Goal: Task Accomplishment & Management: Complete application form

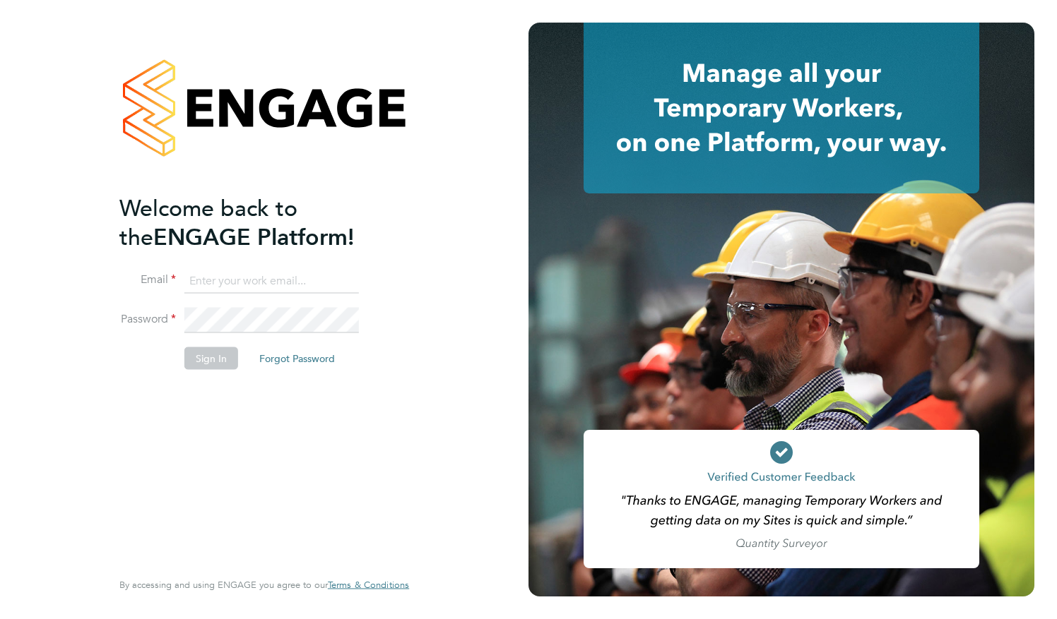
type input "[PERSON_NAME][EMAIL_ADDRESS][PERSON_NAME][DOMAIN_NAME]"
click at [224, 357] on button "Sign In" at bounding box center [211, 358] width 54 height 23
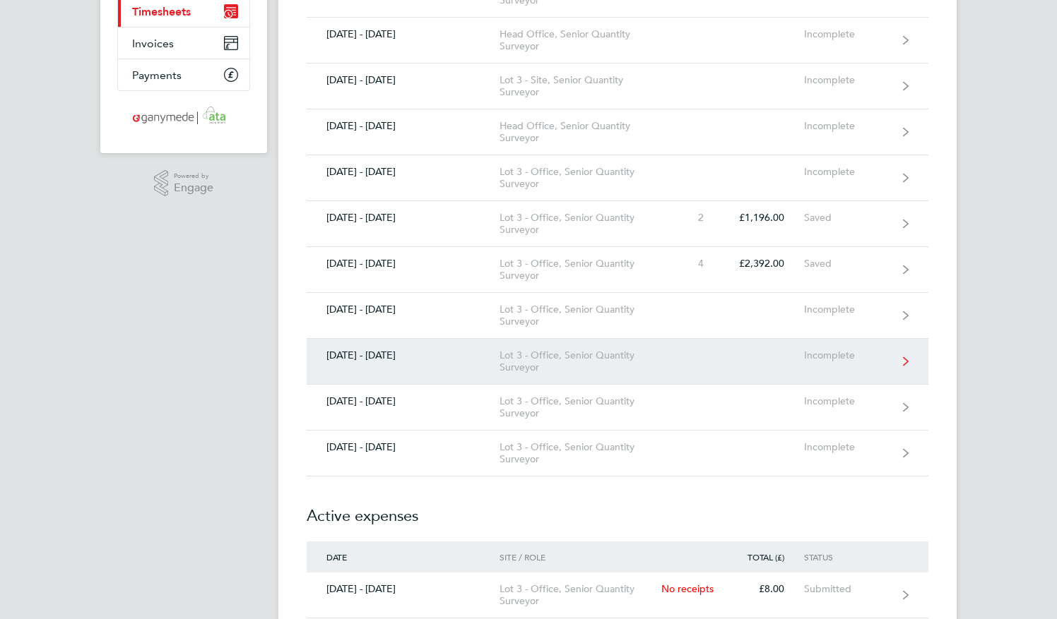
scroll to position [212, 0]
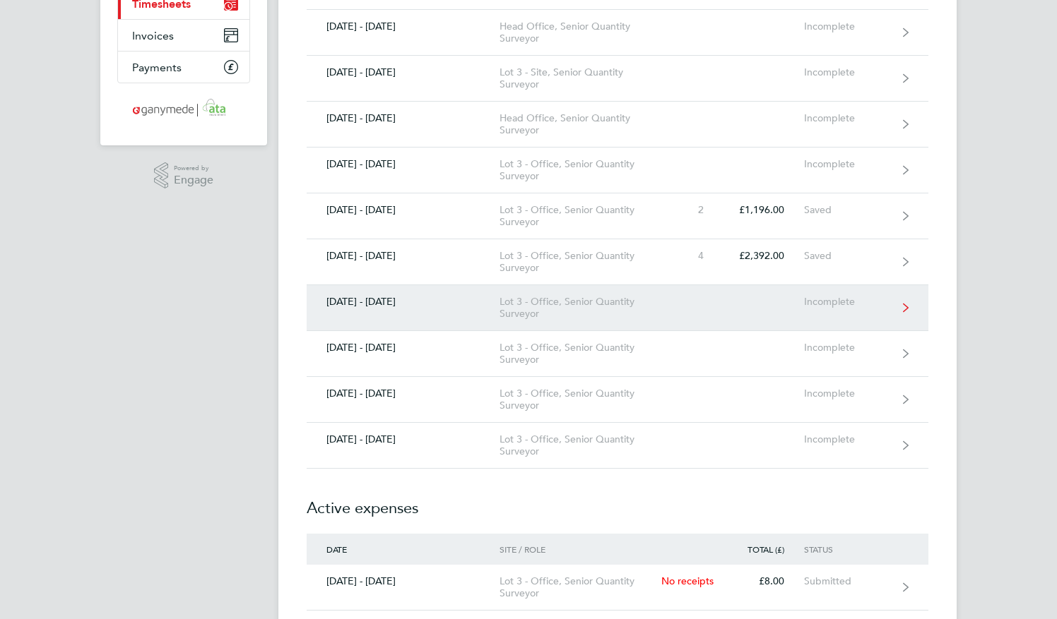
click at [588, 307] on div "Lot 3 - Office, Senior Quantity Surveyor" at bounding box center [580, 308] width 162 height 24
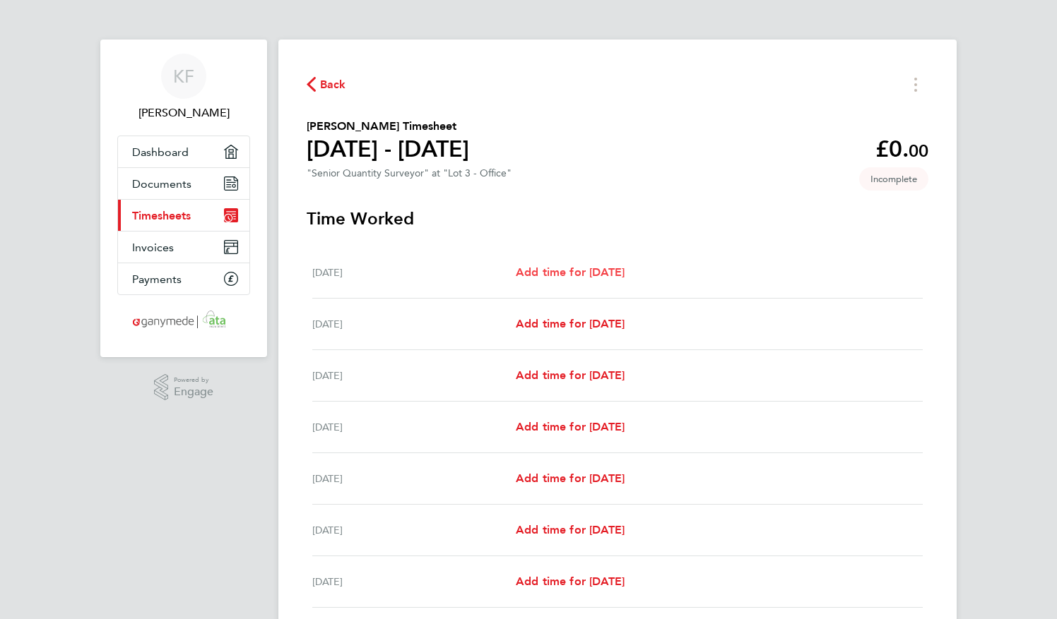
click at [583, 267] on span "Add time for [DATE]" at bounding box center [570, 272] width 109 height 13
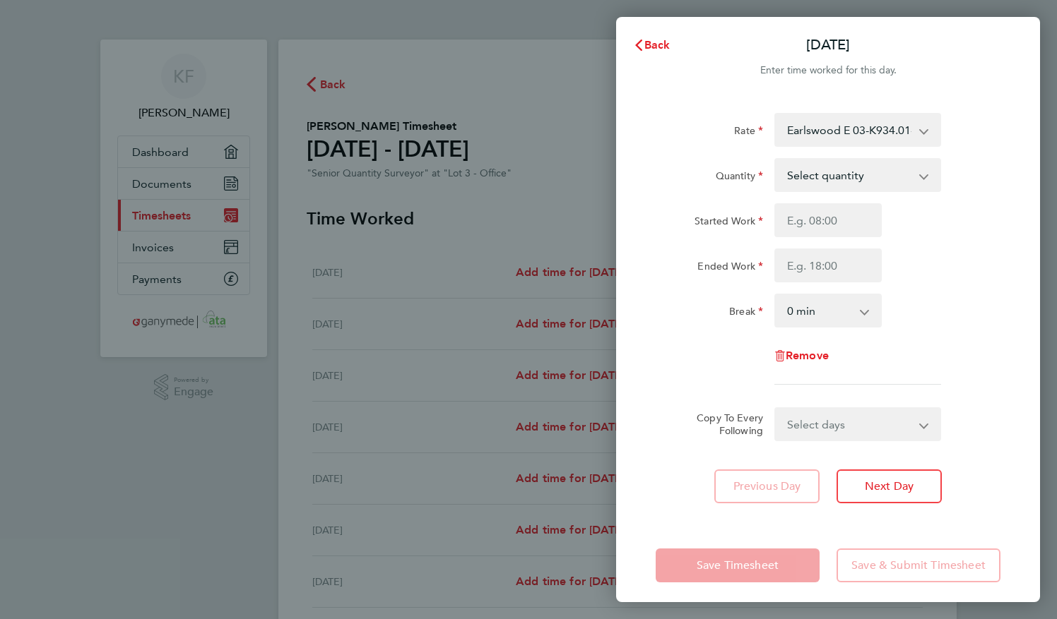
click at [868, 133] on select "Earlswood E 03-K934.01-E 9200087114P - 598.00 Earlswood 03-K934.01-C 9200087550…" at bounding box center [849, 129] width 147 height 31
click at [873, 178] on select "Select quantity 0.5 1" at bounding box center [849, 175] width 147 height 31
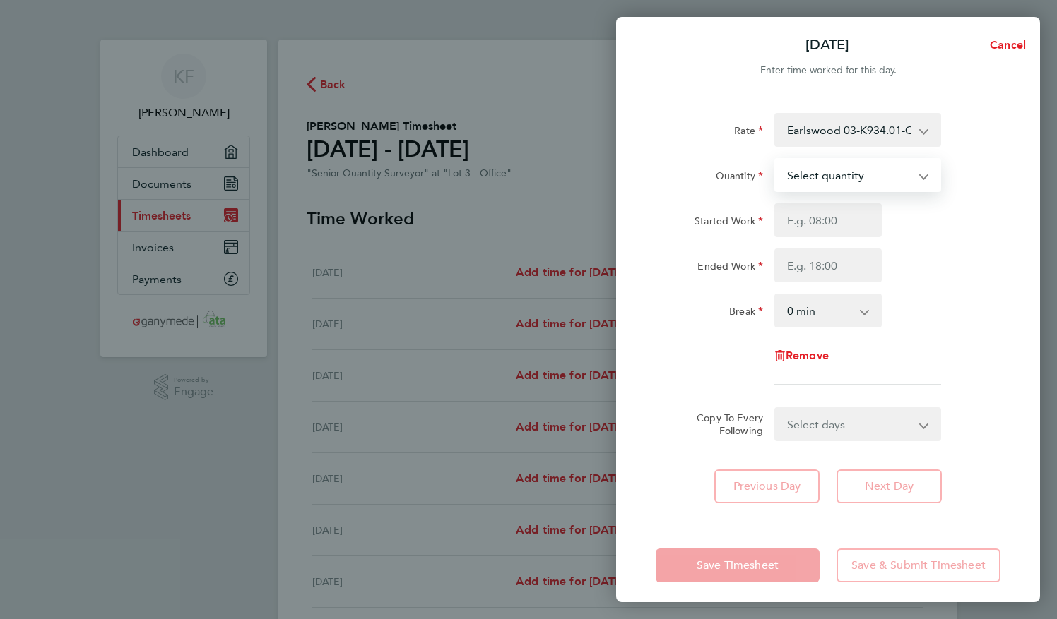
select select "1"
click at [776, 160] on select "Select quantity 0.5 1" at bounding box center [849, 175] width 147 height 31
click at [832, 228] on input "Started Work" at bounding box center [827, 220] width 107 height 34
type input "08:00"
type input "17:30"
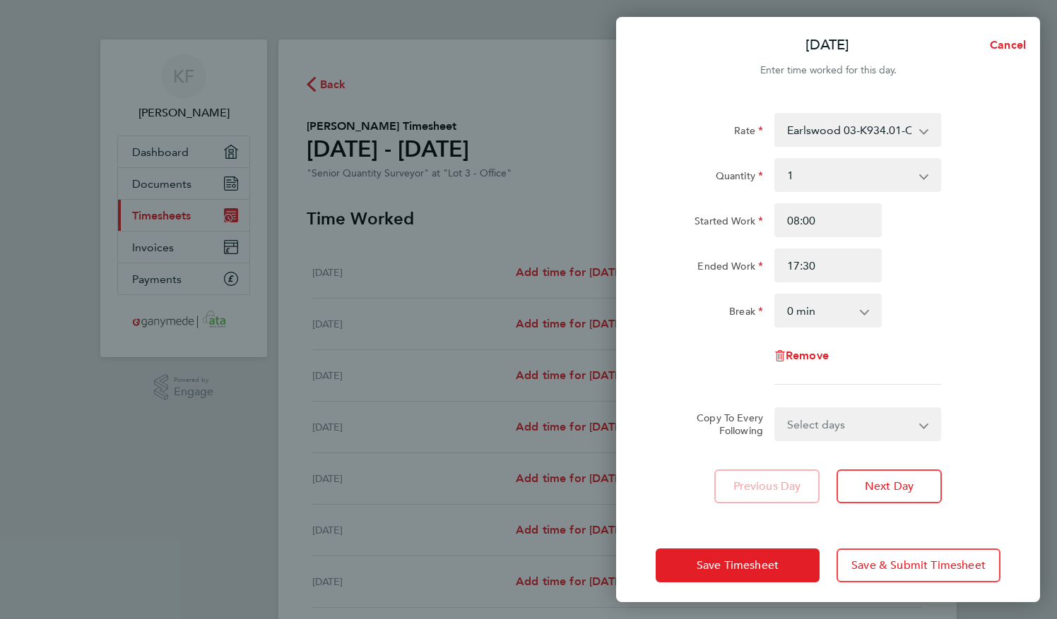
click at [838, 302] on select "0 min 15 min 30 min 45 min 60 min 75 min 90 min" at bounding box center [820, 310] width 88 height 31
select select "30"
click at [776, 295] on select "0 min 15 min 30 min 45 min 60 min 75 min 90 min" at bounding box center [820, 310] width 88 height 31
click at [854, 425] on select "Select days Day Weekday (Mon-Fri) Weekend (Sat-Sun) [DATE] [DATE] [DATE] [DATE]…" at bounding box center [850, 424] width 148 height 31
select select "WEEKDAY"
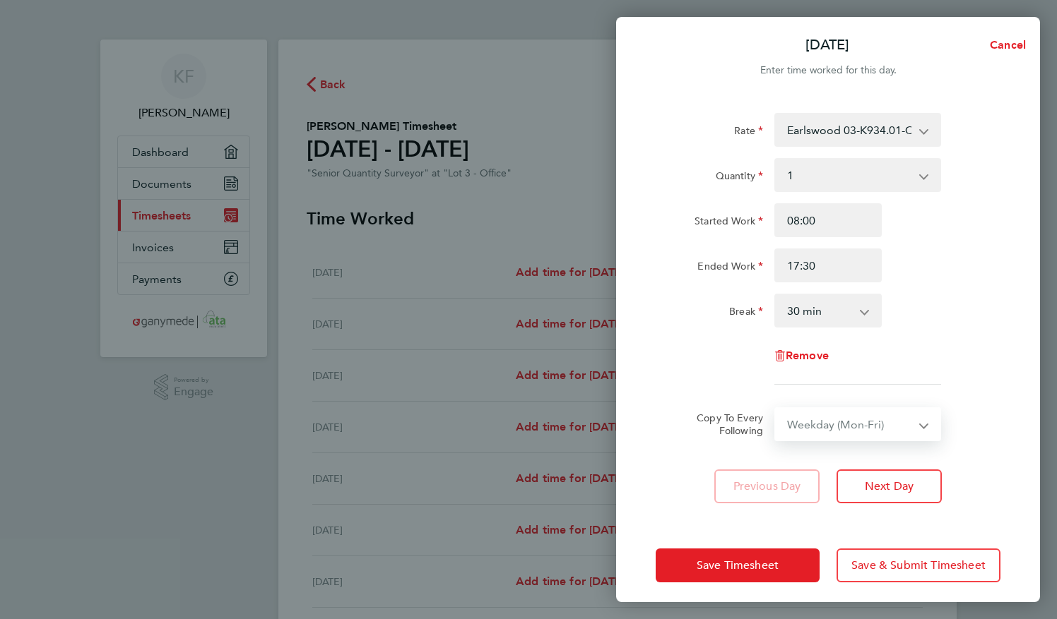
click at [776, 409] on select "Select days Day Weekday (Mon-Fri) Weekend (Sat-Sun) [DATE] [DATE] [DATE] [DATE]…" at bounding box center [850, 424] width 148 height 31
select select "[DATE]"
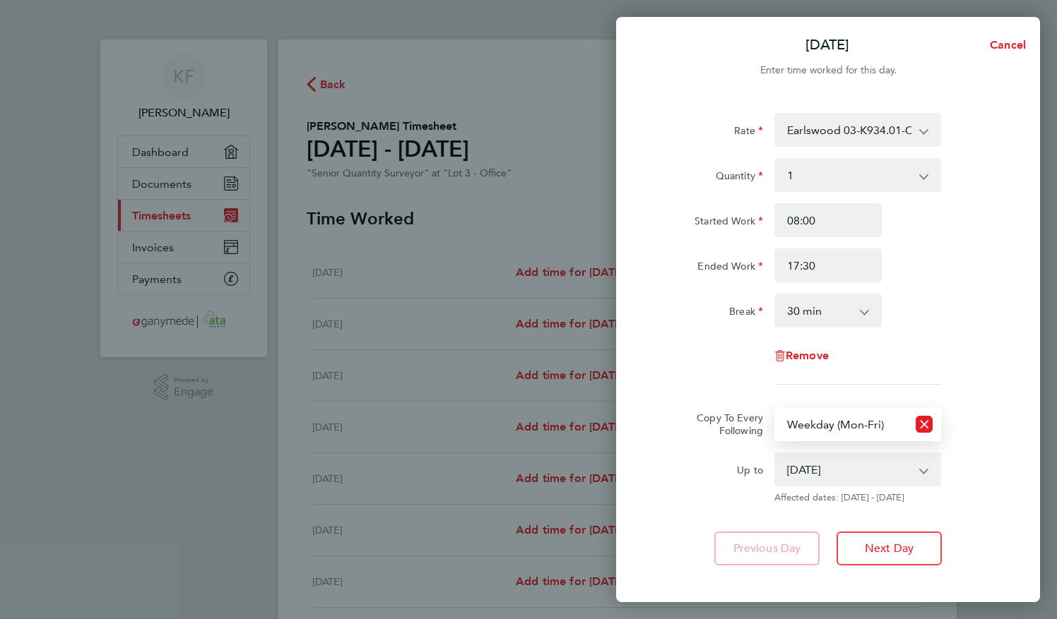
click at [984, 530] on div "Rate Earlswood 03-K934.01-C 9200087550P - 598.00 Earlswood 03-K934.01-E2 920008…" at bounding box center [828, 339] width 424 height 487
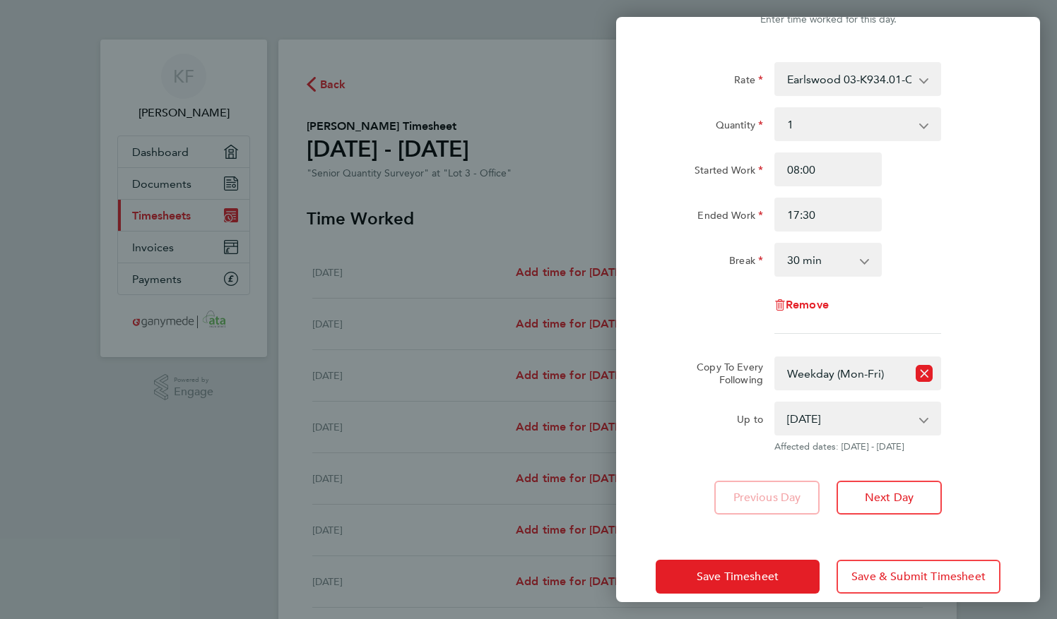
scroll to position [70, 0]
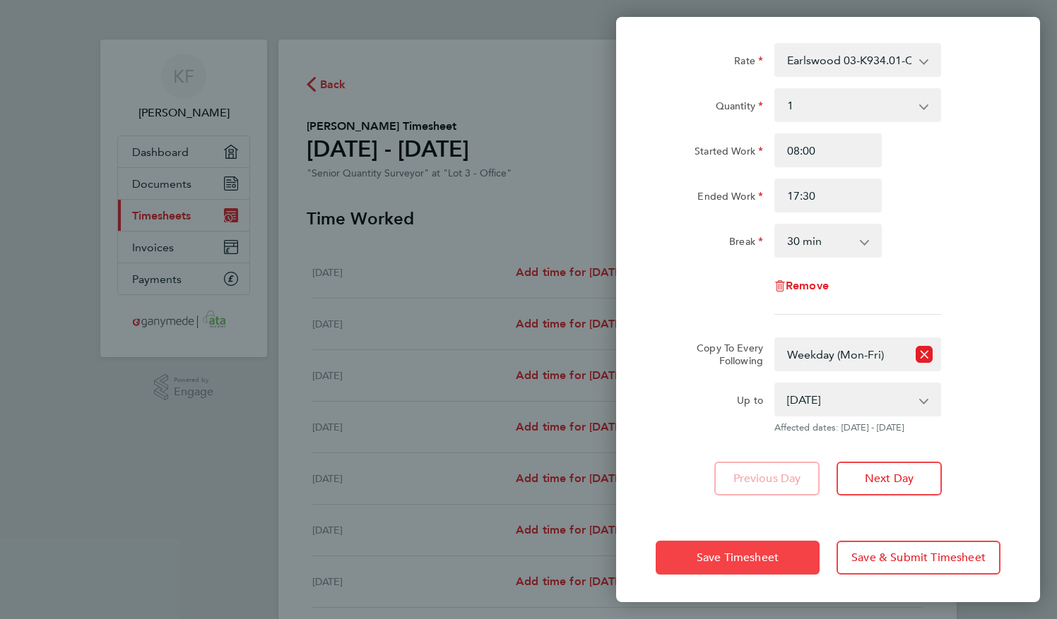
click at [784, 562] on button "Save Timesheet" at bounding box center [737, 558] width 164 height 34
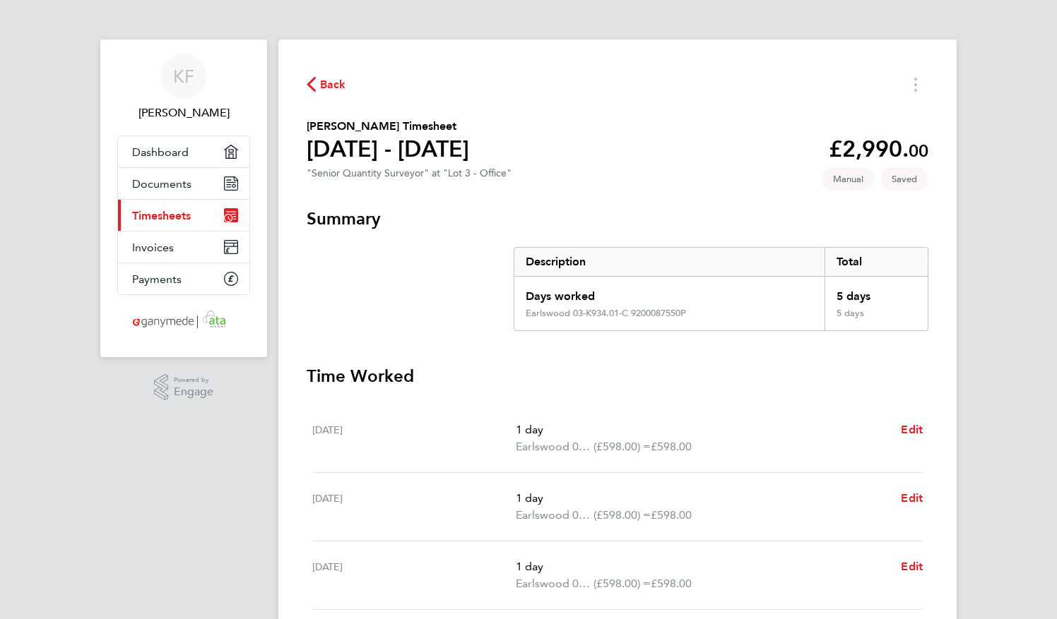
click at [319, 85] on span "Back" at bounding box center [327, 83] width 40 height 13
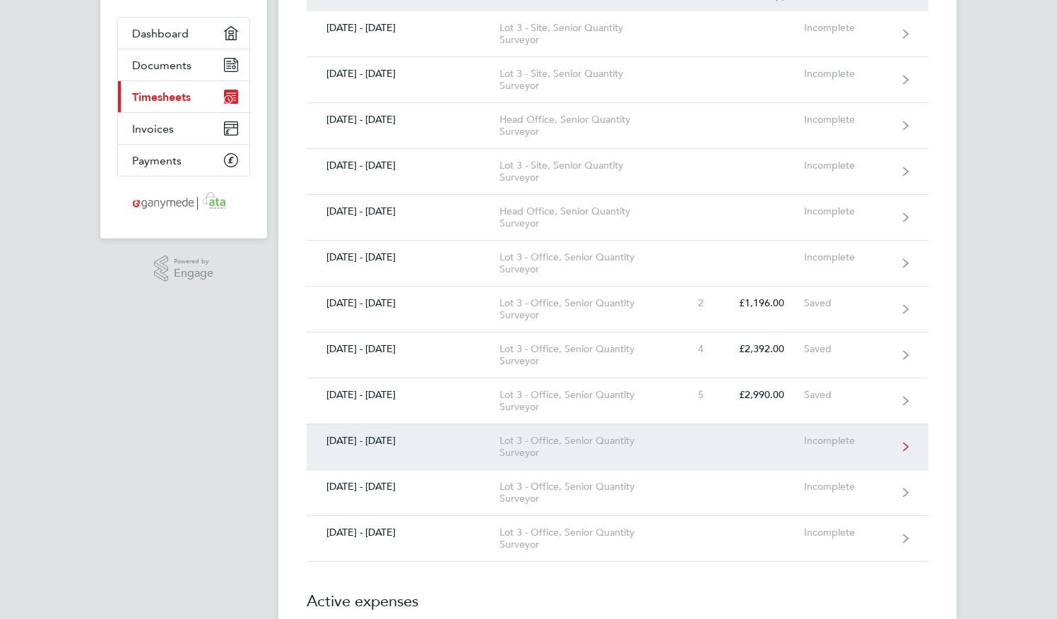
scroll to position [141, 0]
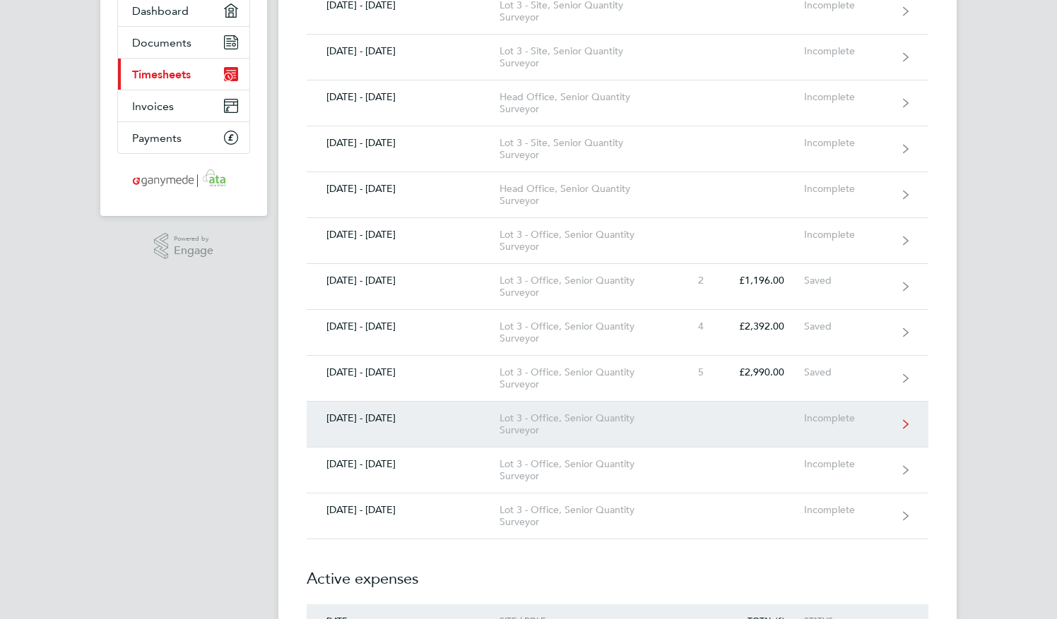
click at [615, 422] on div "Lot 3 - Office, Senior Quantity Surveyor" at bounding box center [580, 424] width 162 height 24
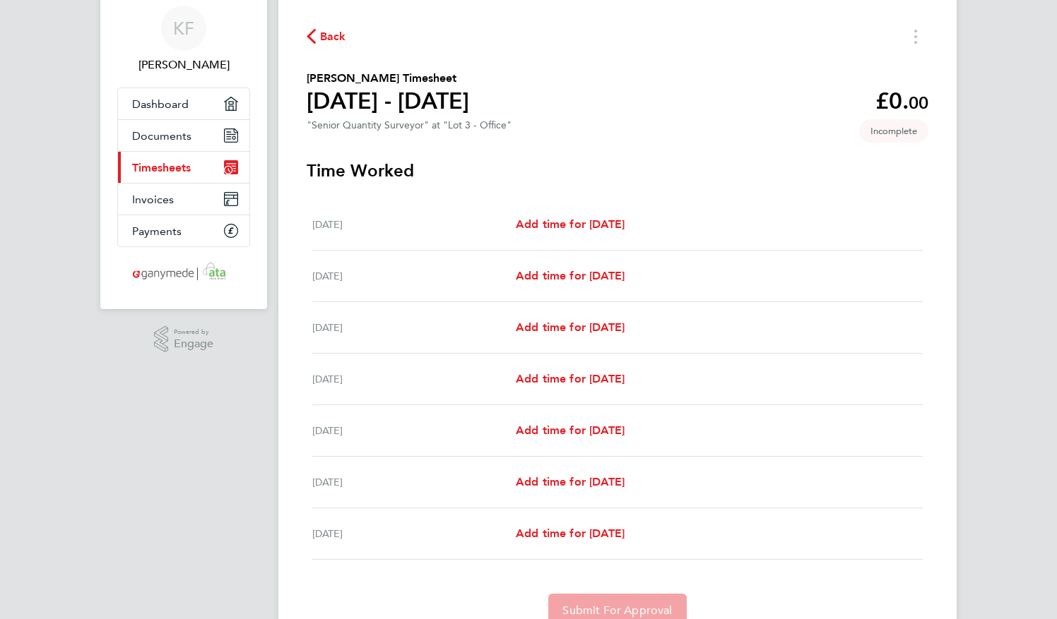
scroll to position [71, 0]
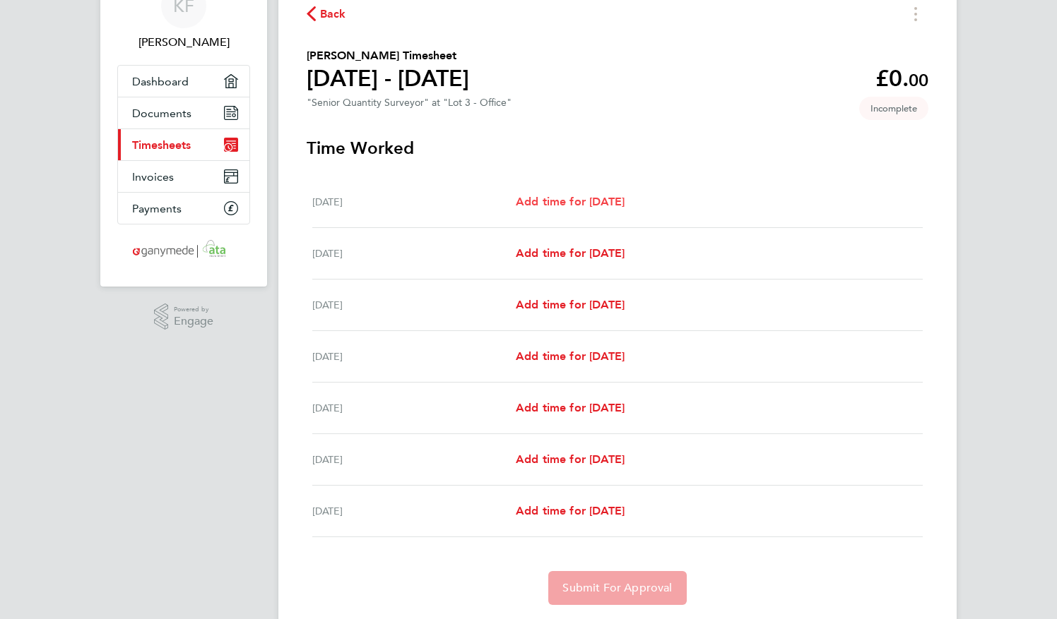
click at [610, 201] on span "Add time for [DATE]" at bounding box center [570, 201] width 109 height 13
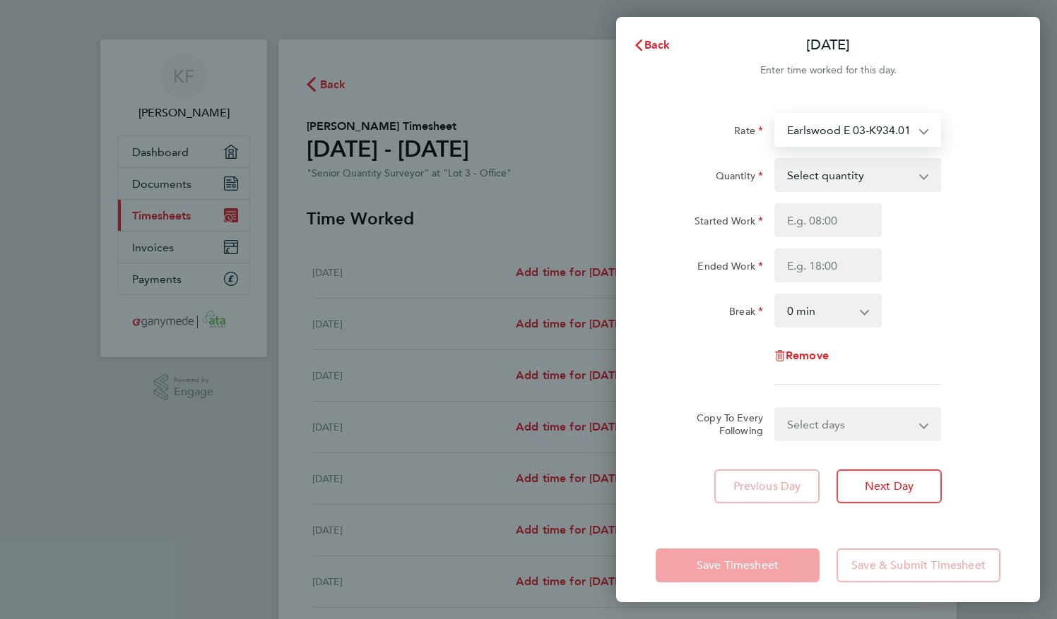
click at [852, 127] on select "Earlswood E 03-K934.01-E 9200087114P - 598.00 Earlswood 03-K934.01-E2 920008711…" at bounding box center [849, 129] width 147 height 31
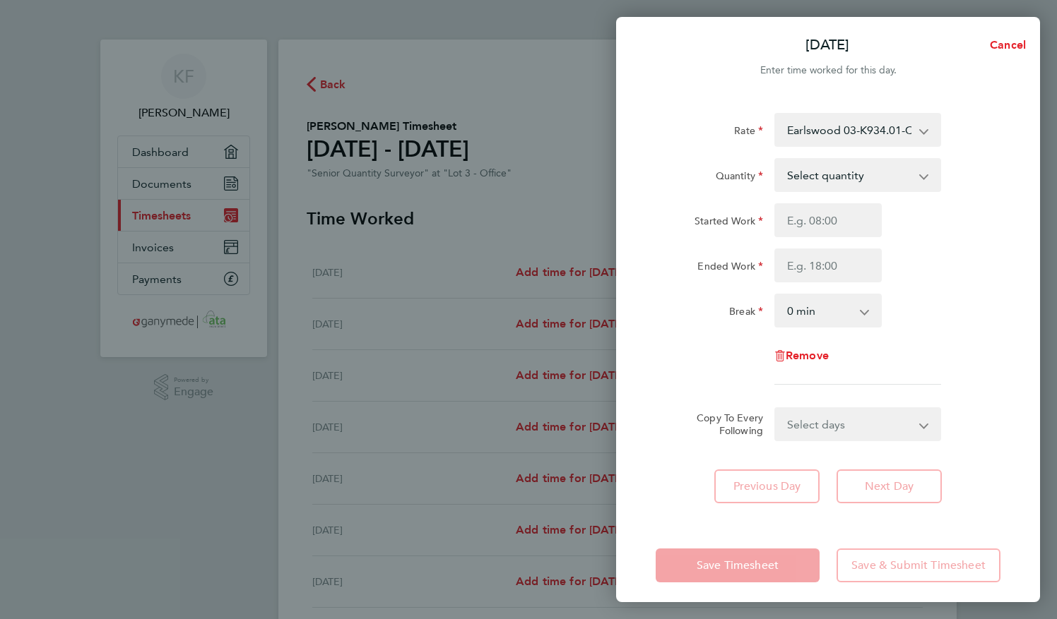
click at [845, 184] on select "Select quantity 0.5 1" at bounding box center [849, 175] width 147 height 31
select select "1"
click at [776, 160] on select "Select quantity 0.5 1" at bounding box center [849, 175] width 147 height 31
click at [834, 220] on input "Started Work" at bounding box center [827, 220] width 107 height 34
type input "08:00"
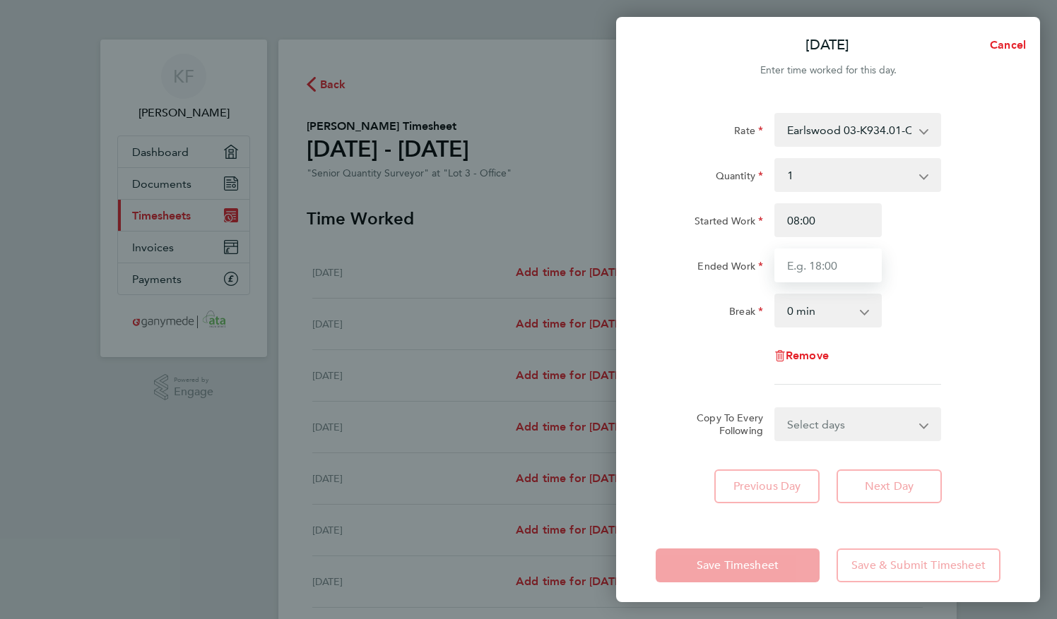
type input "17:30"
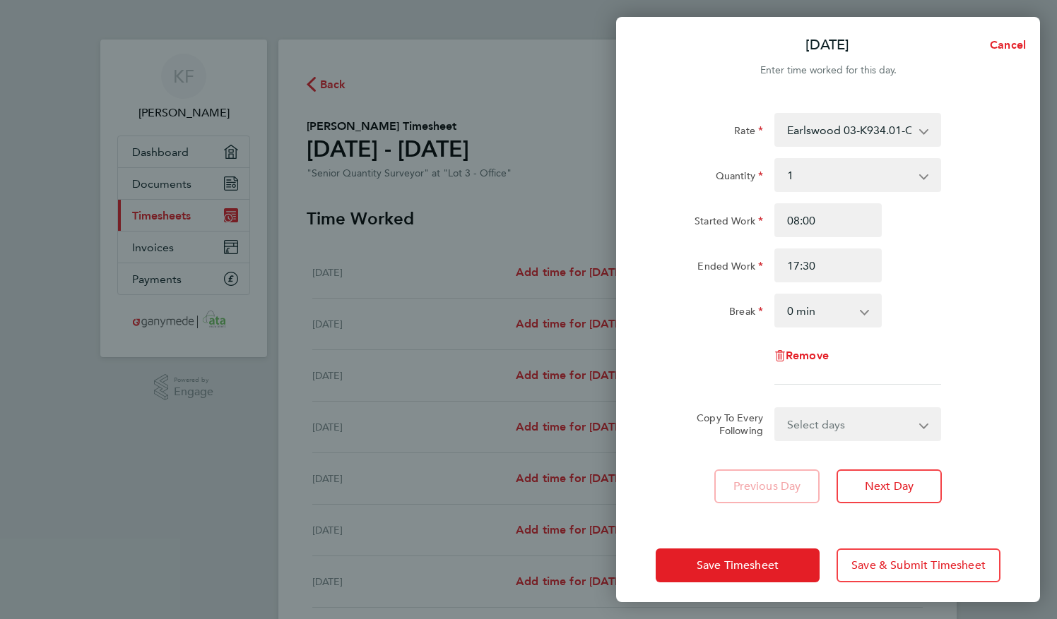
click at [833, 321] on select "0 min 15 min 30 min 45 min 60 min 75 min 90 min" at bounding box center [820, 310] width 88 height 31
select select "30"
click at [776, 295] on select "0 min 15 min 30 min 45 min 60 min 75 min 90 min" at bounding box center [820, 310] width 88 height 31
click at [832, 424] on select "Select days Day Weekday (Mon-Fri) Weekend (Sat-Sun) [DATE] [DATE] [DATE] [DATE]…" at bounding box center [850, 424] width 148 height 31
select select "WEEKDAY"
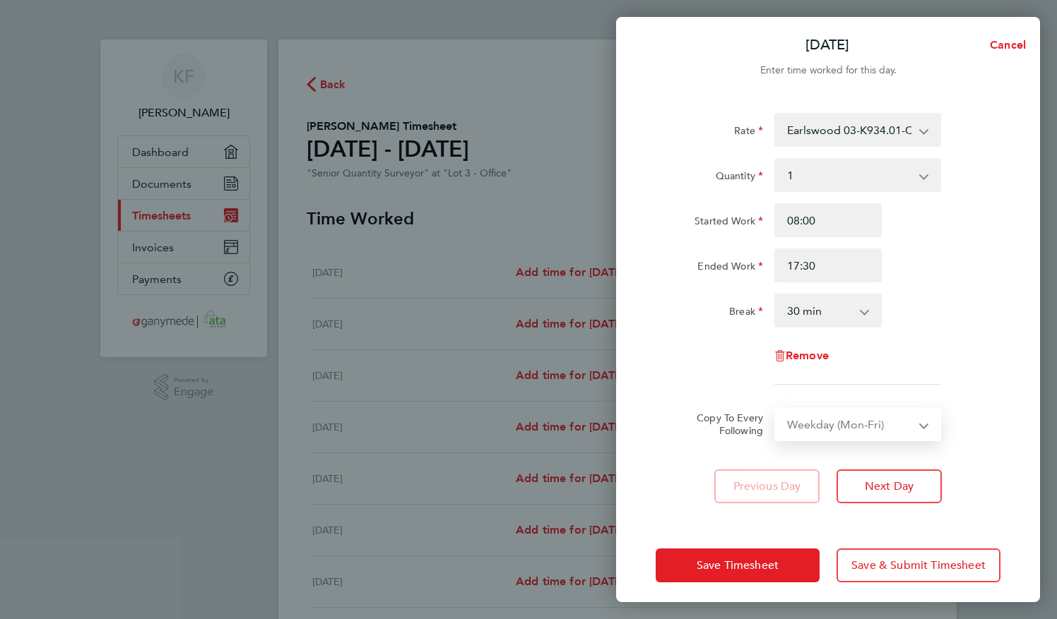
click at [776, 409] on select "Select days Day Weekday (Mon-Fri) Weekend (Sat-Sun) [DATE] [DATE] [DATE] [DATE]…" at bounding box center [850, 424] width 148 height 31
select select "[DATE]"
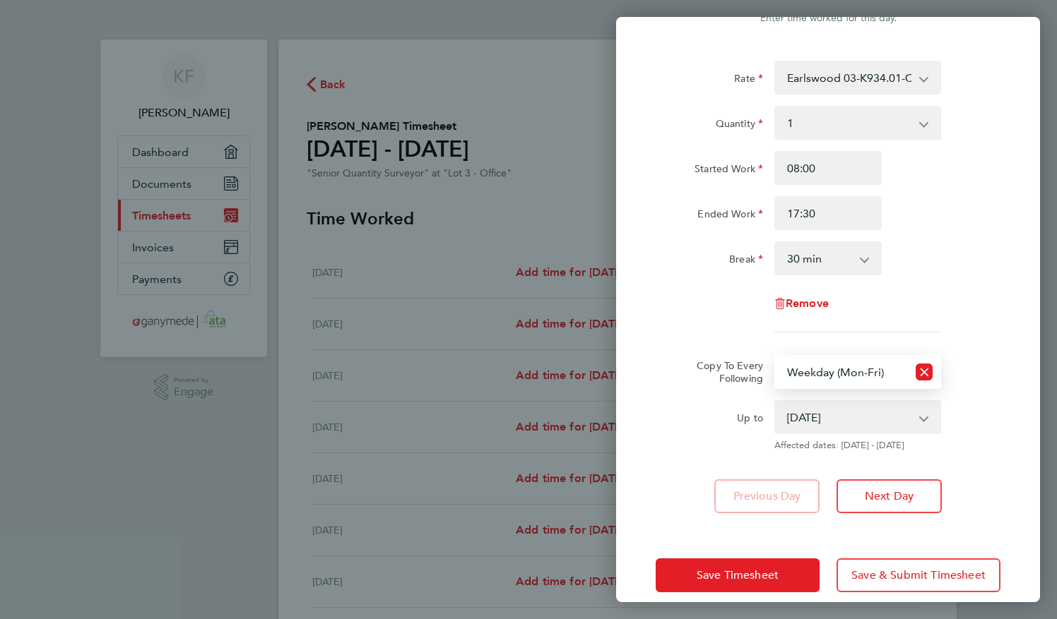
scroll to position [70, 0]
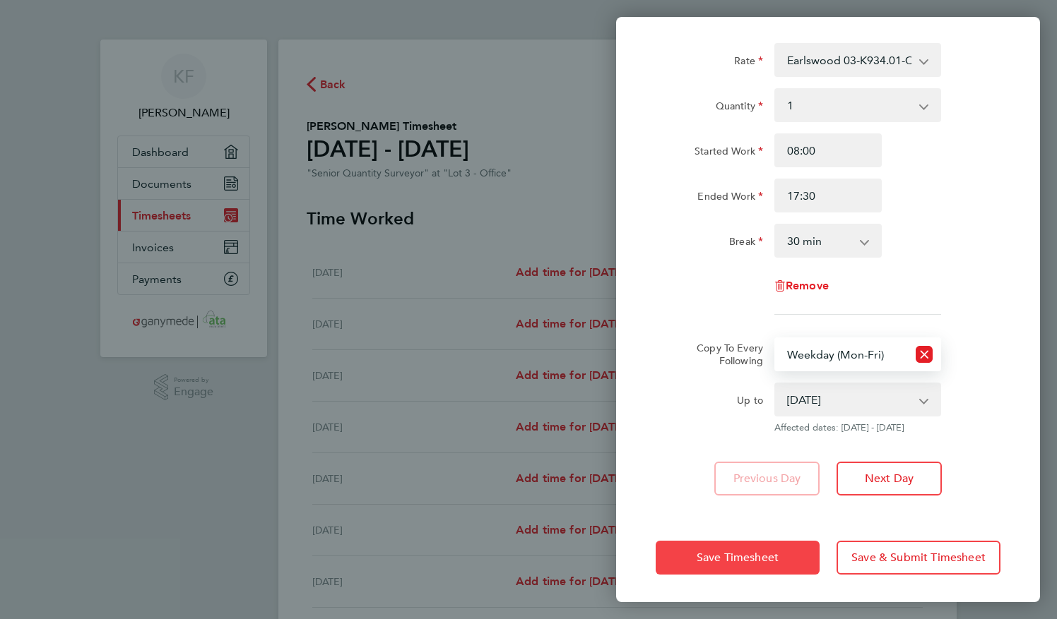
click at [762, 548] on button "Save Timesheet" at bounding box center [737, 558] width 164 height 34
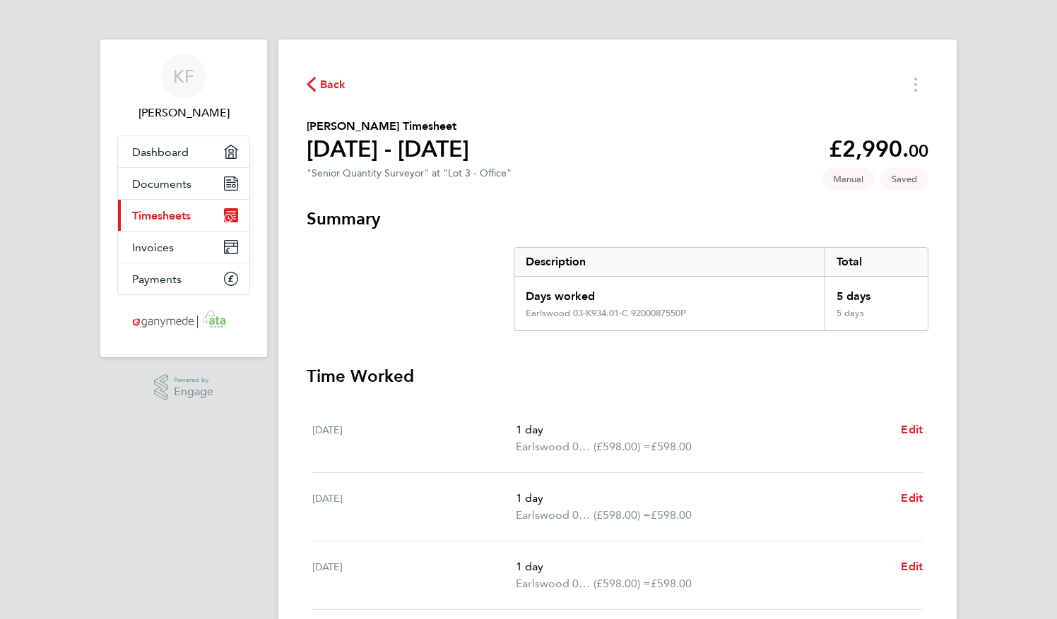
click at [336, 73] on div "Back" at bounding box center [618, 84] width 622 height 22
click at [324, 80] on span "Back" at bounding box center [333, 84] width 26 height 17
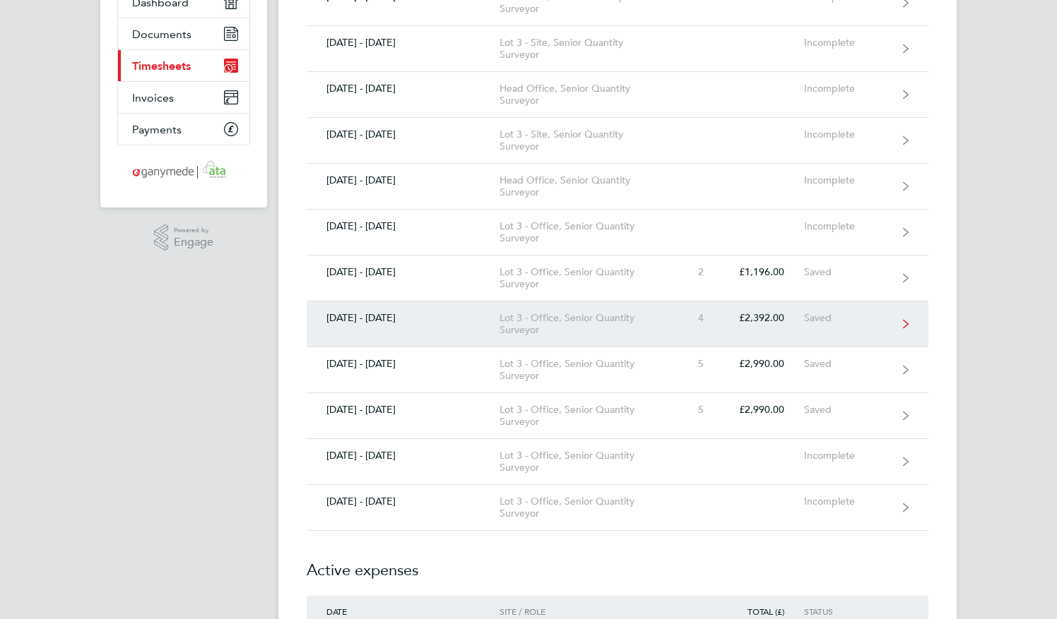
scroll to position [283, 0]
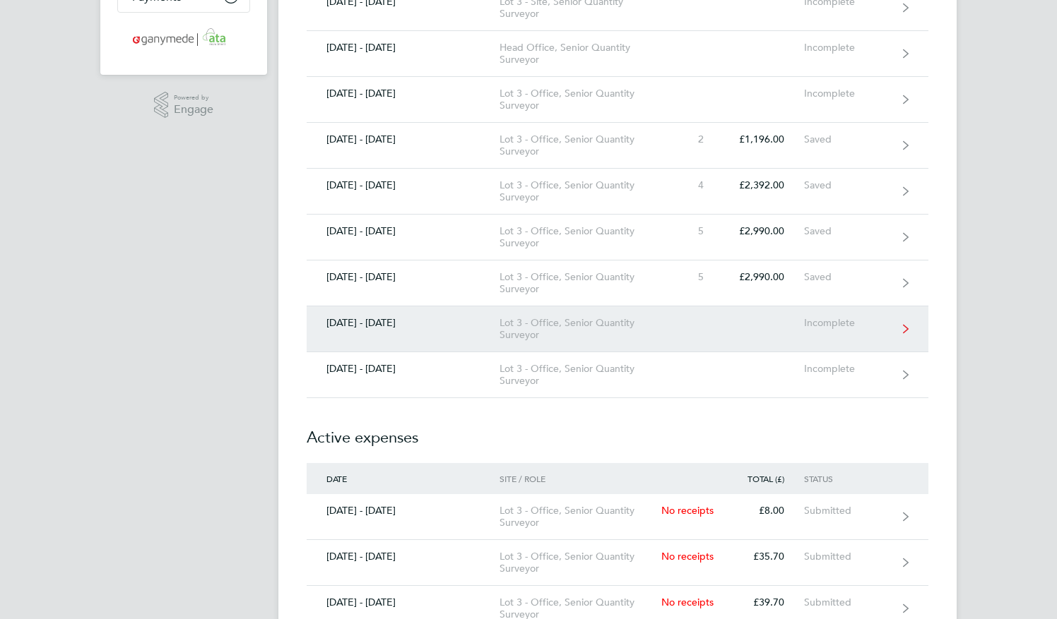
click at [578, 338] on div "Lot 3 - Office, Senior Quantity Surveyor" at bounding box center [580, 329] width 162 height 24
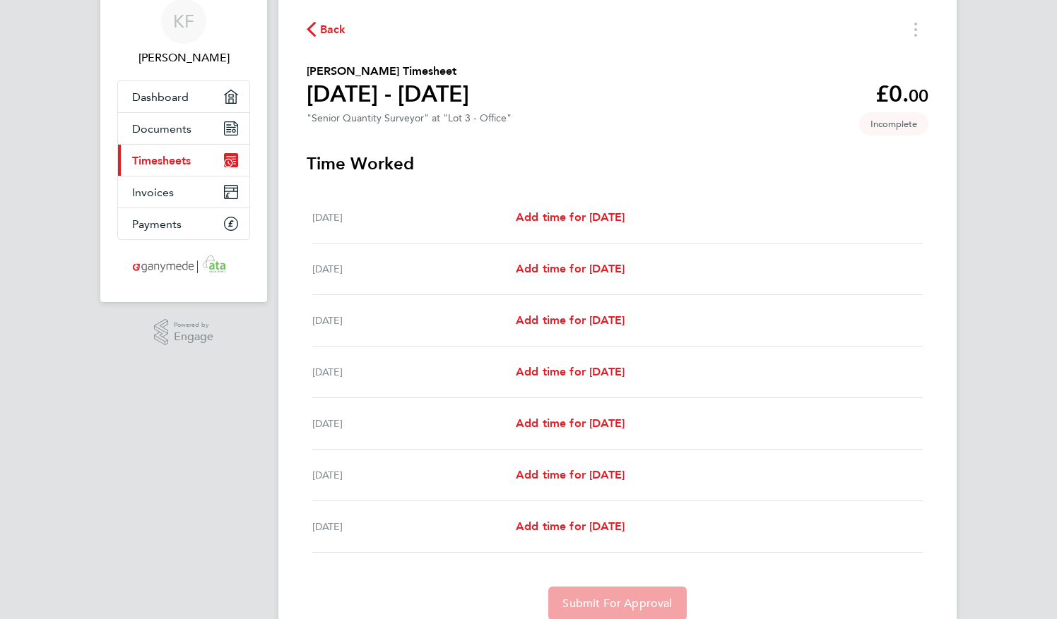
scroll to position [112, 0]
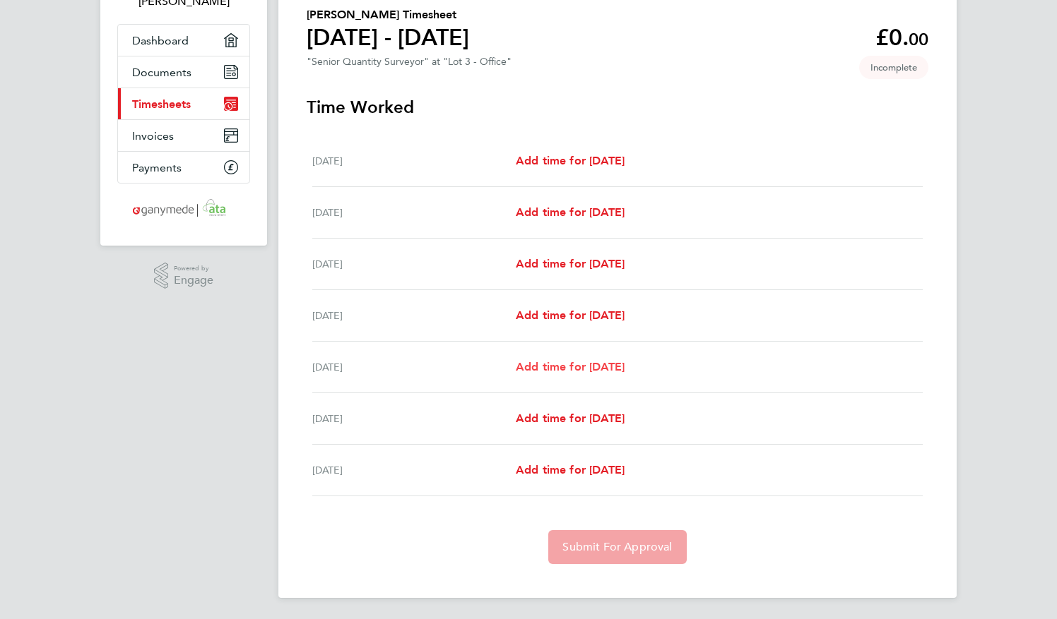
click at [579, 367] on span "Add time for [DATE]" at bounding box center [570, 366] width 109 height 13
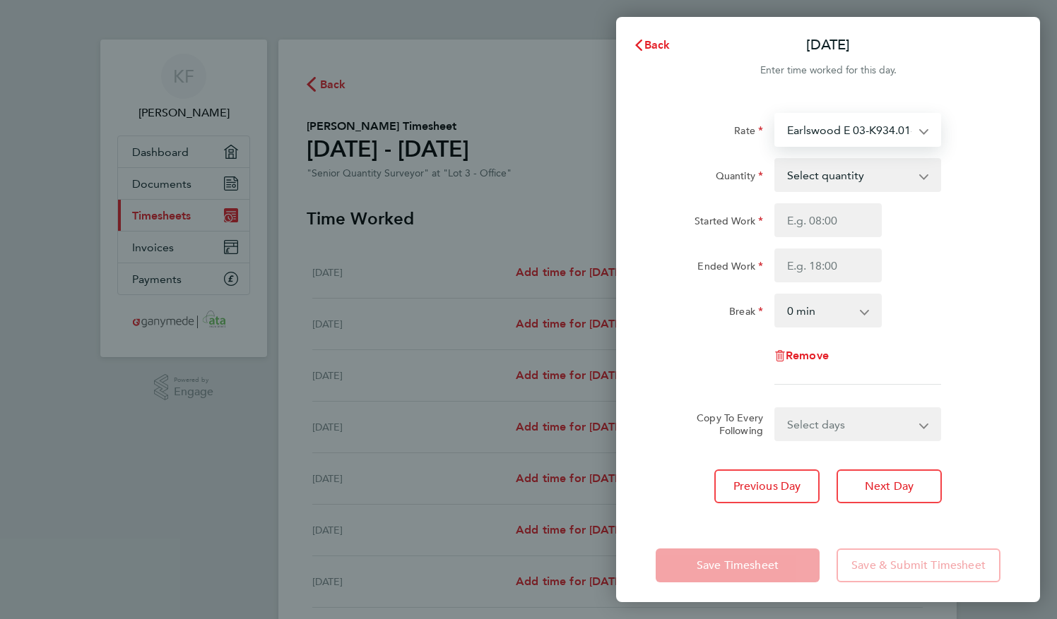
click at [851, 132] on select "Earlswood E 03-K934.01-E 9200087114P - 598.00 Earlswood 03-K934.01-E2 920008711…" at bounding box center [849, 129] width 147 height 31
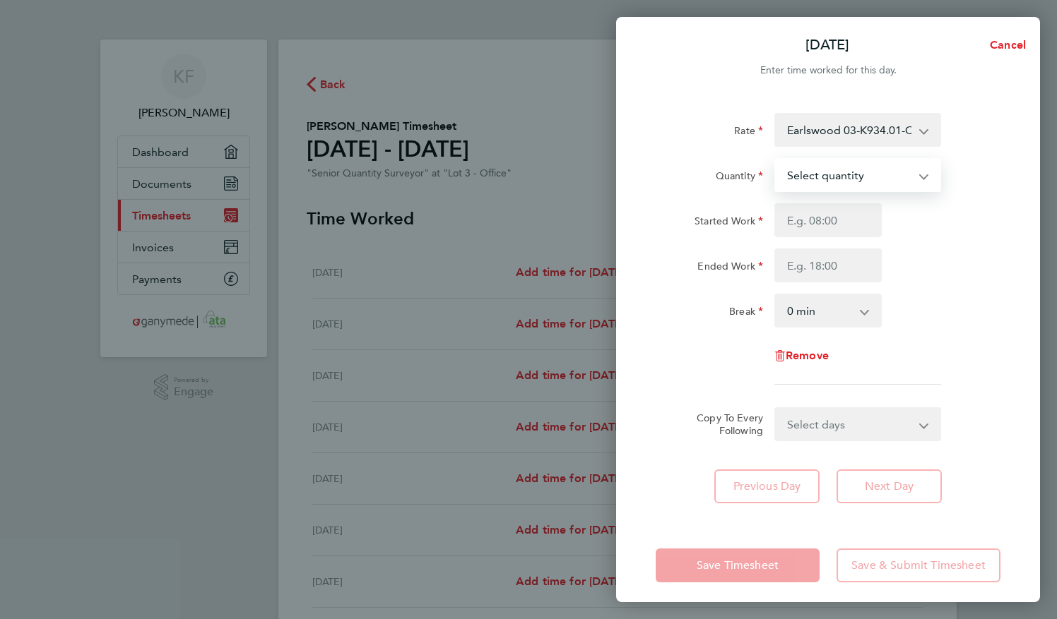
click at [845, 174] on select "Select quantity 0.5 1" at bounding box center [849, 175] width 147 height 31
select select "1"
click at [776, 160] on select "Select quantity 0.5 1" at bounding box center [849, 175] width 147 height 31
click at [822, 229] on input "Started Work" at bounding box center [827, 220] width 107 height 34
type input "08:00"
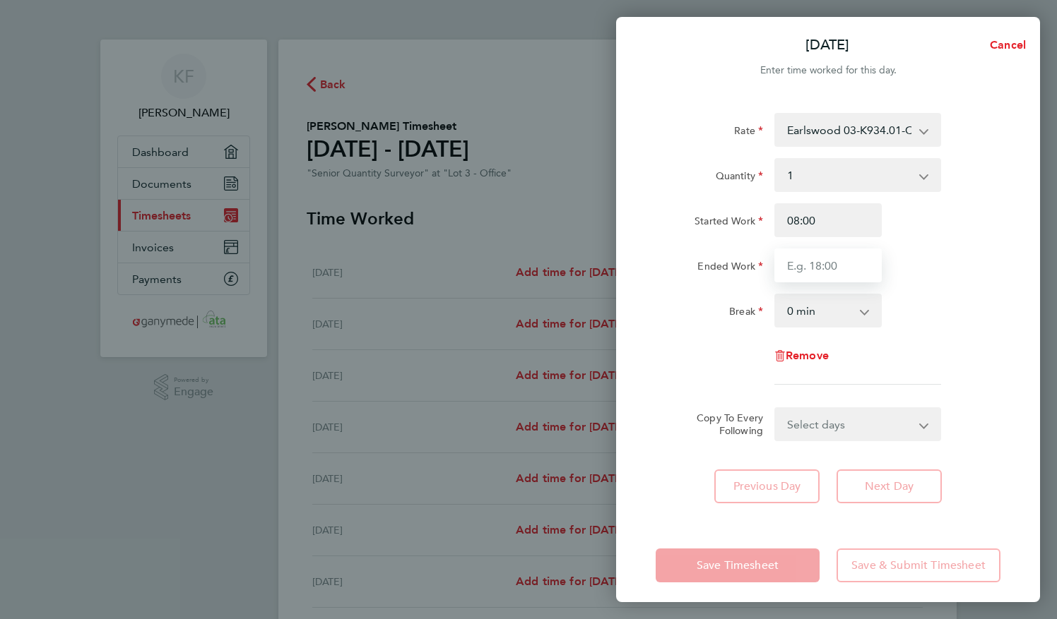
type input "17:30"
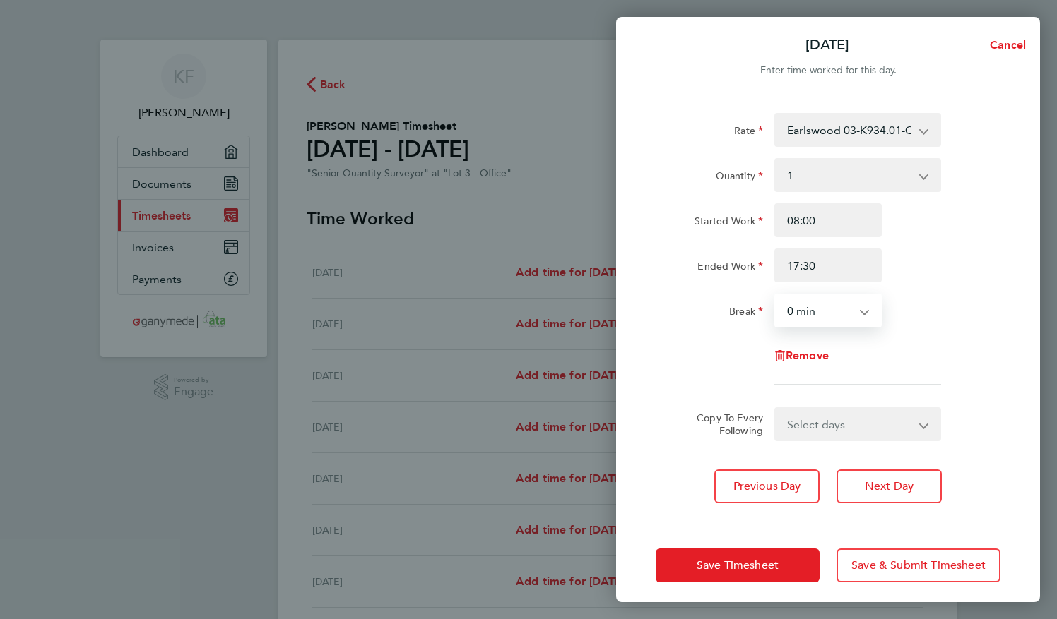
drag, startPoint x: 836, startPoint y: 306, endPoint x: 839, endPoint y: 314, distance: 8.3
click at [836, 306] on select "0 min 15 min 30 min 45 min 60 min 75 min 90 min" at bounding box center [820, 310] width 88 height 31
select select "30"
click at [776, 295] on select "0 min 15 min 30 min 45 min 60 min 75 min 90 min" at bounding box center [820, 310] width 88 height 31
drag, startPoint x: 982, startPoint y: 369, endPoint x: 980, endPoint y: 359, distance: 10.1
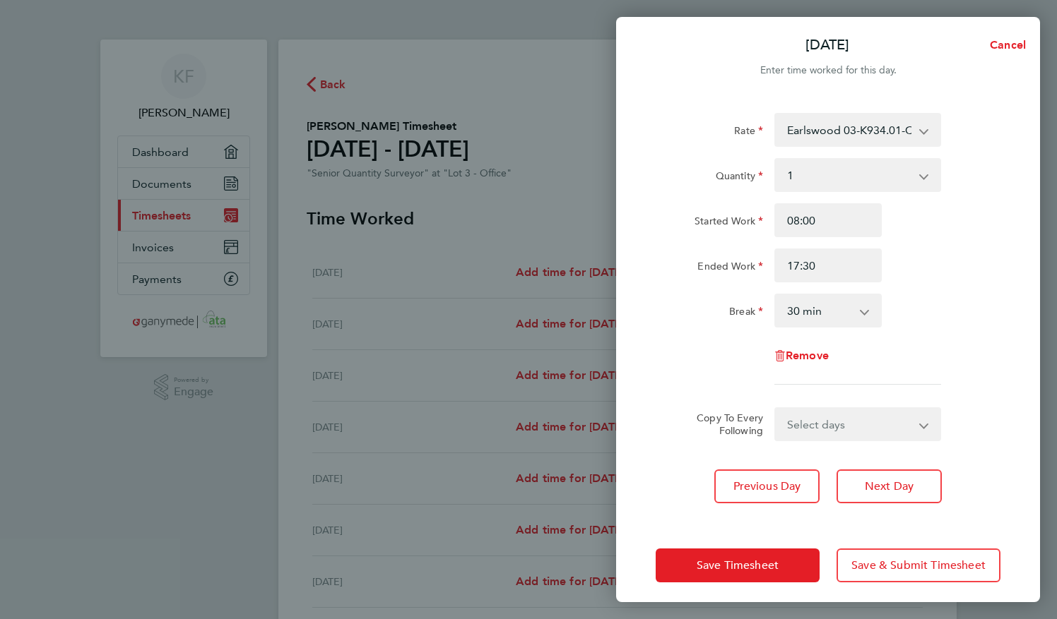
click at [983, 367] on div "Remove" at bounding box center [828, 356] width 356 height 34
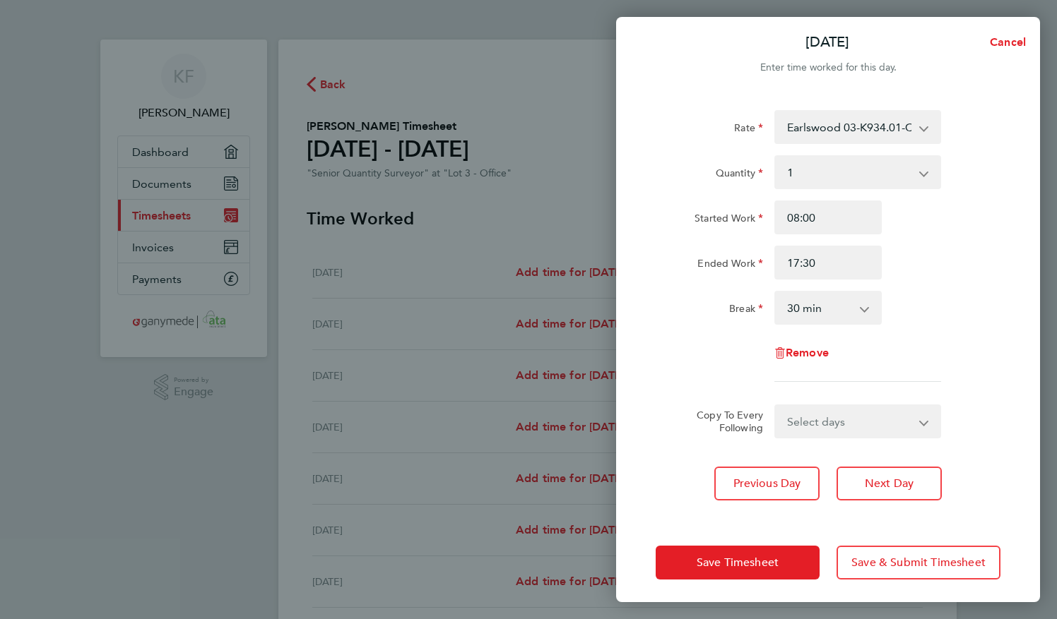
scroll to position [8, 0]
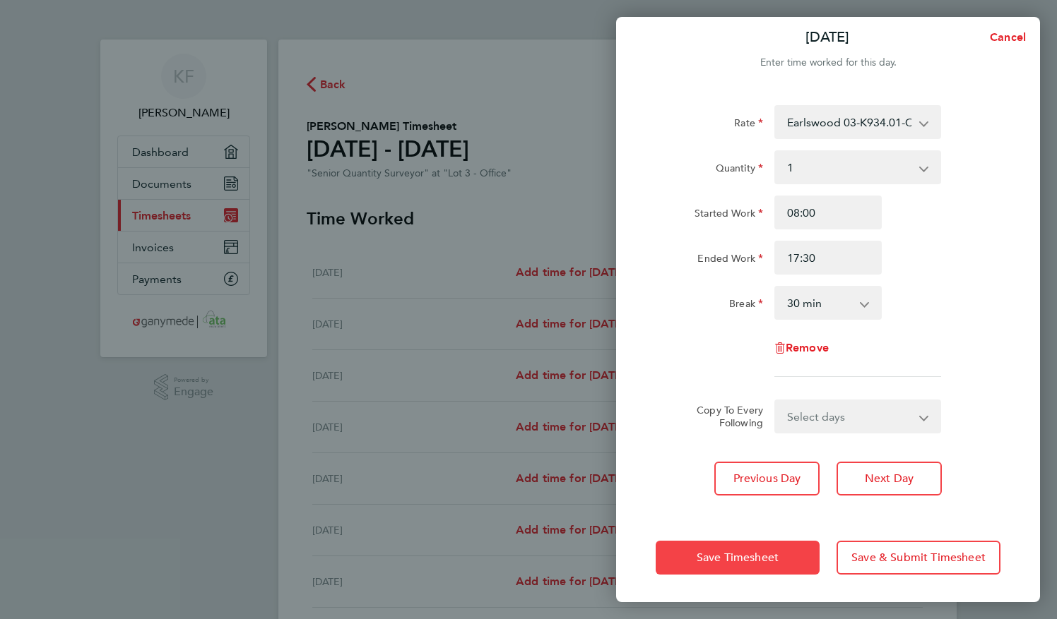
click at [740, 557] on span "Save Timesheet" at bounding box center [737, 558] width 82 height 14
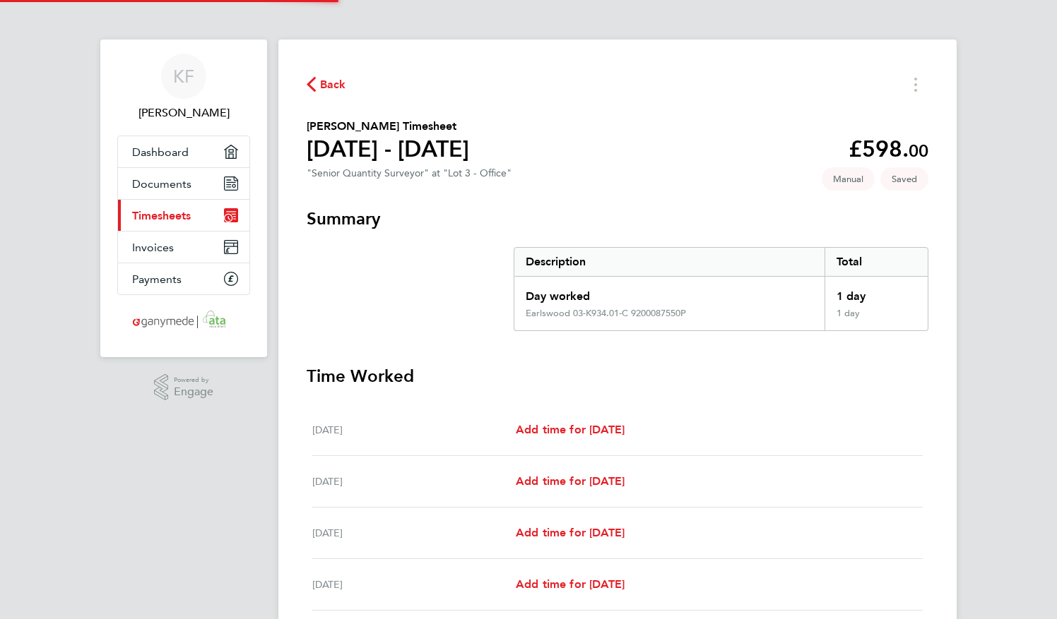
click at [316, 90] on span "Back" at bounding box center [327, 83] width 40 height 13
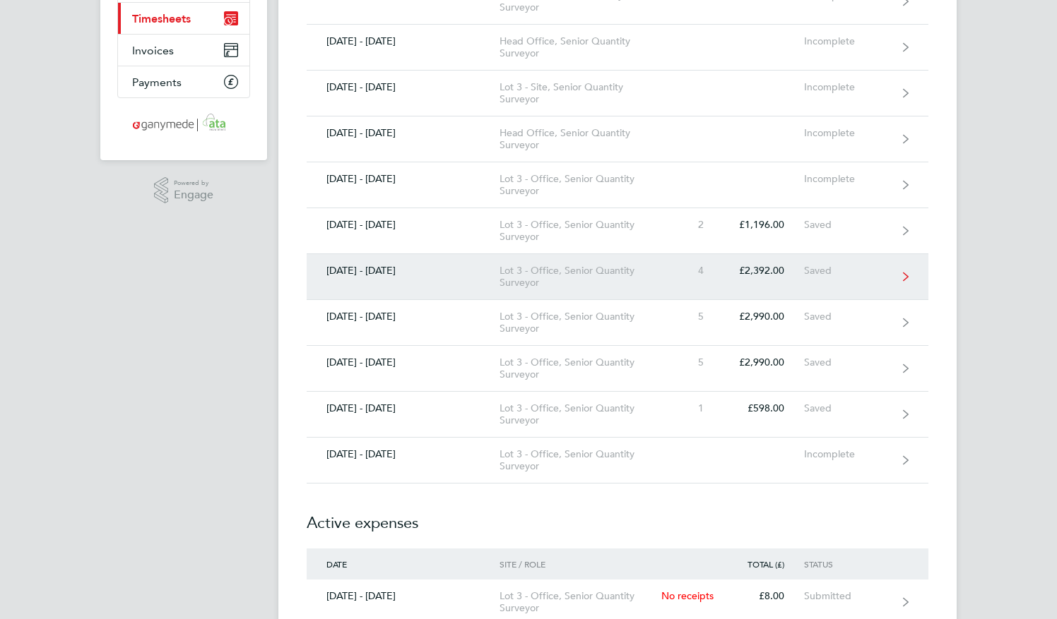
scroll to position [212, 0]
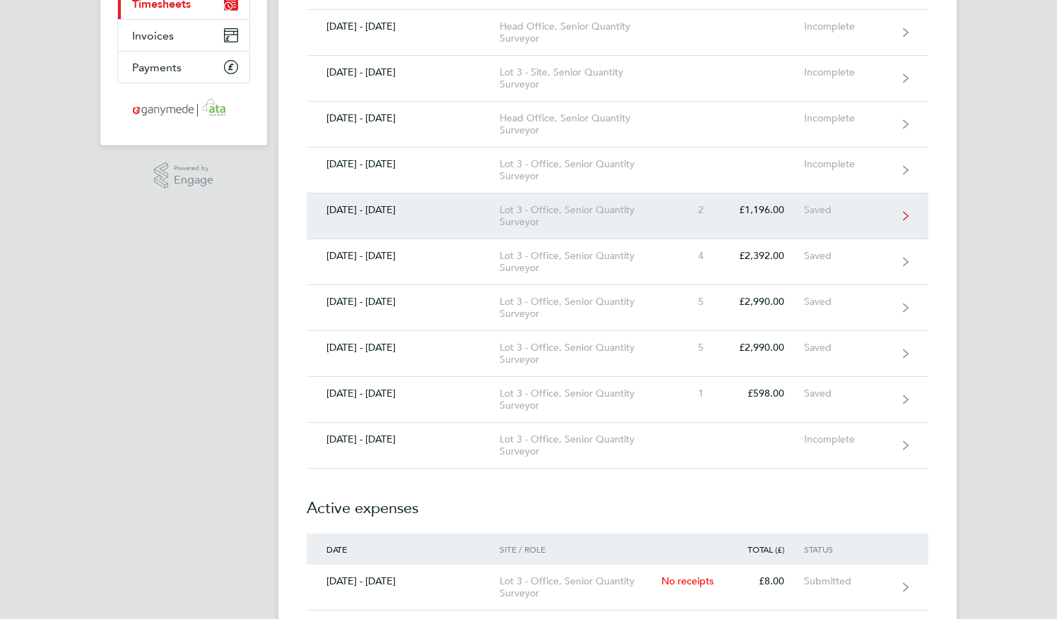
click at [634, 218] on div "Lot 3 - Office, Senior Quantity Surveyor" at bounding box center [580, 216] width 162 height 24
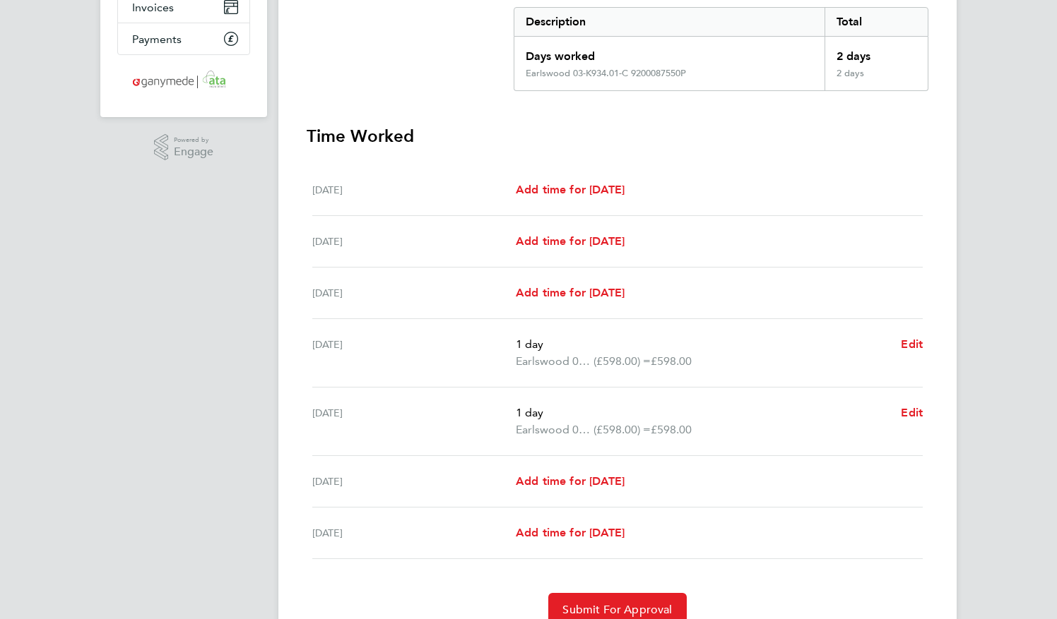
scroll to position [283, 0]
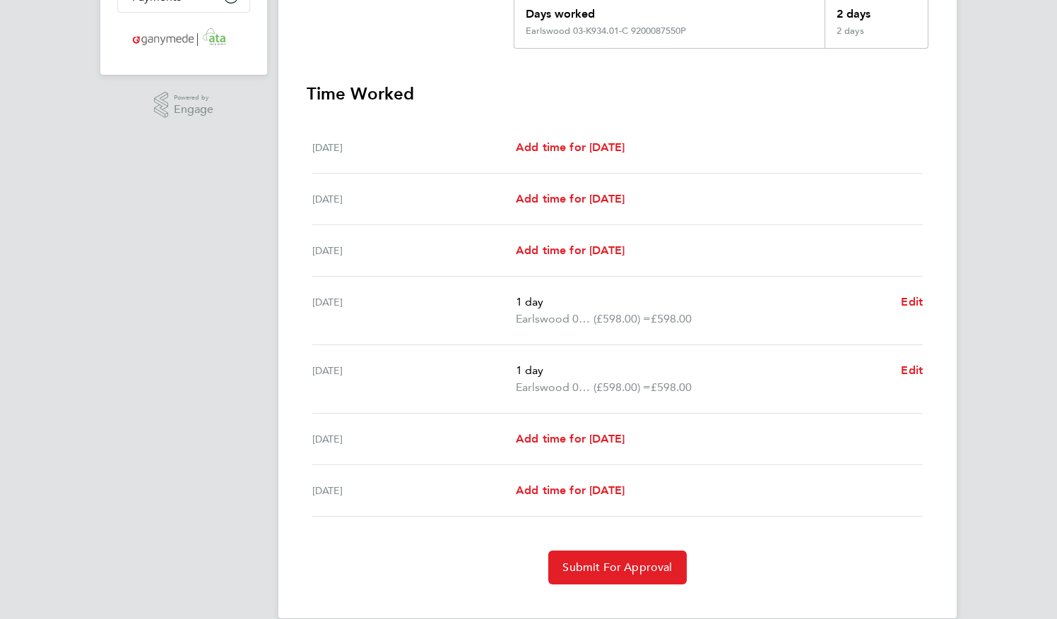
drag, startPoint x: 603, startPoint y: 294, endPoint x: 280, endPoint y: 372, distance: 332.0
click at [273, 367] on div "KF [PERSON_NAME] Applications: Dashboard Documents Current page: Timesheets Inv…" at bounding box center [528, 179] width 1057 height 924
click at [653, 547] on section "Time Worked [DATE] Add time for [DATE] Add time for [DATE] [DATE] Add time for …" at bounding box center [618, 334] width 622 height 502
click at [644, 571] on span "Submit For Approval" at bounding box center [616, 568] width 109 height 14
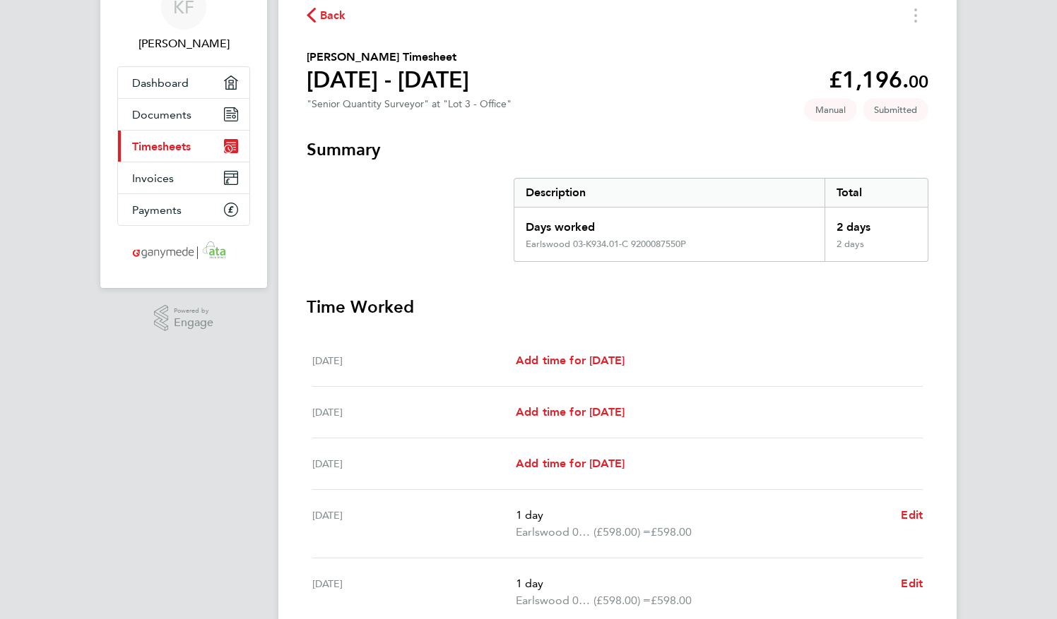
scroll to position [0, 0]
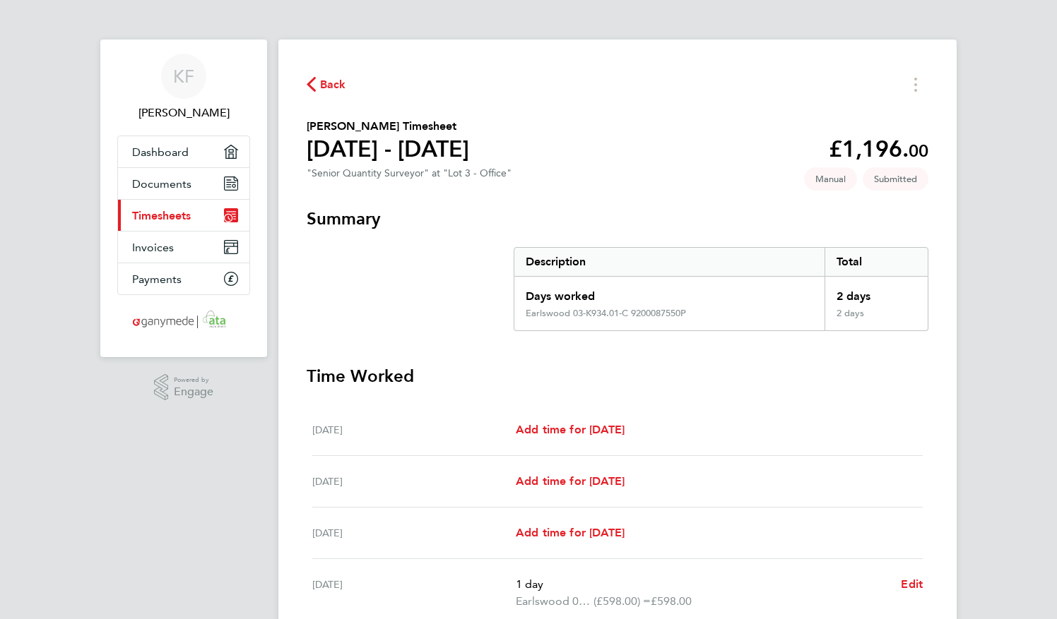
click at [314, 80] on icon "button" at bounding box center [311, 84] width 9 height 15
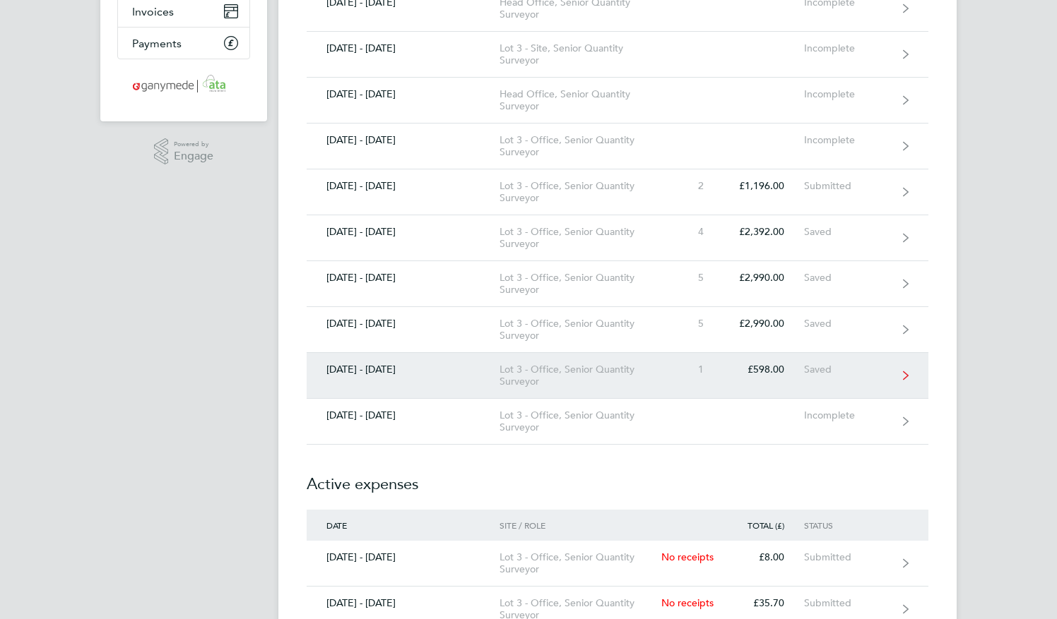
scroll to position [283, 0]
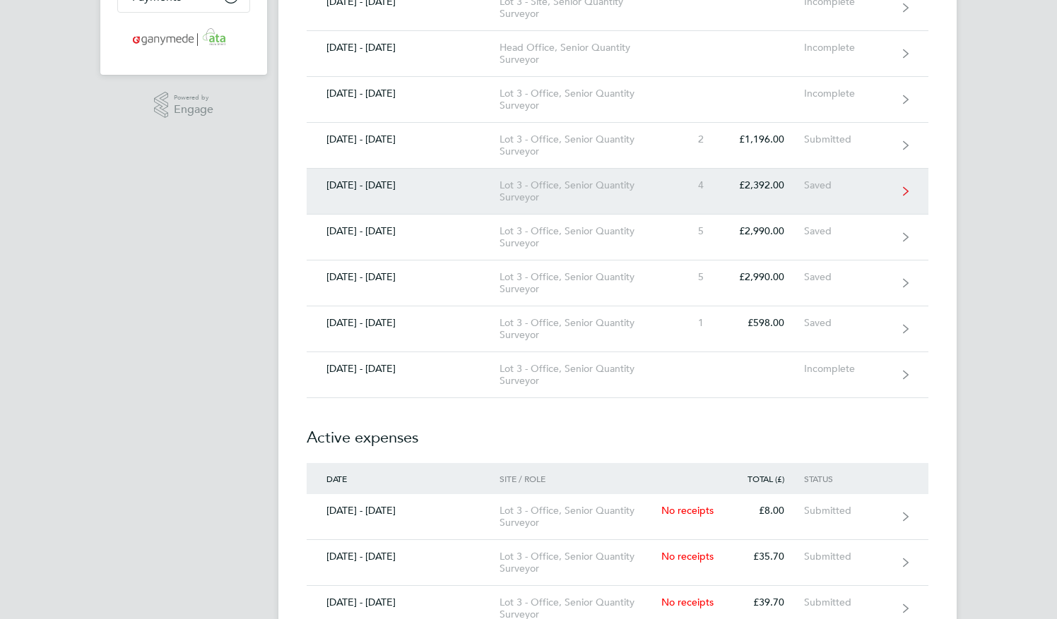
click at [828, 179] on div "Saved" at bounding box center [847, 185] width 87 height 12
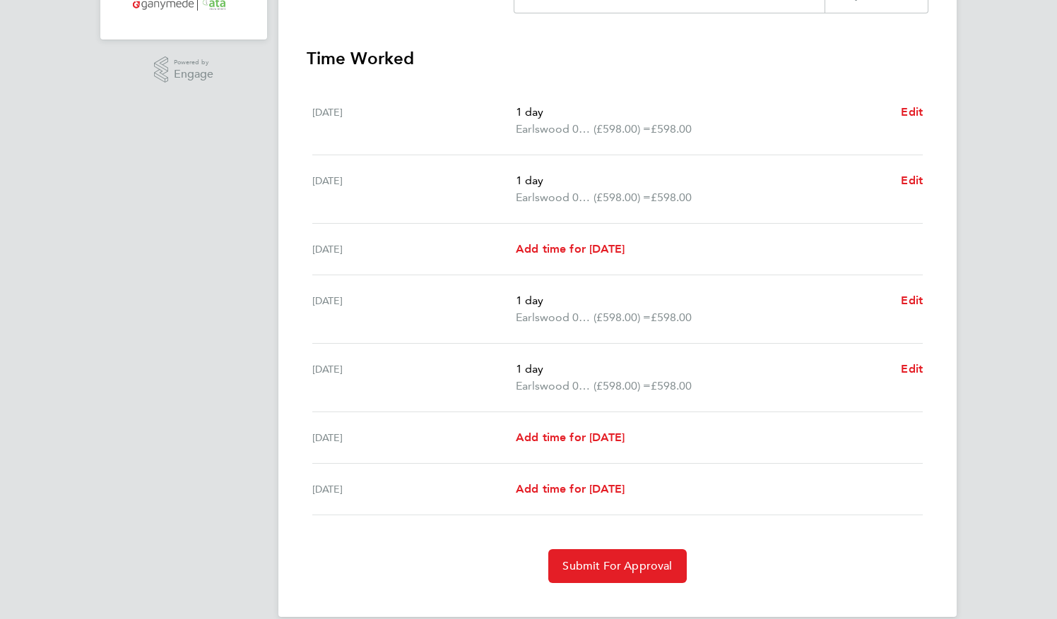
scroll to position [336, 0]
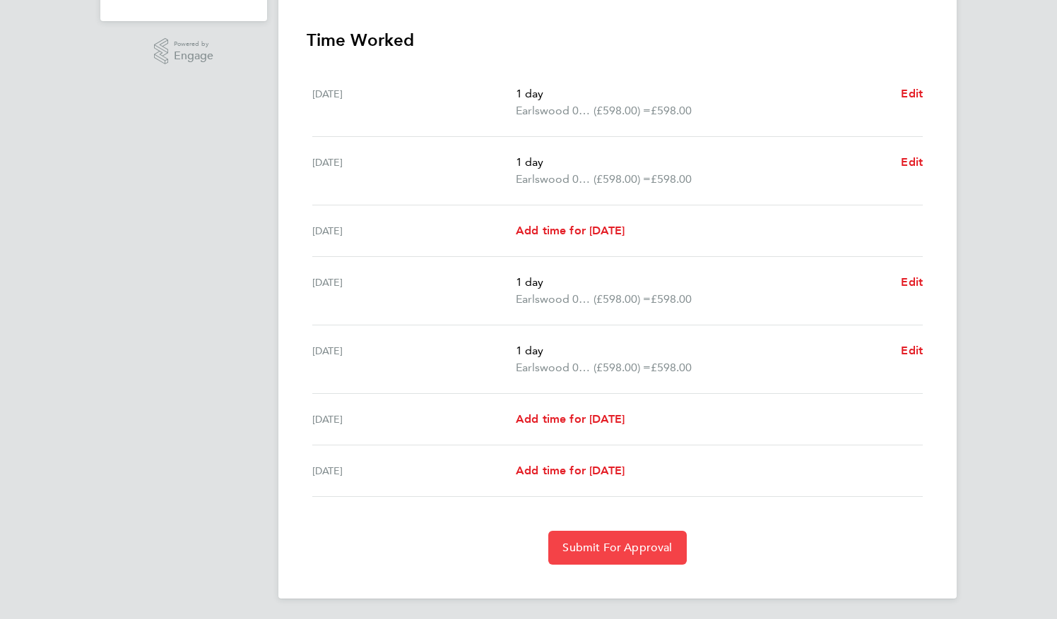
click at [649, 550] on span "Submit For Approval" at bounding box center [616, 548] width 109 height 14
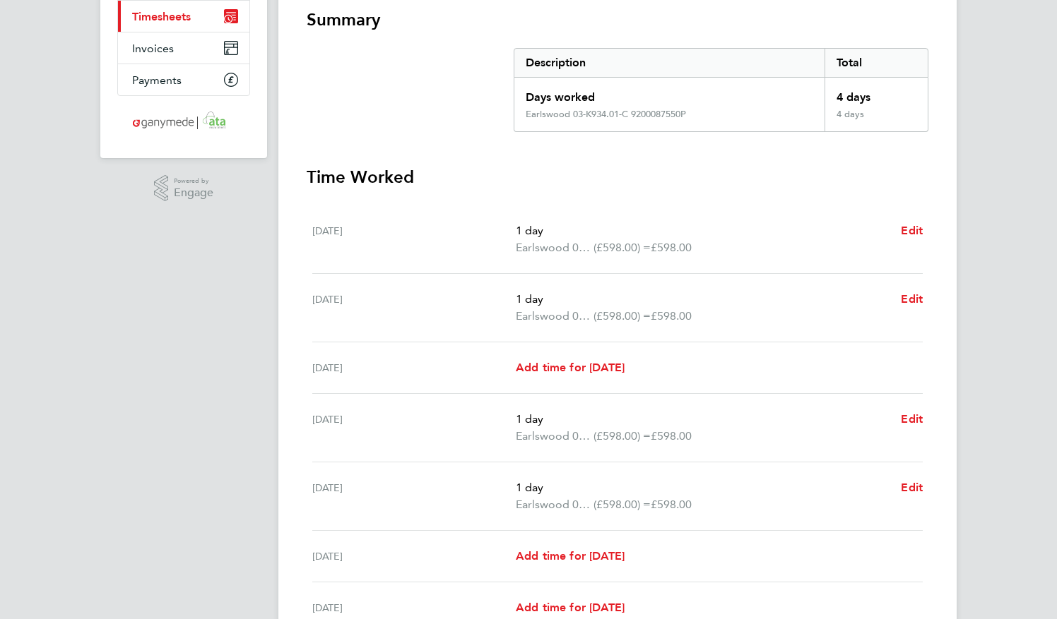
scroll to position [57, 0]
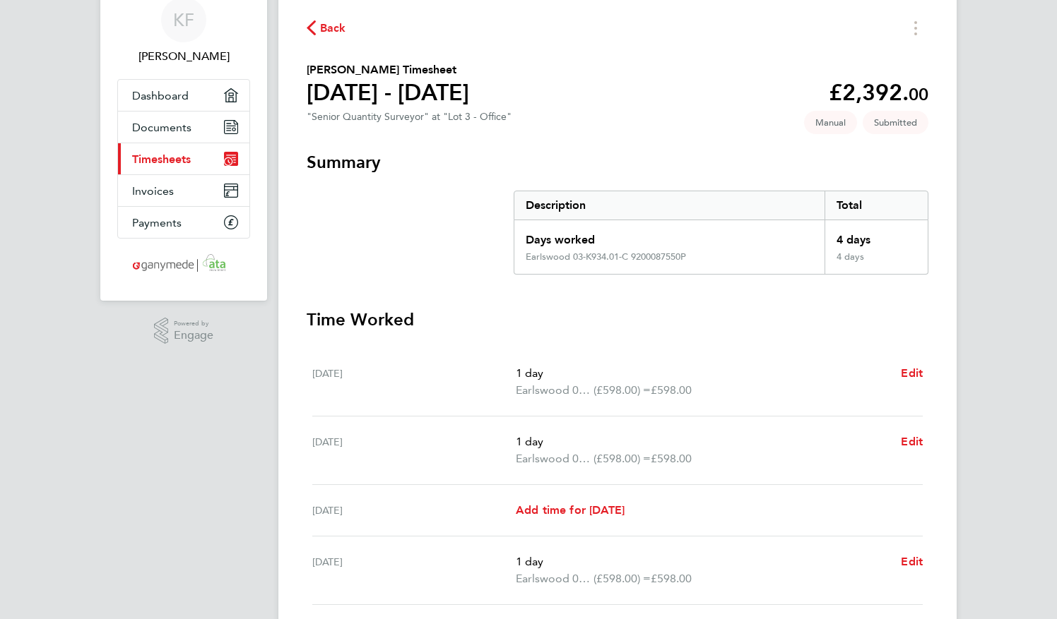
click at [321, 37] on div "Back" at bounding box center [618, 28] width 622 height 22
click at [325, 30] on span "Back" at bounding box center [333, 28] width 26 height 17
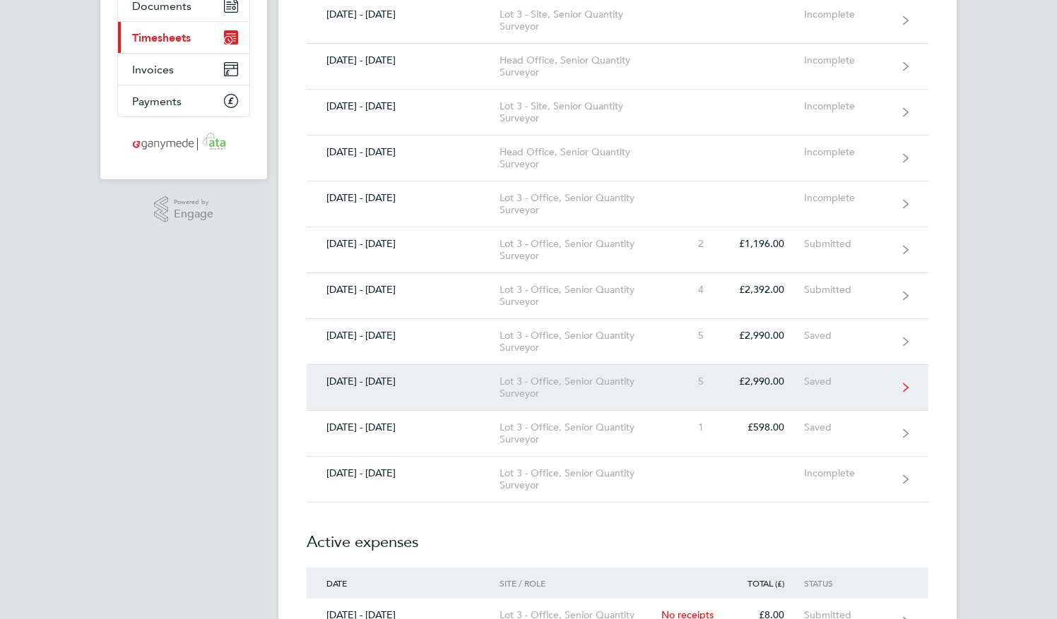
scroll to position [212, 0]
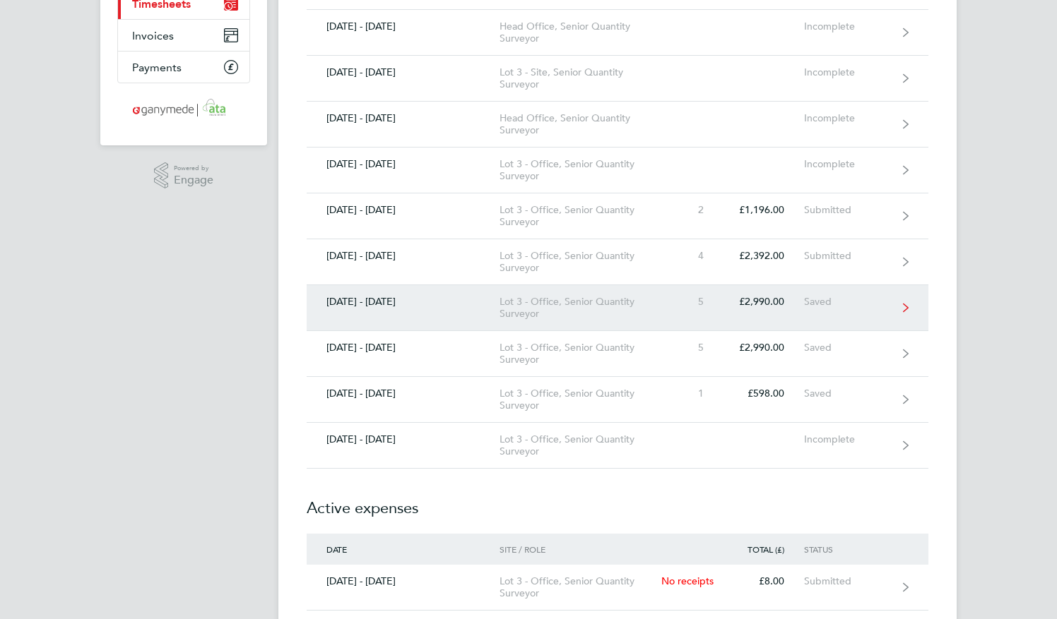
click at [686, 306] on link "[DATE] - [DATE] Lot 3 - Office, Senior Quantity Surveyor 5 £2,990.00 Saved" at bounding box center [618, 308] width 622 height 46
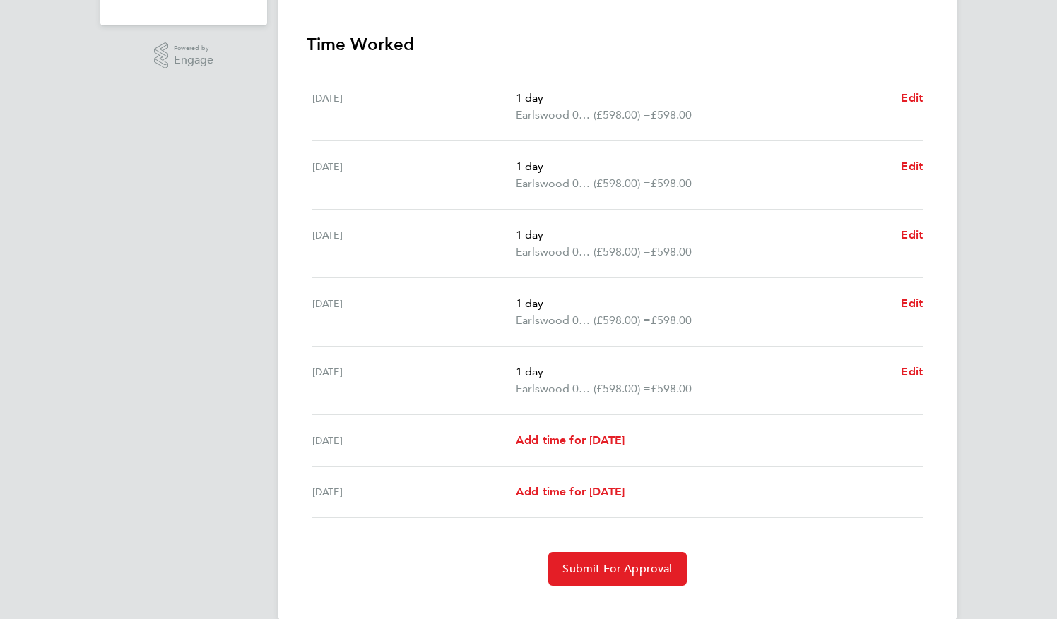
scroll to position [353, 0]
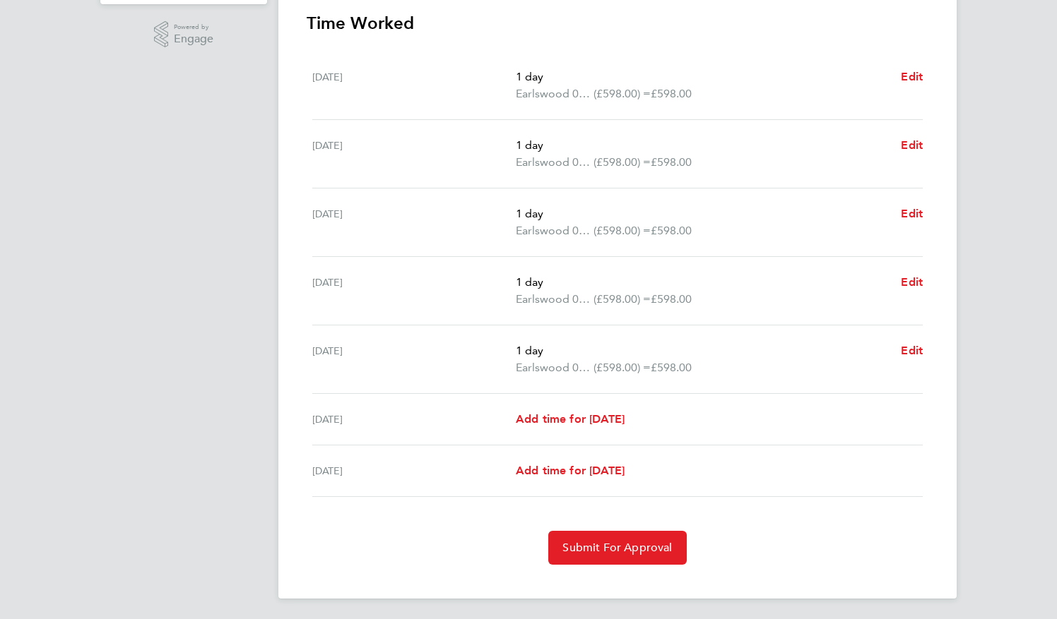
click at [606, 563] on div "Back [PERSON_NAME] Timesheet [DATE] - [DATE] £2,990. 00 "Senior Quantity Survey…" at bounding box center [617, 142] width 678 height 913
click at [606, 559] on button "Submit For Approval" at bounding box center [617, 548] width 138 height 34
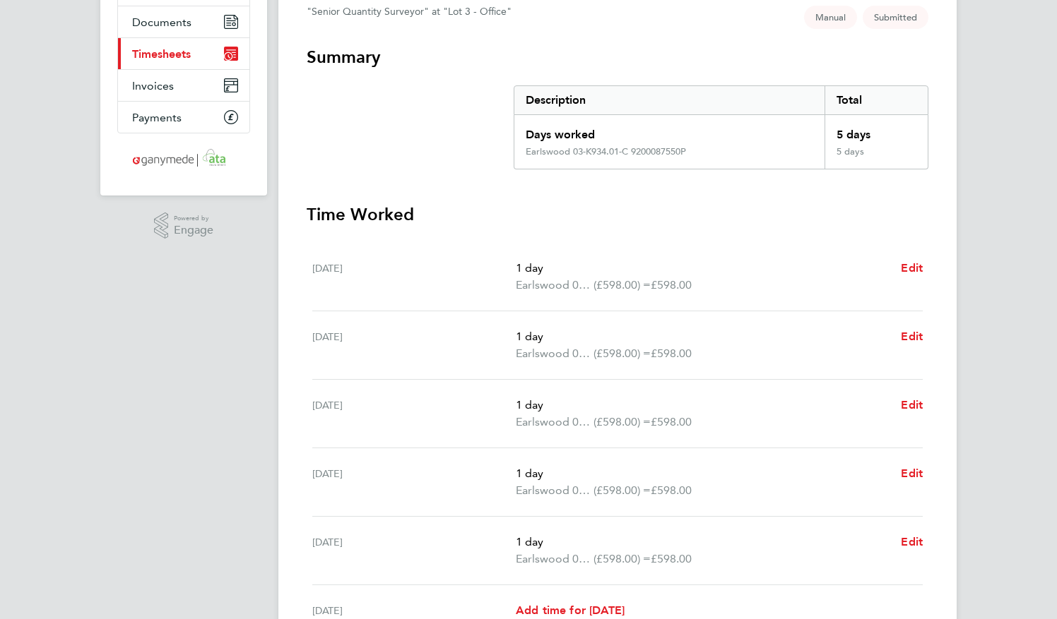
scroll to position [73, 0]
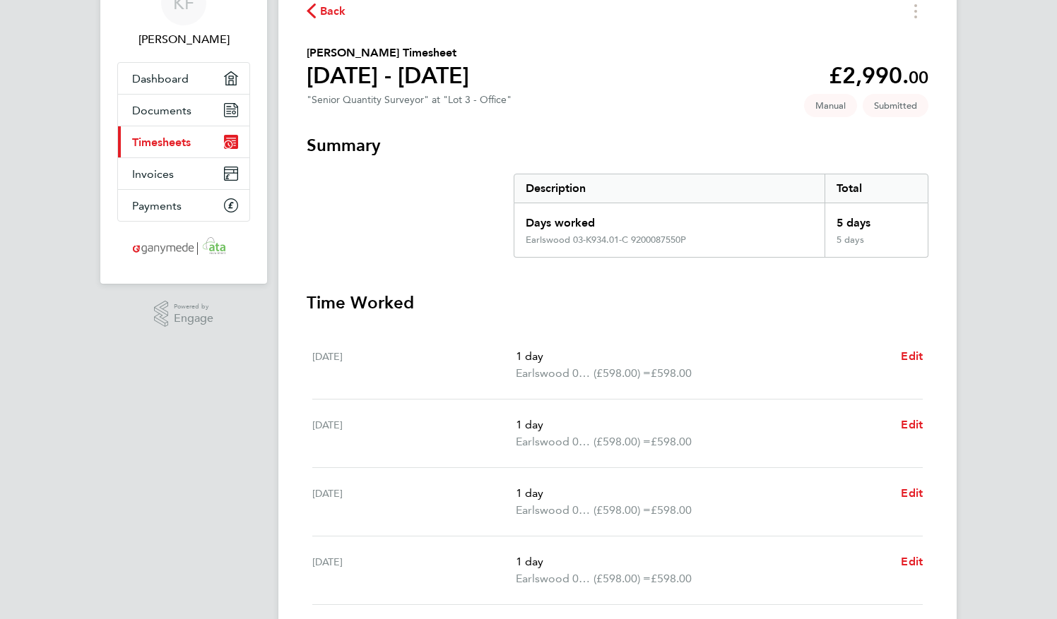
click at [333, 14] on span "Back" at bounding box center [333, 11] width 26 height 17
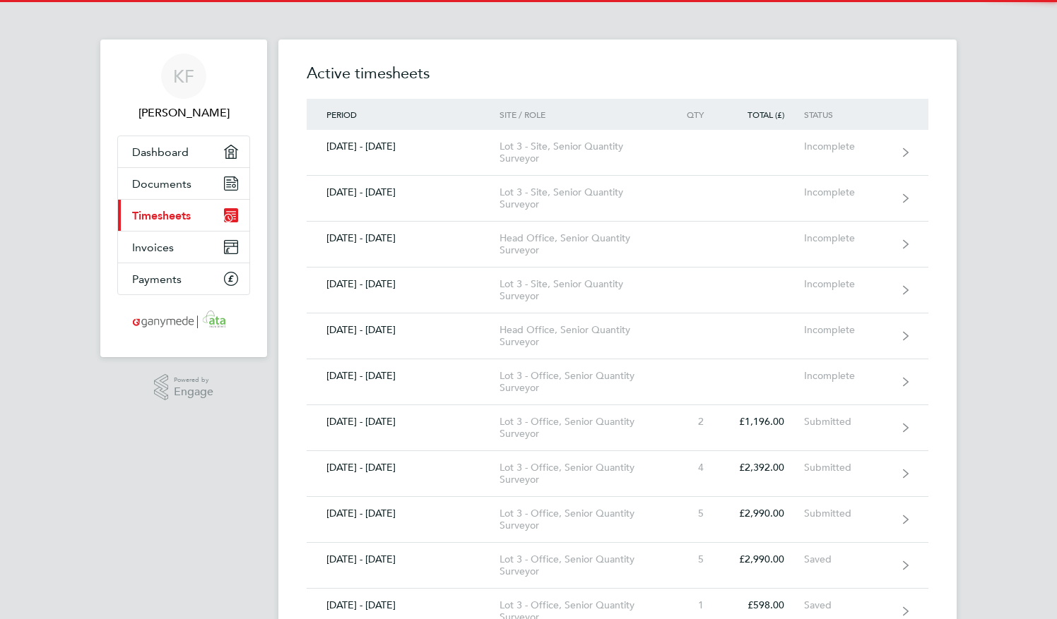
scroll to position [353, 0]
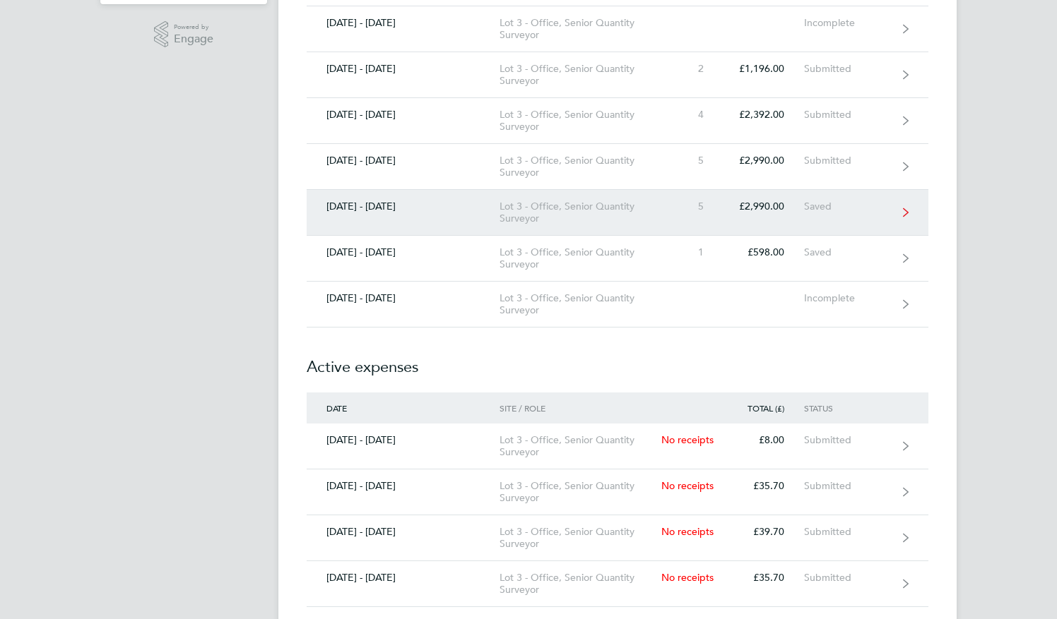
click at [645, 201] on div "Lot 3 - Office, Senior Quantity Surveyor" at bounding box center [580, 213] width 162 height 24
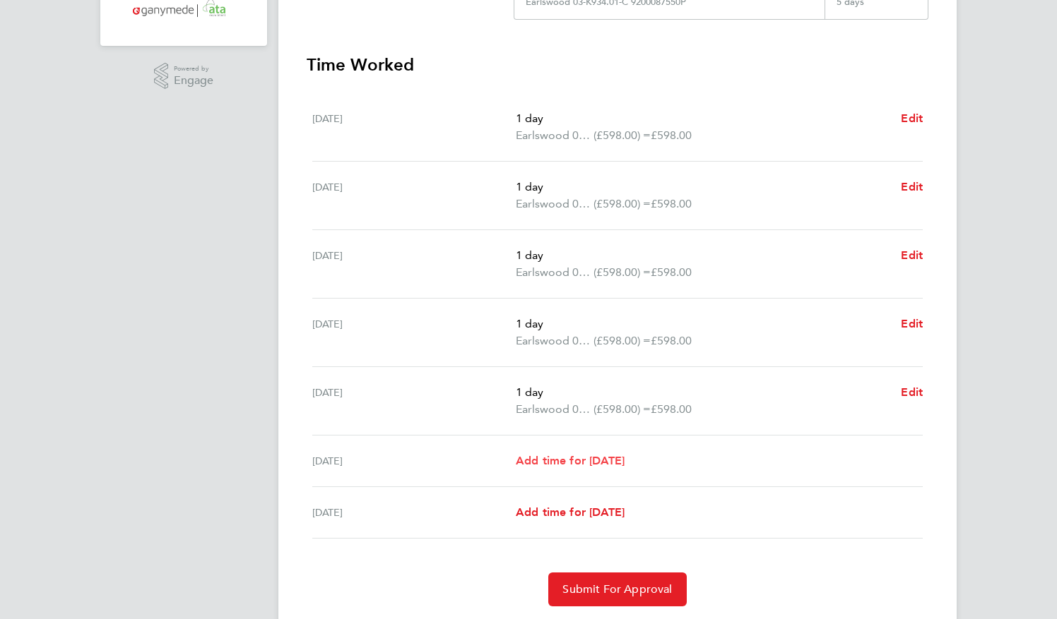
scroll to position [353, 0]
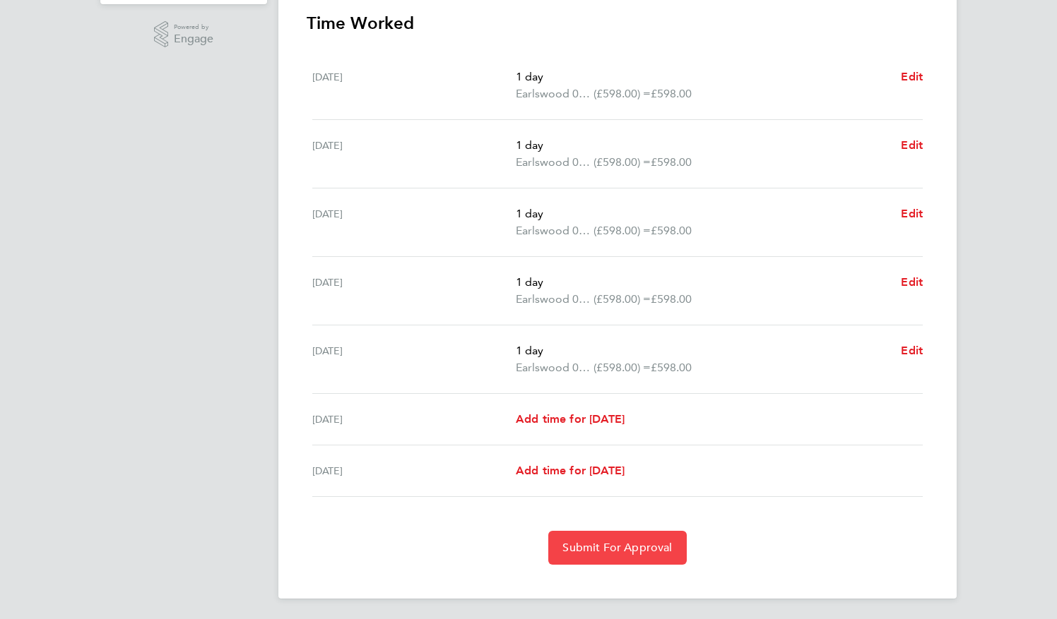
click at [606, 559] on button "Submit For Approval" at bounding box center [617, 548] width 138 height 34
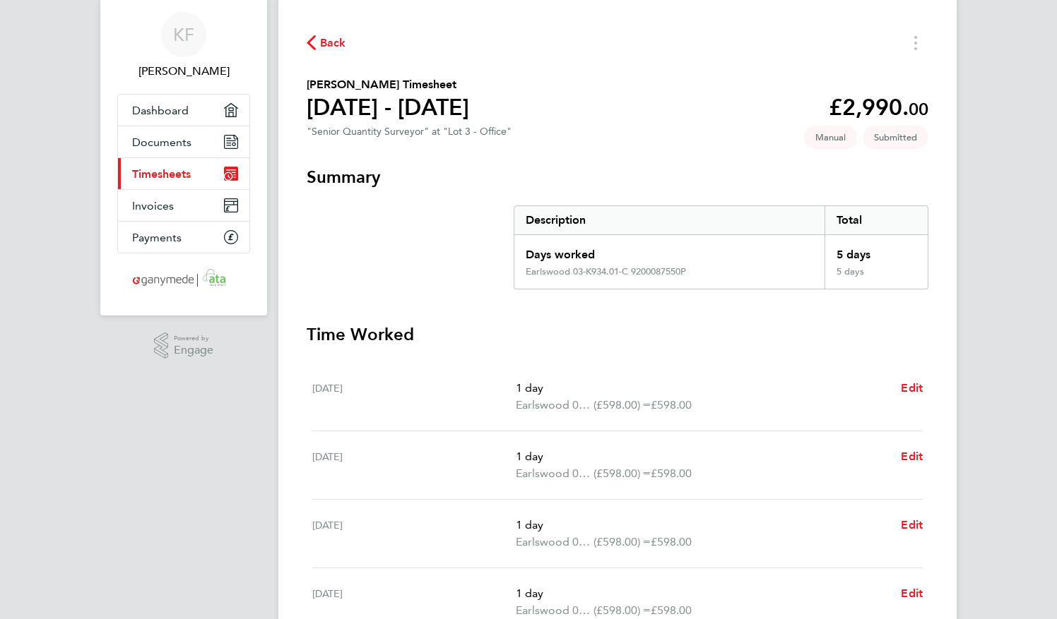
scroll to position [3, 0]
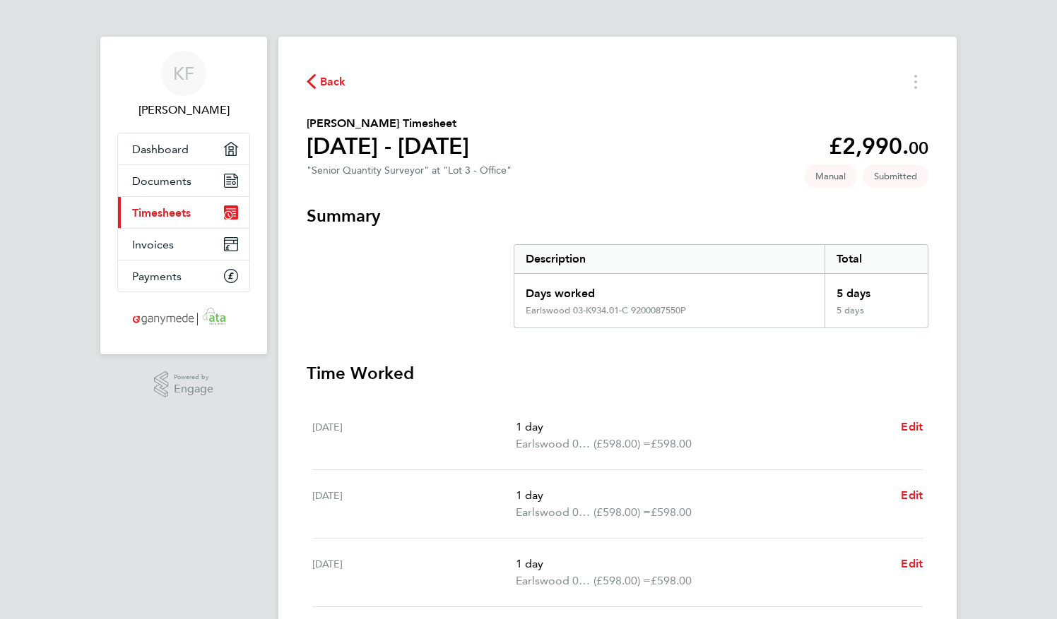
click at [315, 68] on div "Back [PERSON_NAME] Timesheet [DATE] - [DATE] £2,990. 00 "Senior Quantity Survey…" at bounding box center [617, 459] width 678 height 845
click at [314, 76] on icon "button" at bounding box center [311, 81] width 9 height 15
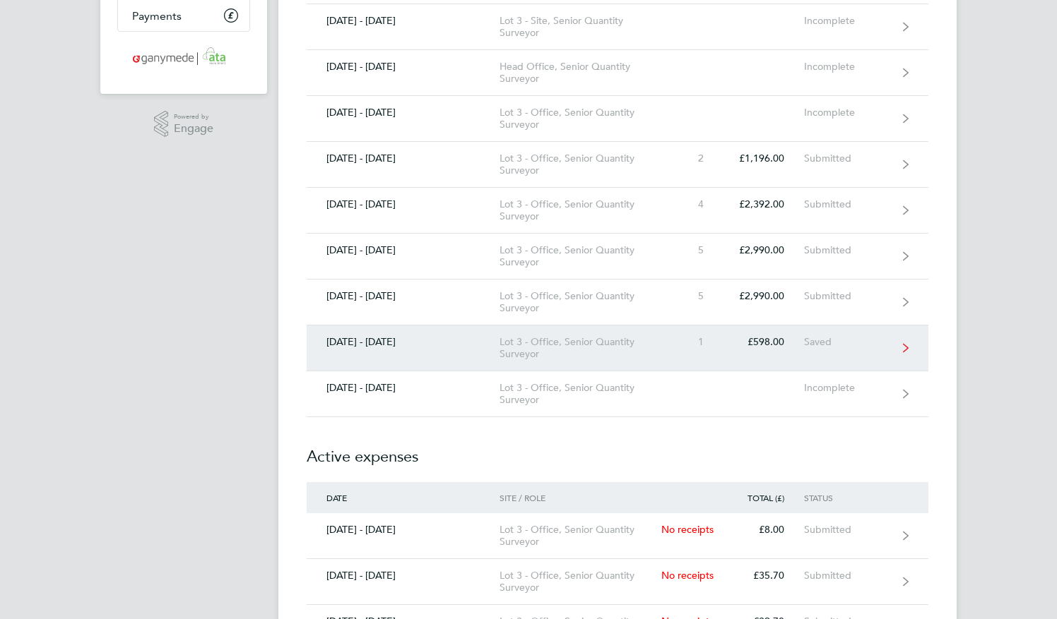
scroll to position [283, 0]
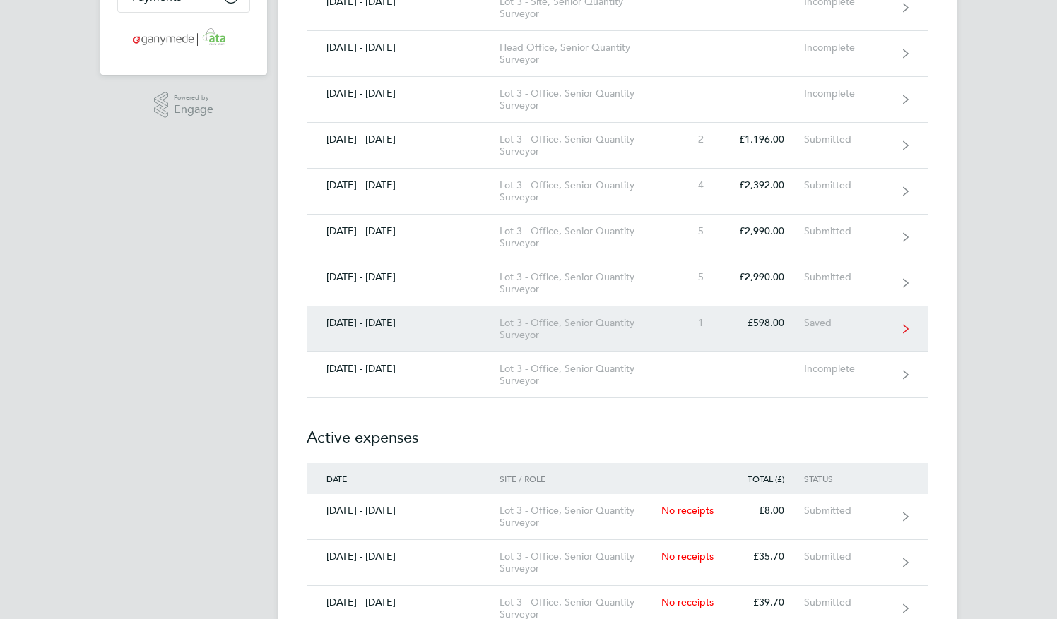
click at [612, 317] on div "Lot 3 - Office, Senior Quantity Surveyor" at bounding box center [580, 329] width 162 height 24
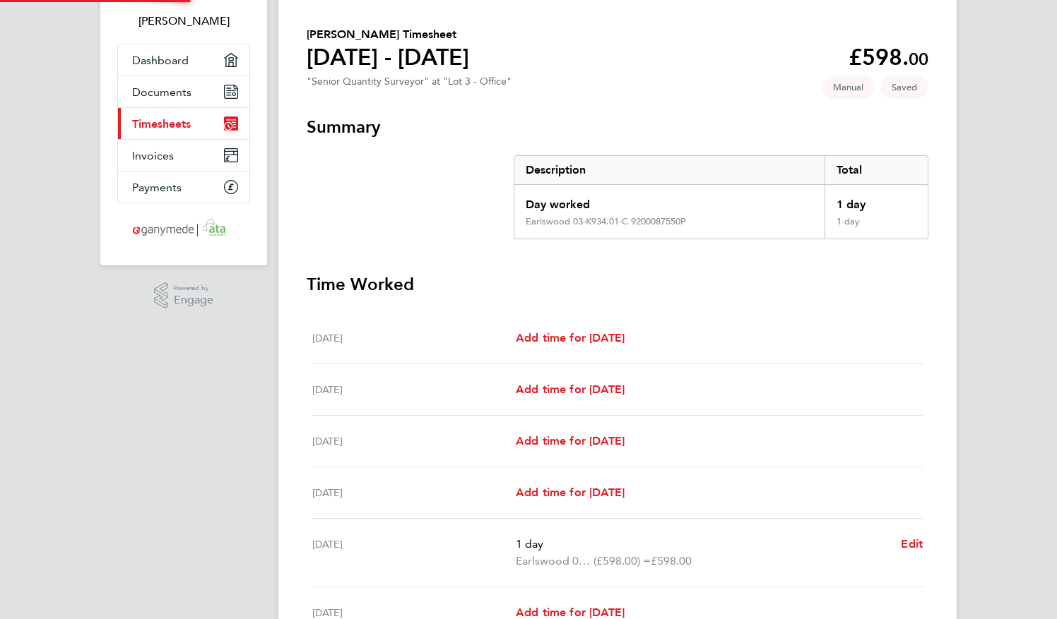
scroll to position [283, 0]
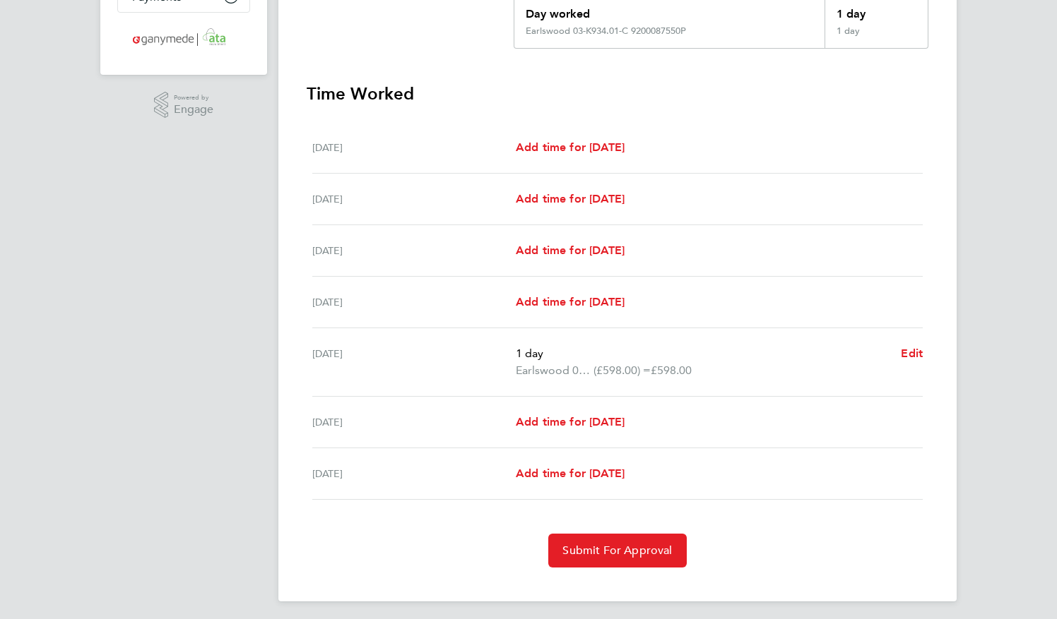
click at [640, 590] on div "Back [PERSON_NAME] Timesheet [DATE] - [DATE] £598. 00 "Senior Quantity Surveyor…" at bounding box center [617, 179] width 678 height 845
click at [641, 560] on button "Submit For Approval" at bounding box center [617, 551] width 138 height 34
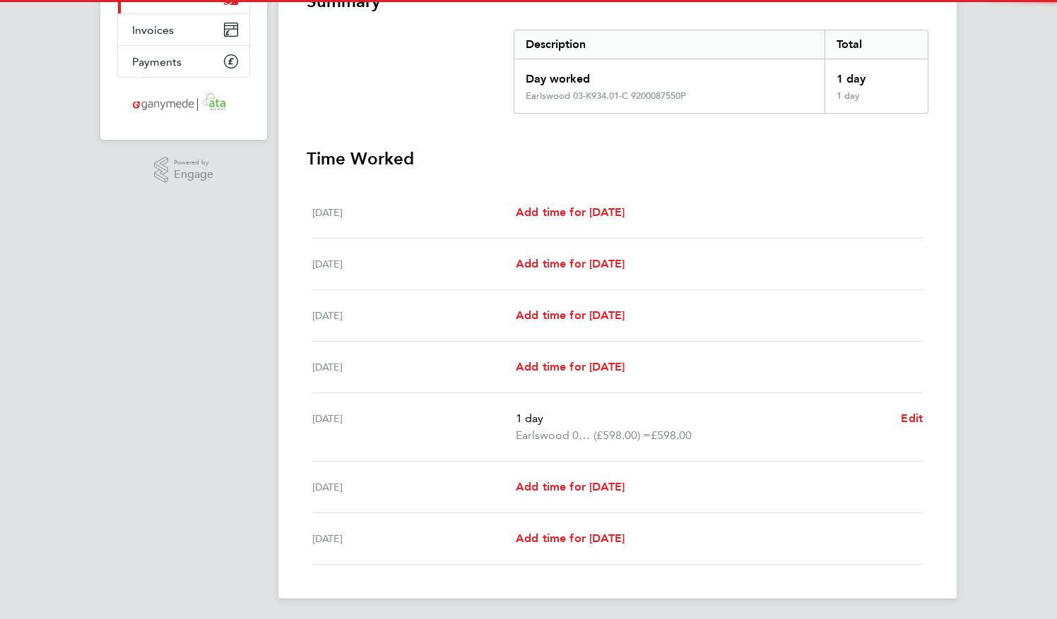
scroll to position [0, 0]
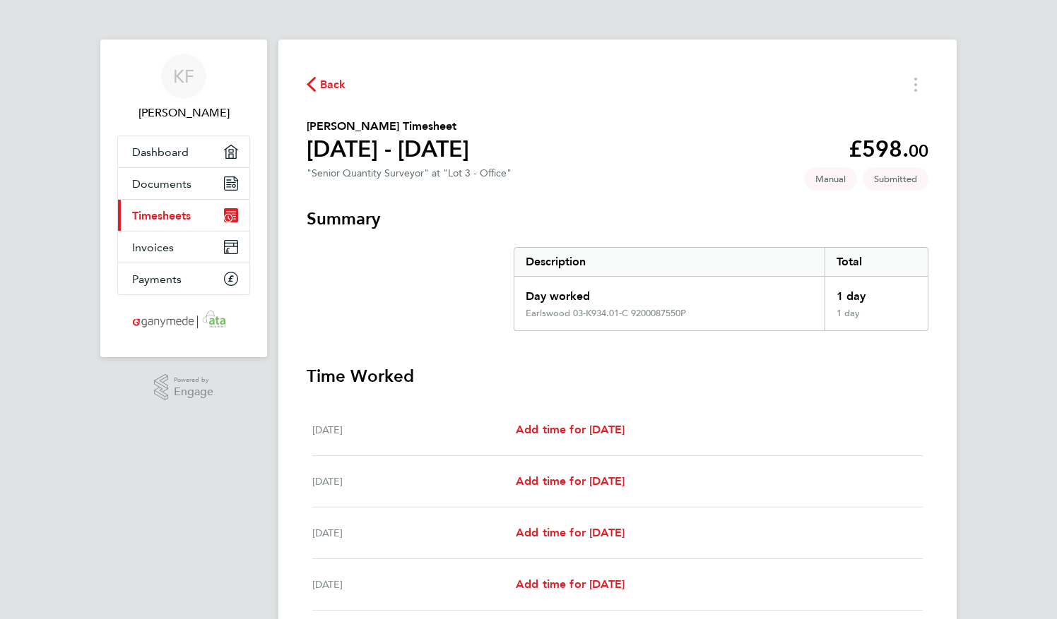
click at [325, 85] on span "Back" at bounding box center [333, 84] width 26 height 17
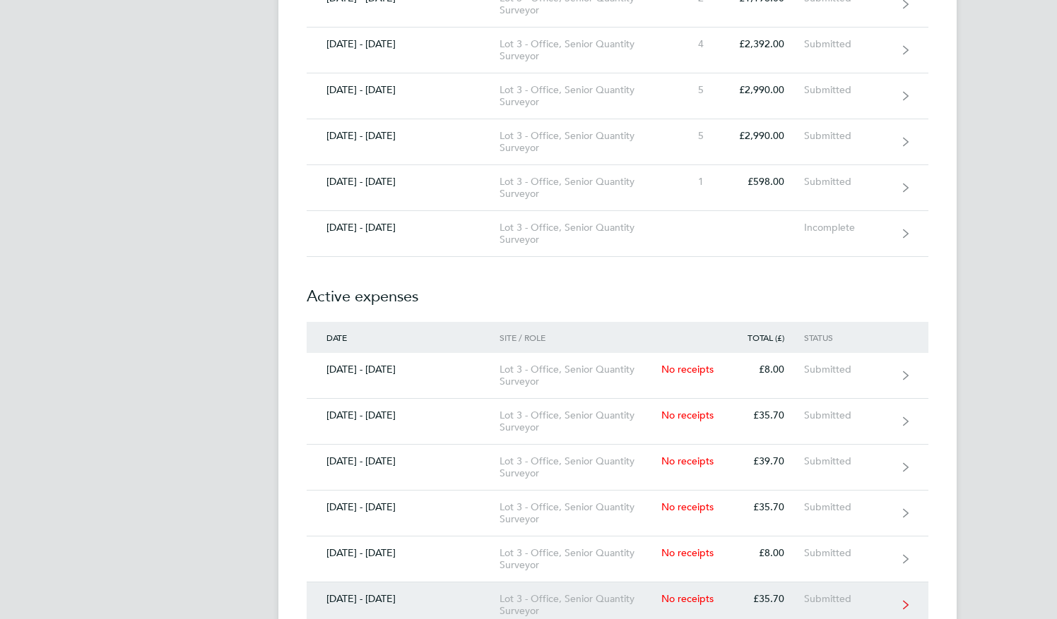
scroll to position [494, 0]
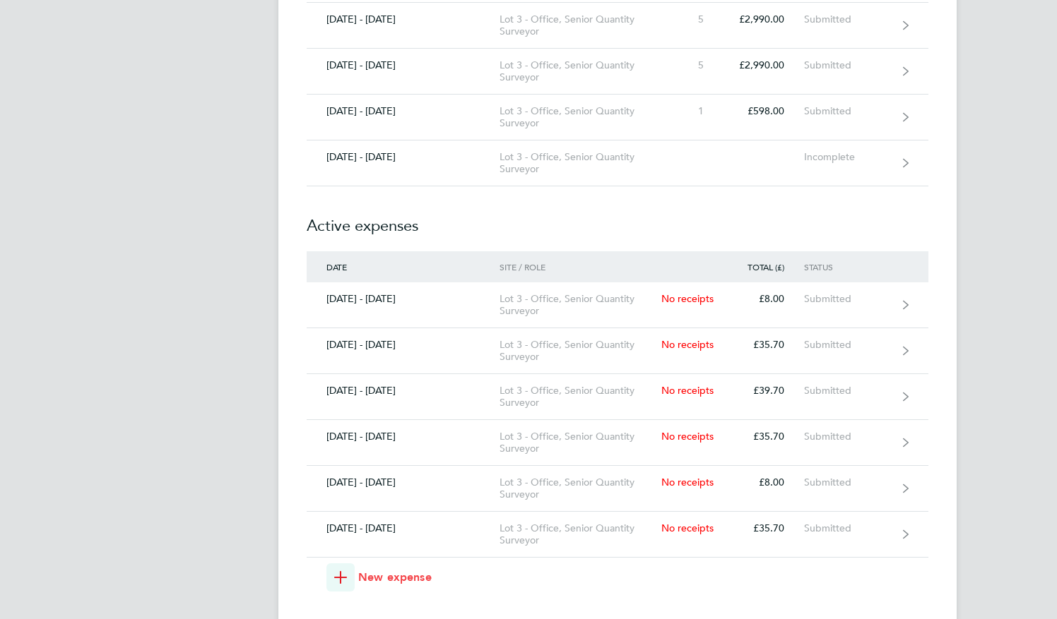
click at [410, 564] on button "New expense" at bounding box center [378, 578] width 105 height 28
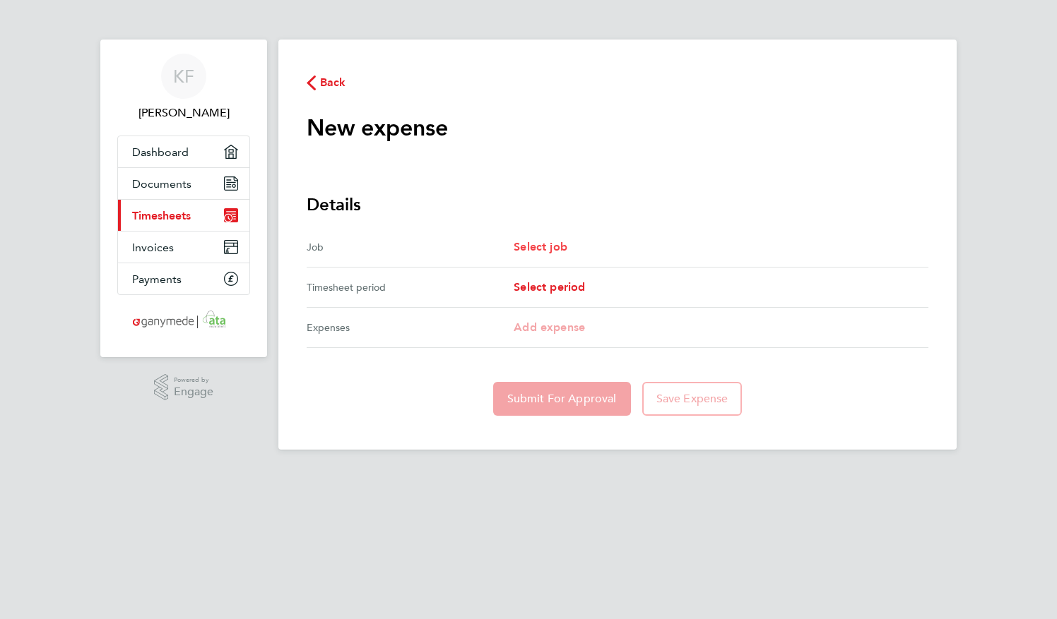
click at [547, 240] on span "Select job" at bounding box center [541, 246] width 54 height 13
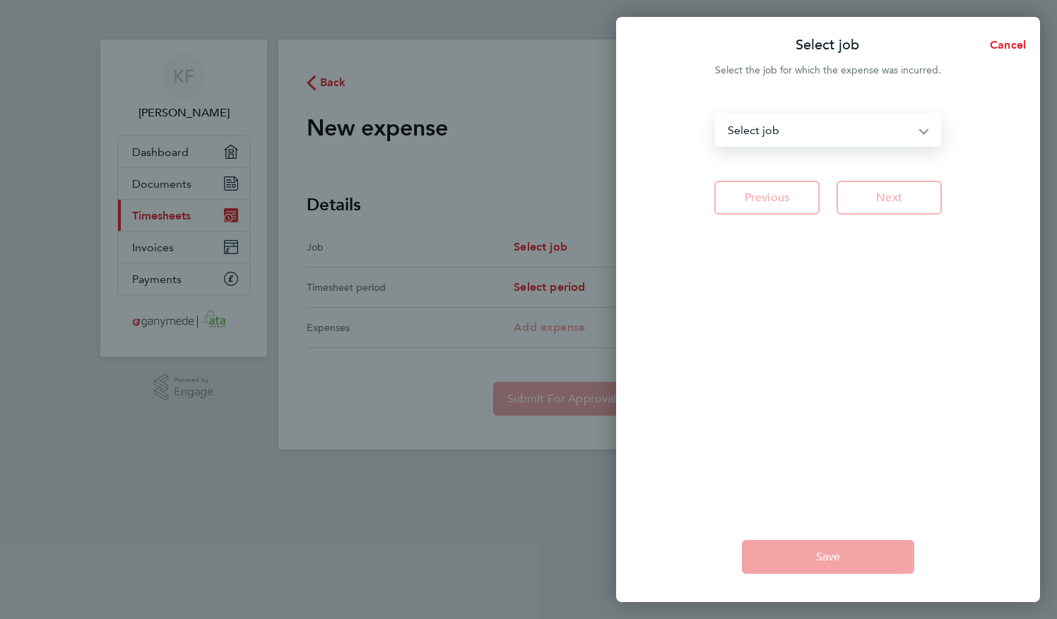
click at [816, 121] on select "Head Office - Senior Quantity Surveyor Lot 3 - Site - Senior Quantity Surveyor …" at bounding box center [819, 129] width 206 height 31
click at [716, 114] on select "Head Office - Senior Quantity Surveyor Lot 3 - Site - Senior Quantity Surveyor …" at bounding box center [819, 129] width 206 height 31
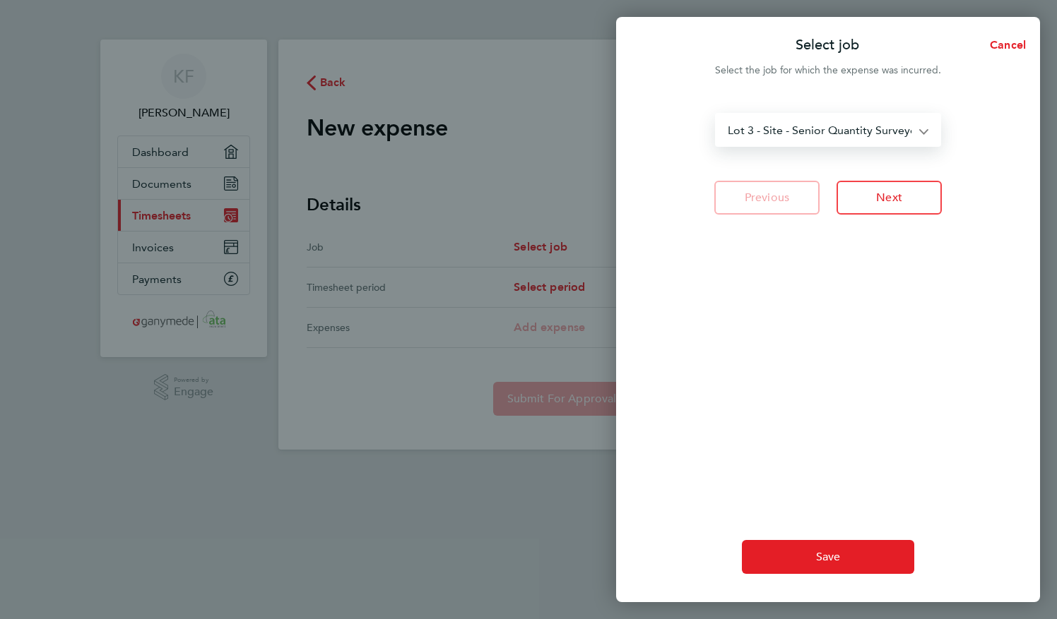
click at [832, 137] on select "Head Office - Senior Quantity Surveyor Lot 3 - Site - Senior Quantity Surveyor …" at bounding box center [819, 129] width 206 height 31
select select "288975"
click at [716, 114] on select "Head Office - Senior Quantity Surveyor Lot 3 - Site - Senior Quantity Surveyor …" at bounding box center [819, 129] width 206 height 31
click at [850, 189] on button "Next" at bounding box center [888, 198] width 105 height 34
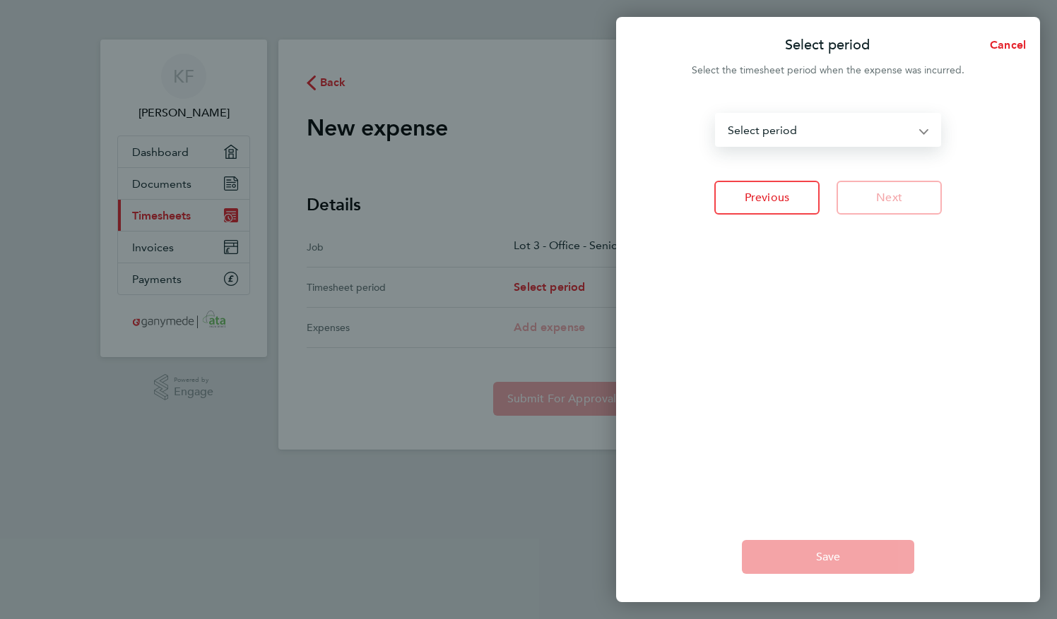
drag, startPoint x: 809, startPoint y: 114, endPoint x: 809, endPoint y: 132, distance: 17.7
click at [811, 123] on select "[DATE] - [DATE] [DATE] - [DATE] [DATE] - [DATE] [DATE] - [DATE] [DATE] - [DATE]…" at bounding box center [819, 129] width 206 height 31
click at [809, 136] on select "[DATE] - [DATE] [DATE] - [DATE] [DATE] - [DATE] [DATE] - [DATE] [DATE] - [DATE]…" at bounding box center [819, 129] width 206 height 31
click at [805, 138] on select "[DATE] - [DATE] [DATE] - [DATE] [DATE] - [DATE] [DATE] - [DATE] [DATE] - [DATE]…" at bounding box center [819, 129] width 206 height 31
click at [814, 127] on select "[DATE] - [DATE] [DATE] - [DATE] [DATE] - [DATE] [DATE] - [DATE] [DATE] - [DATE]…" at bounding box center [819, 129] width 206 height 31
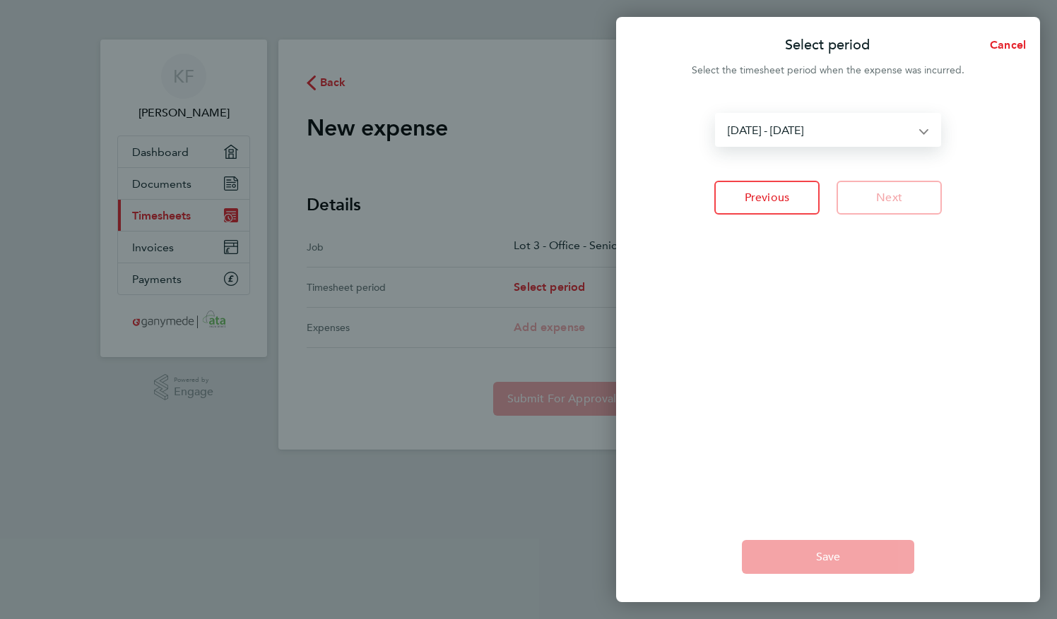
click at [716, 114] on select "[DATE] - [DATE] [DATE] - [DATE] [DATE] - [DATE] [DATE] - [DATE] [DATE] - [DATE]…" at bounding box center [819, 129] width 206 height 31
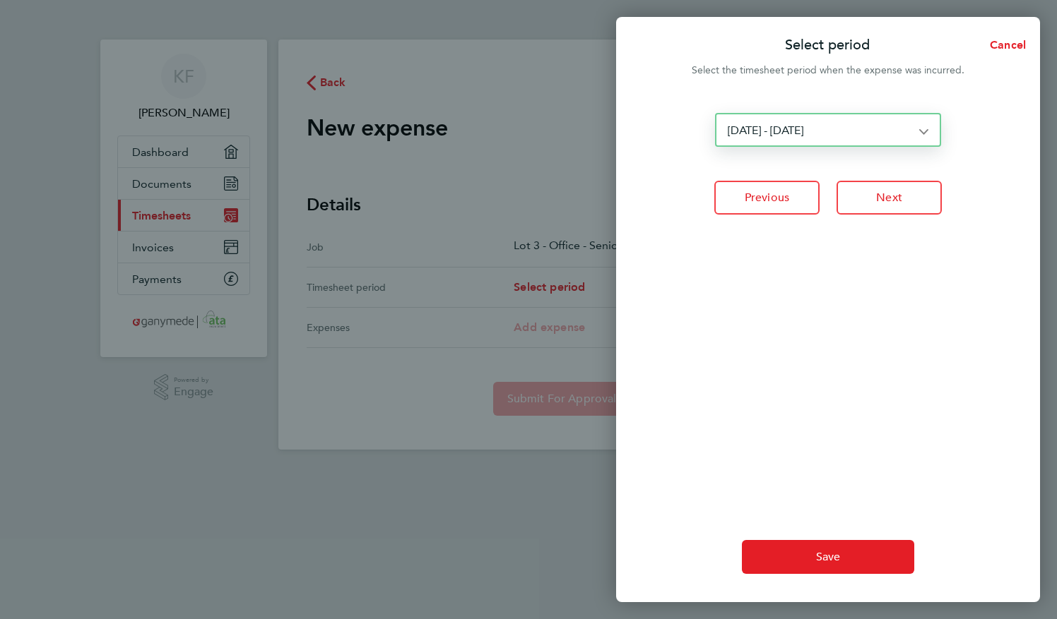
click at [828, 145] on select "[DATE] - [DATE] [DATE] - [DATE] [DATE] - [DATE] [DATE] - [DATE] [DATE] - [DATE]…" at bounding box center [819, 129] width 206 height 31
select select "16: Object"
click at [716, 114] on select "[DATE] - [DATE] [DATE] - [DATE] [DATE] - [DATE] [DATE] - [DATE] [DATE] - [DATE]…" at bounding box center [819, 129] width 206 height 31
click at [900, 182] on button "Next" at bounding box center [888, 198] width 105 height 34
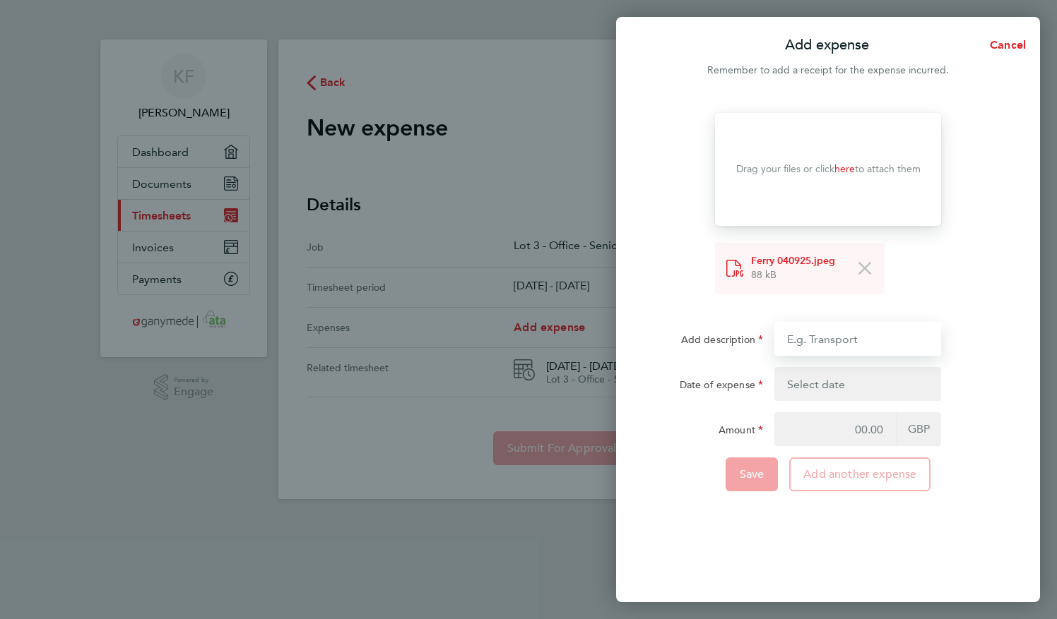
click at [862, 336] on input "Add description" at bounding box center [857, 339] width 167 height 34
type input "Hampton Ferry"
type input "4"
click at [835, 370] on button "button" at bounding box center [857, 384] width 167 height 34
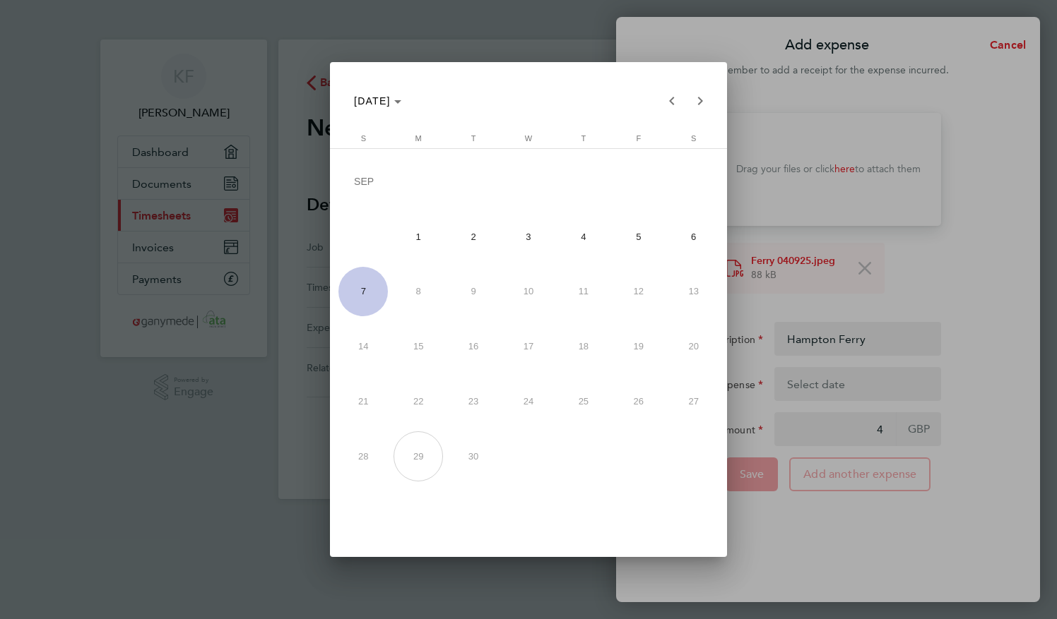
click at [581, 228] on span "4" at bounding box center [583, 236] width 49 height 49
type input "[DATE]"
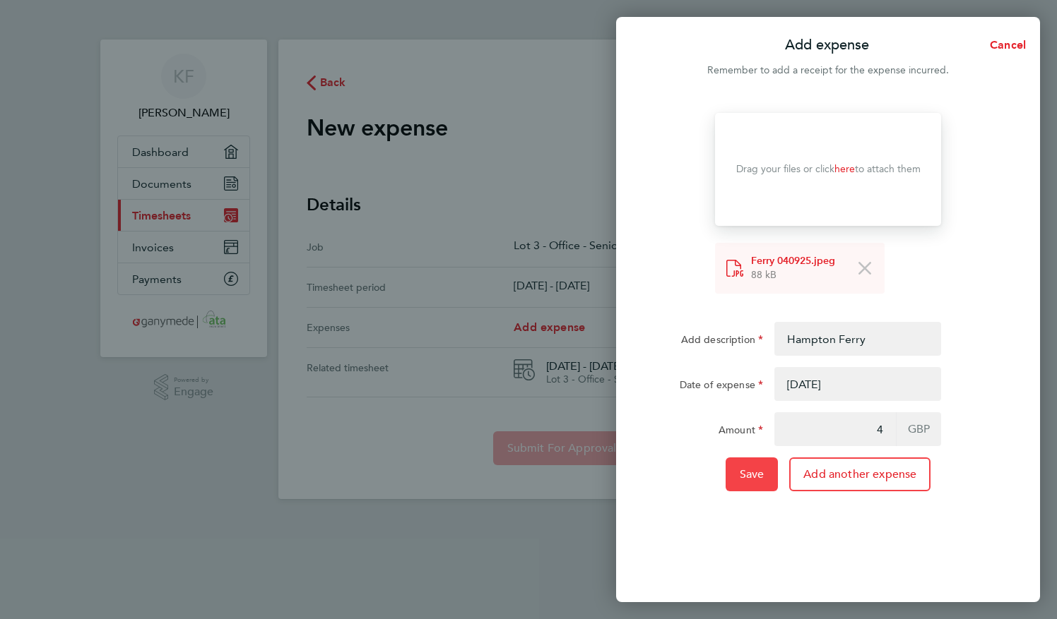
click at [762, 486] on button "Save" at bounding box center [751, 475] width 53 height 34
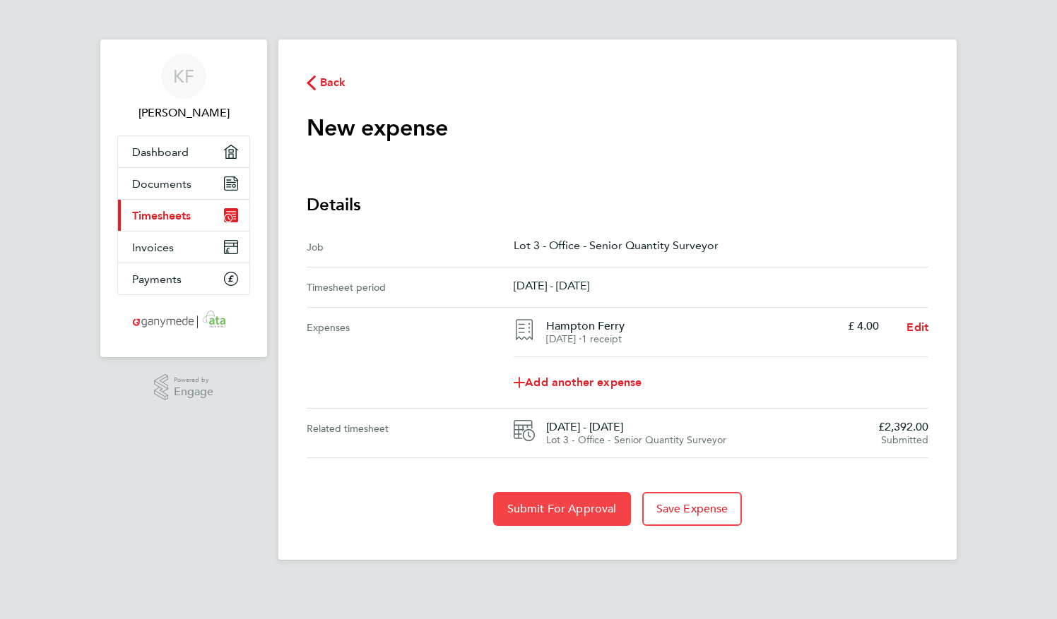
click at [595, 506] on span "Submit For Approval" at bounding box center [561, 509] width 109 height 14
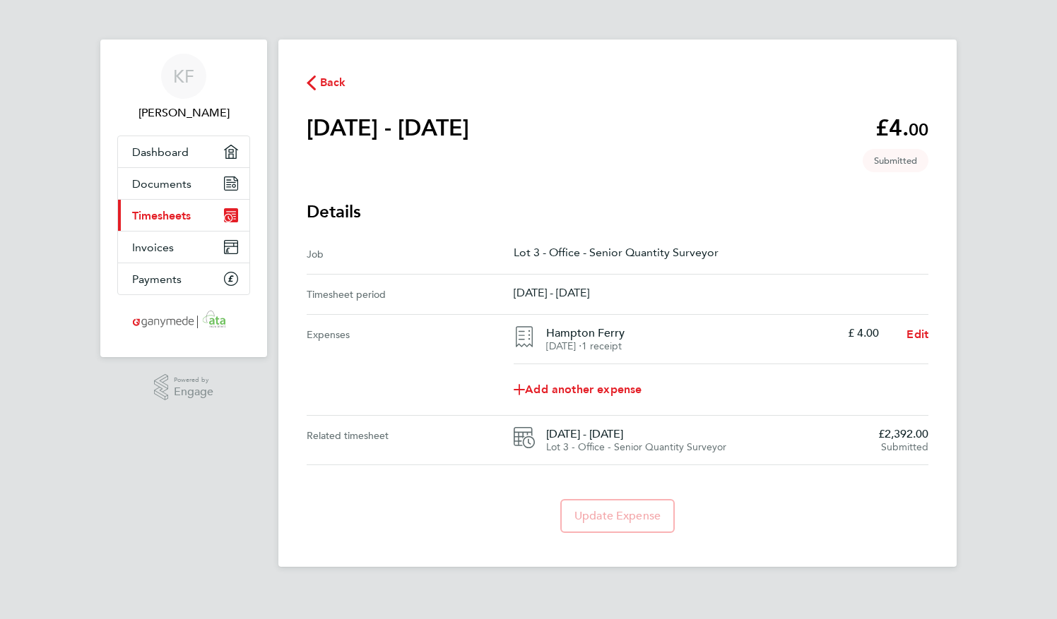
click at [339, 81] on span "Back" at bounding box center [333, 82] width 26 height 17
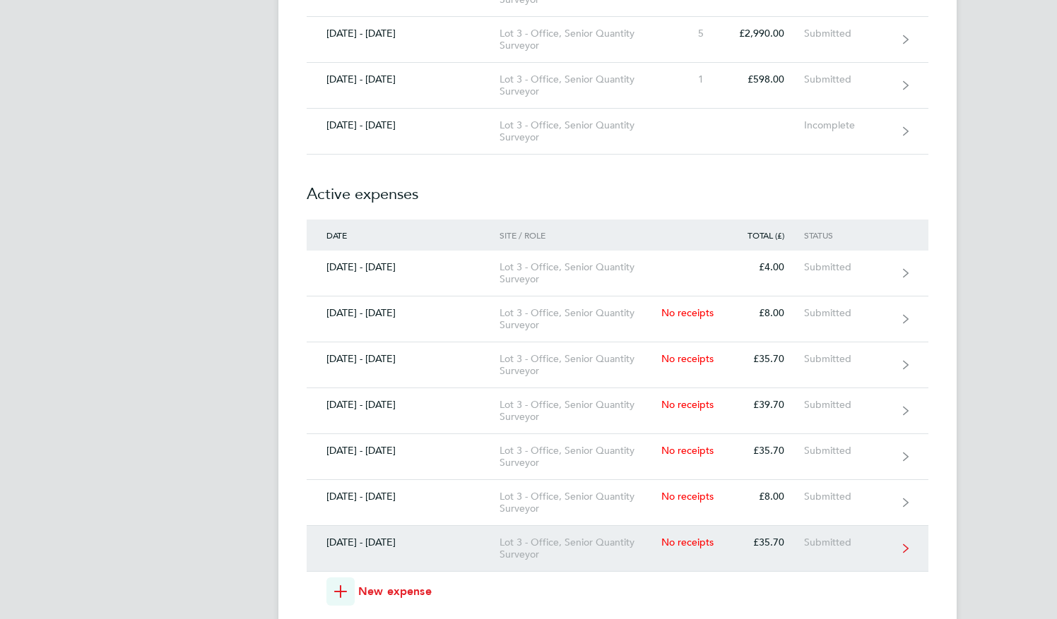
scroll to position [565, 0]
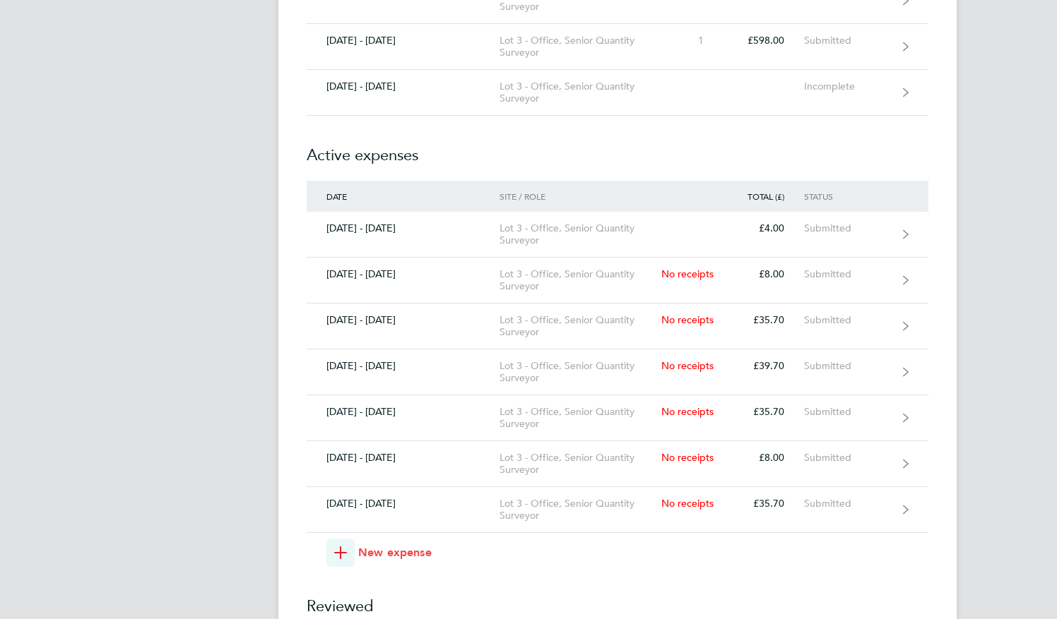
click at [367, 552] on span "New expense" at bounding box center [394, 553] width 73 height 17
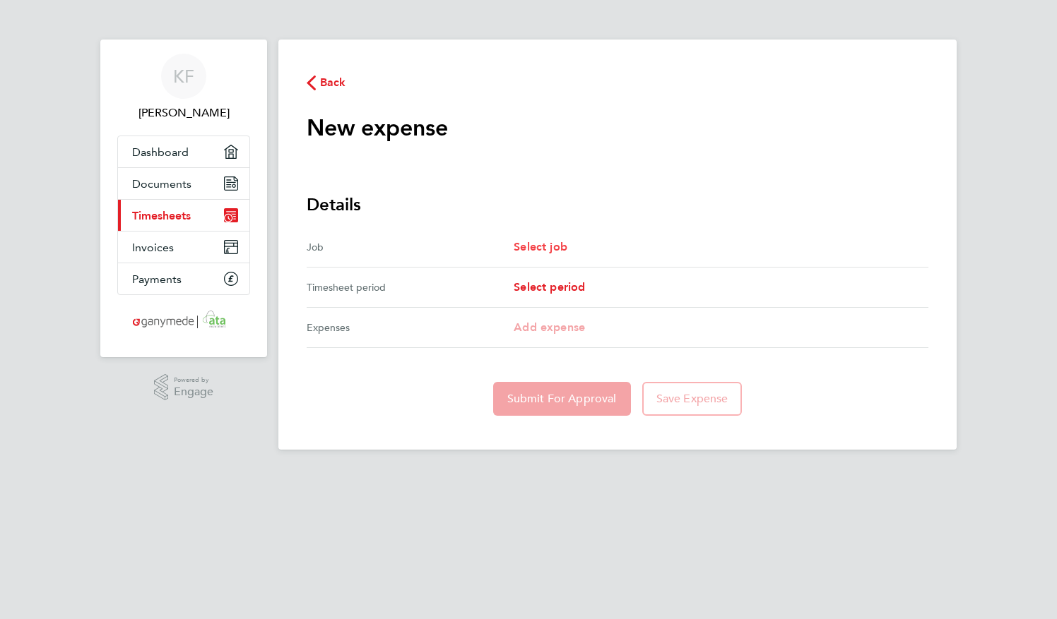
click at [561, 243] on span "Select job" at bounding box center [541, 246] width 54 height 13
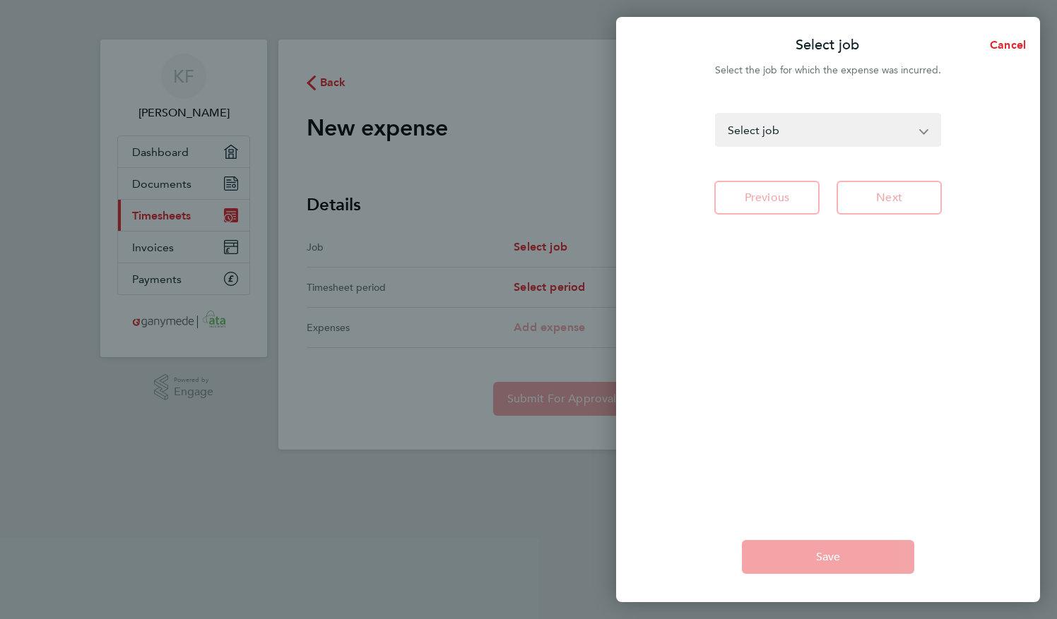
drag, startPoint x: 807, startPoint y: 131, endPoint x: 805, endPoint y: 146, distance: 15.0
click at [807, 131] on select "Head Office - Senior Quantity Surveyor Lot 3 - Site - Senior Quantity Surveyor …" at bounding box center [819, 129] width 206 height 31
select select "288975"
click at [716, 114] on select "Head Office - Senior Quantity Surveyor Lot 3 - Site - Senior Quantity Surveyor …" at bounding box center [819, 129] width 206 height 31
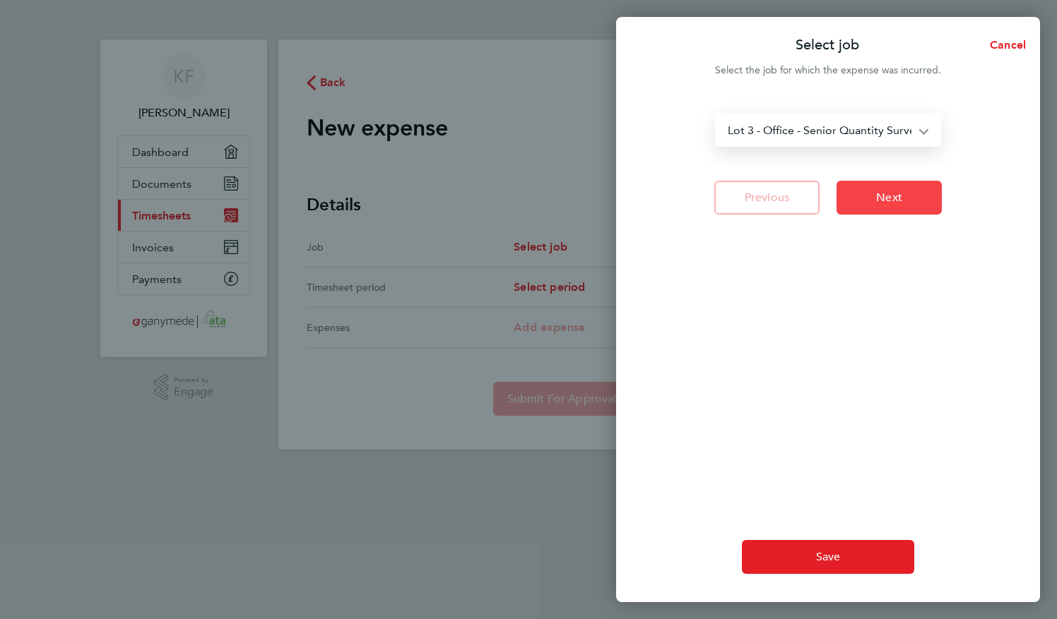
click at [893, 202] on span "Next" at bounding box center [889, 198] width 26 height 14
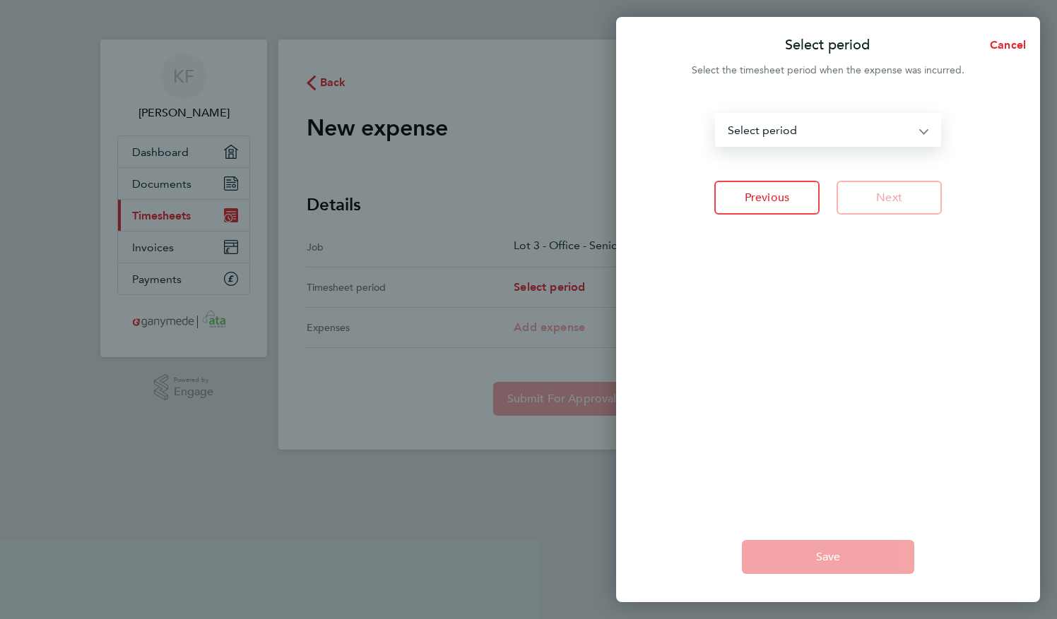
click at [859, 126] on select "[DATE] - [DATE] [DATE] - [DATE] [DATE] - [DATE] [DATE] - [DATE] [DATE] - [DATE]…" at bounding box center [819, 129] width 206 height 31
select select "18: Object"
click at [716, 114] on select "[DATE] - [DATE] [DATE] - [DATE] [DATE] - [DATE] [DATE] - [DATE] [DATE] - [DATE]…" at bounding box center [819, 129] width 206 height 31
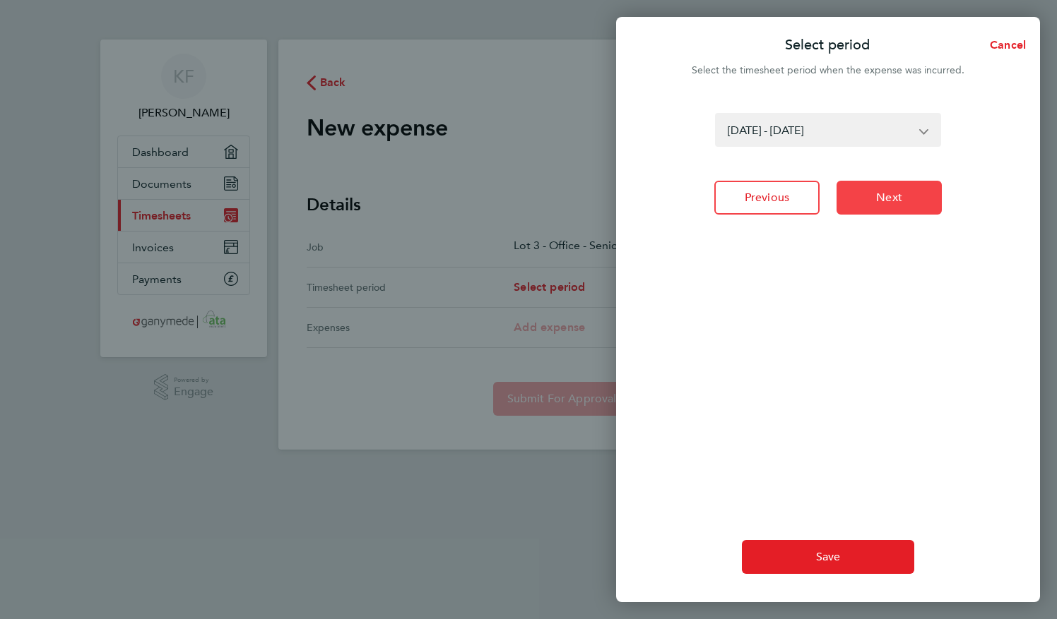
click at [900, 198] on span "Next" at bounding box center [889, 198] width 26 height 14
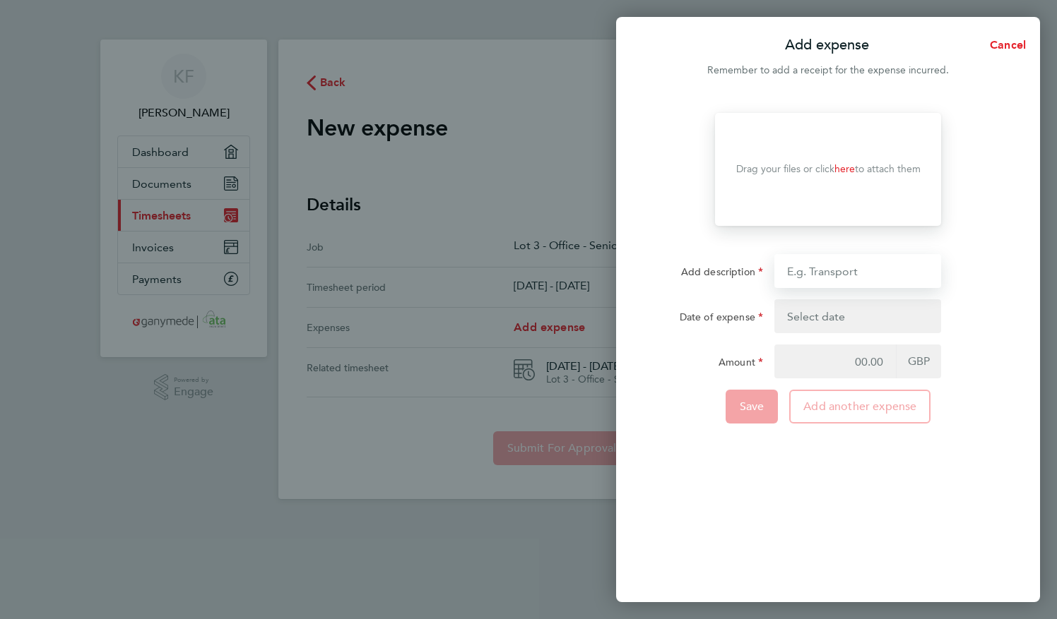
click at [855, 263] on input "Add description" at bounding box center [857, 271] width 167 height 34
type input "Mileage to Earlswood Return Trip"
click at [848, 319] on button "button" at bounding box center [857, 316] width 167 height 34
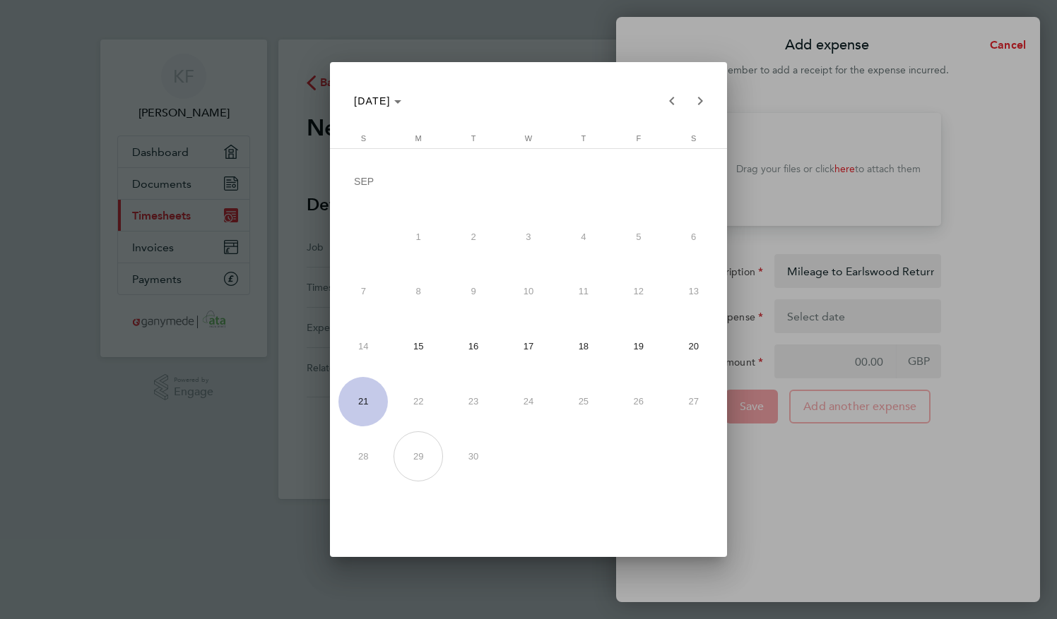
click at [429, 337] on span "15" at bounding box center [417, 346] width 49 height 49
type input "[DATE]"
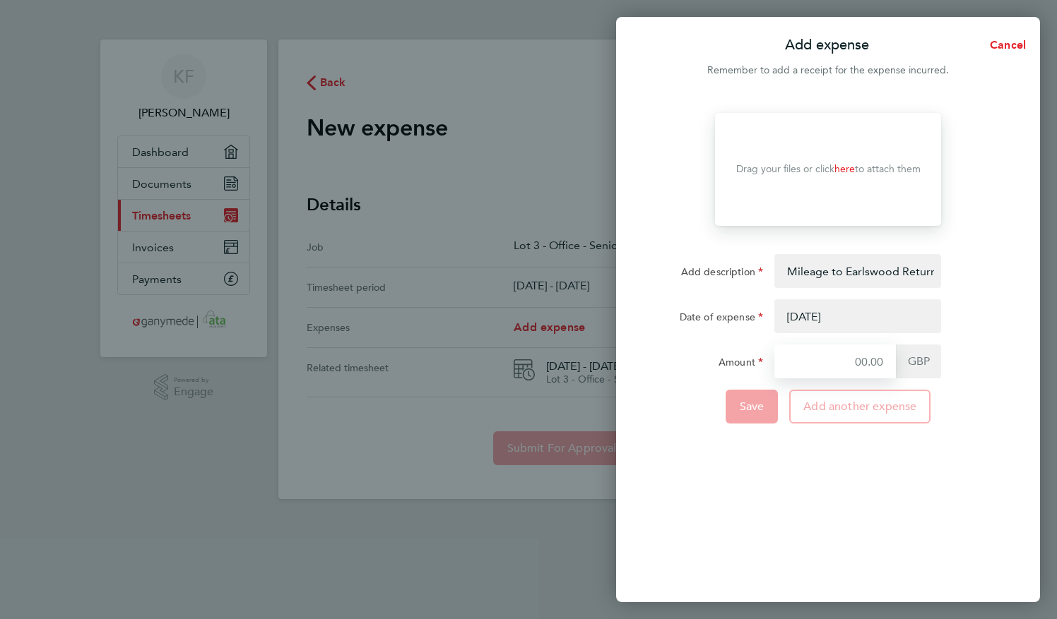
click at [841, 354] on input "Amount" at bounding box center [834, 362] width 121 height 34
type input "35.7"
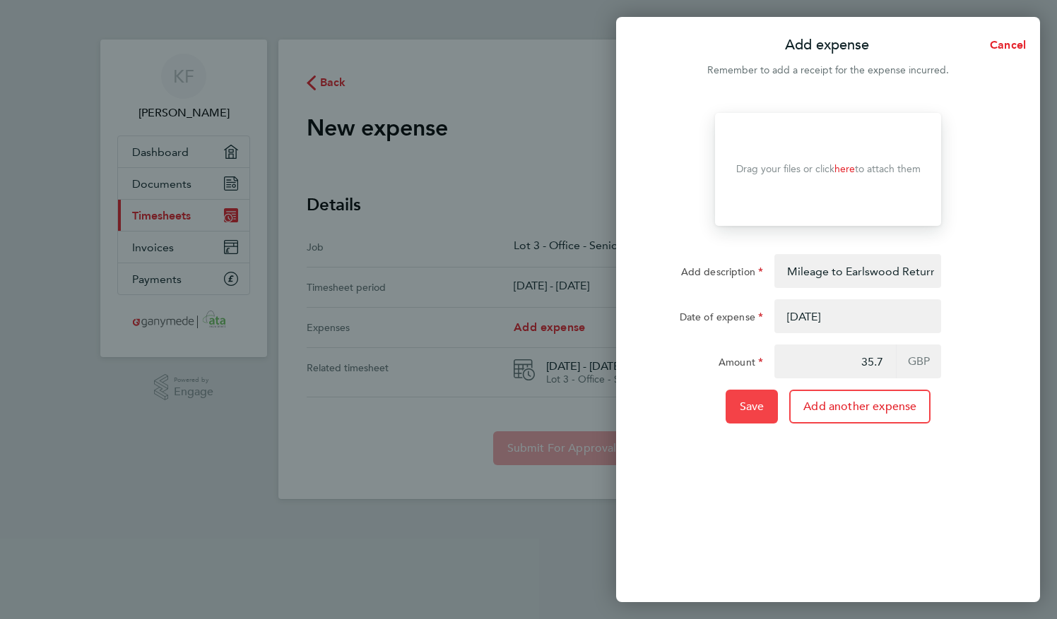
click at [754, 407] on span "Save" at bounding box center [752, 407] width 25 height 14
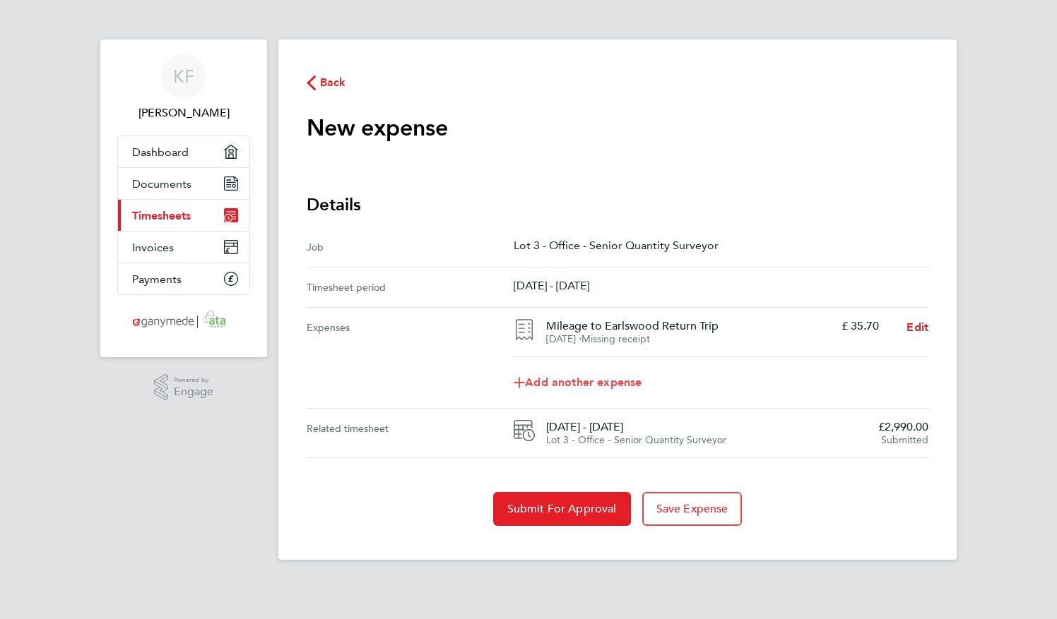
click at [592, 374] on link "Add another expense" at bounding box center [721, 383] width 415 height 28
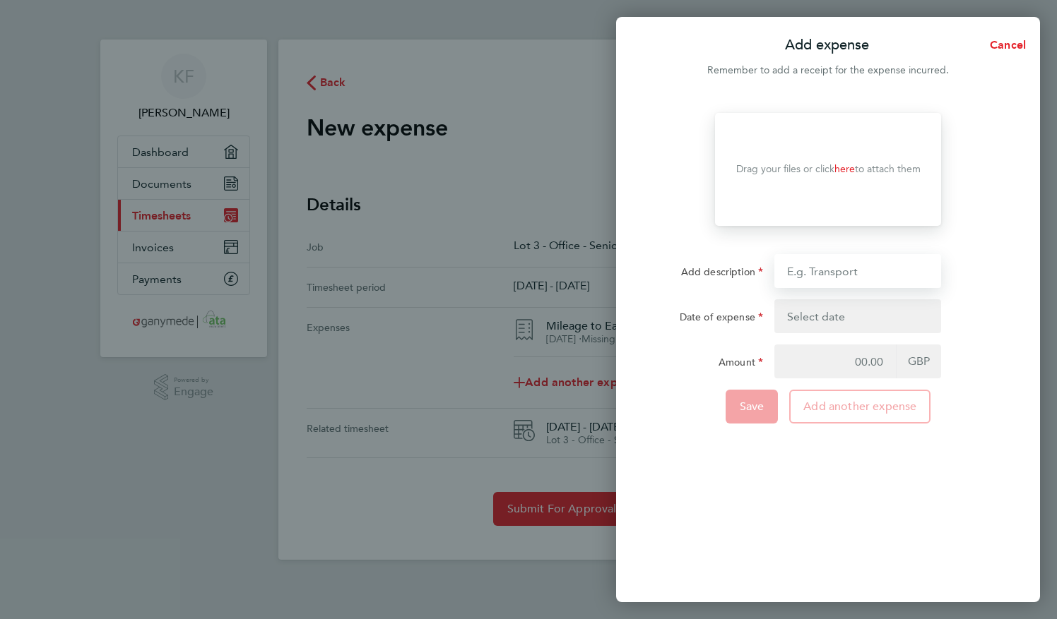
click at [843, 264] on input "Add description" at bounding box center [857, 271] width 167 height 34
type input "Mileage to Earlswood Return Trip"
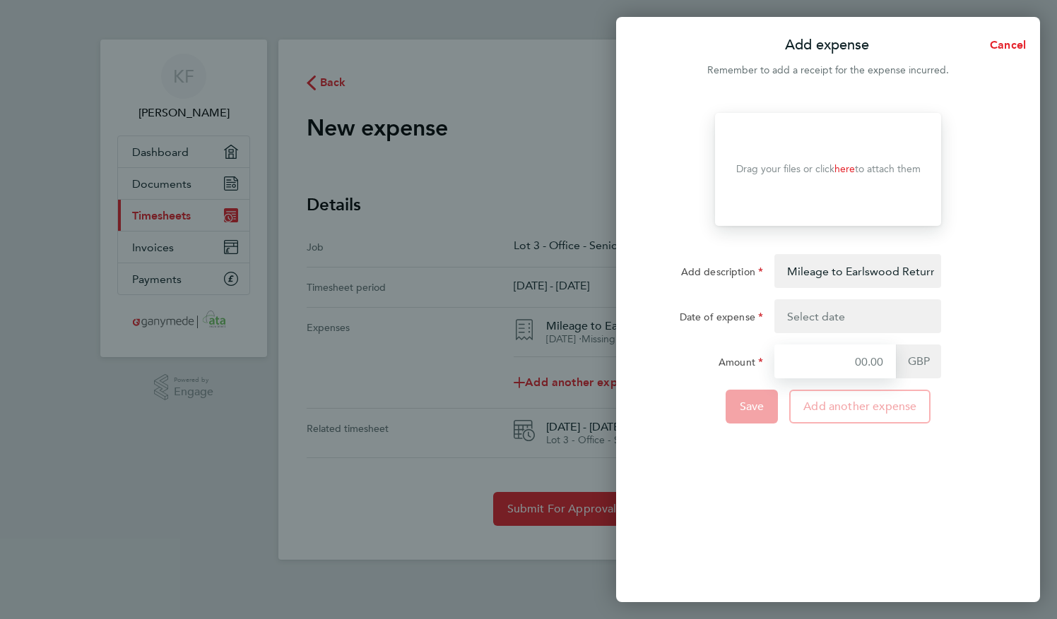
type input "35.7"
click at [861, 315] on button "button" at bounding box center [857, 316] width 167 height 34
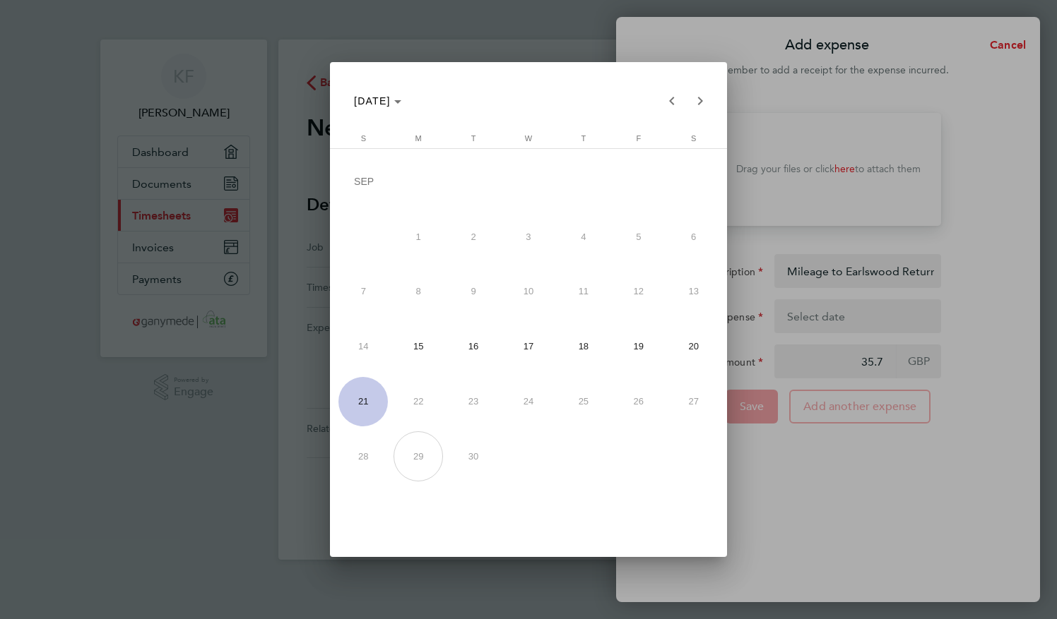
click at [557, 340] on button "18" at bounding box center [583, 346] width 55 height 55
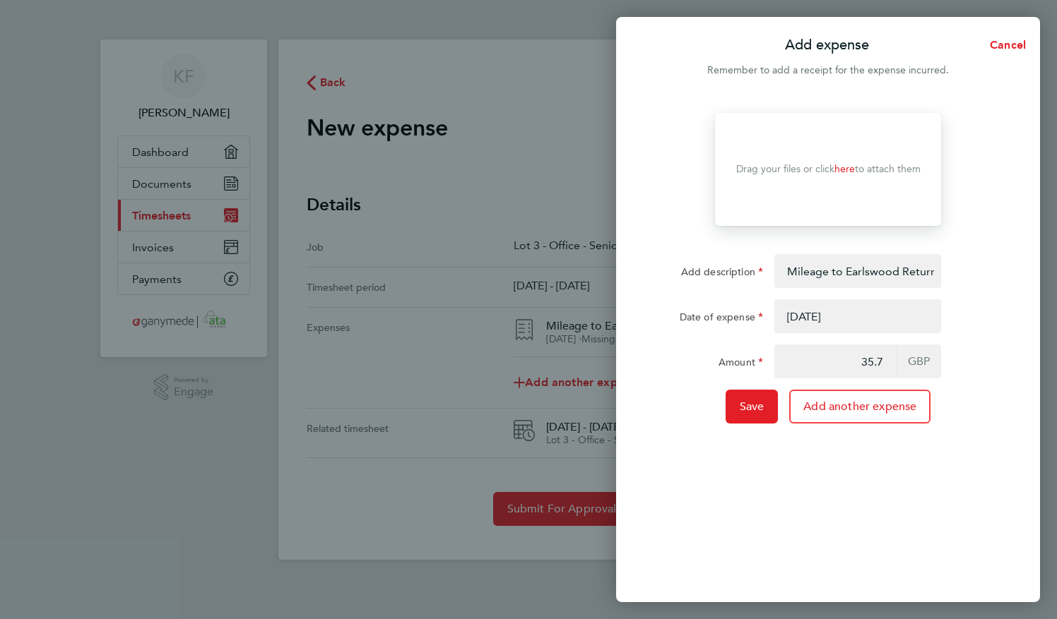
click at [833, 326] on button "button" at bounding box center [857, 316] width 167 height 34
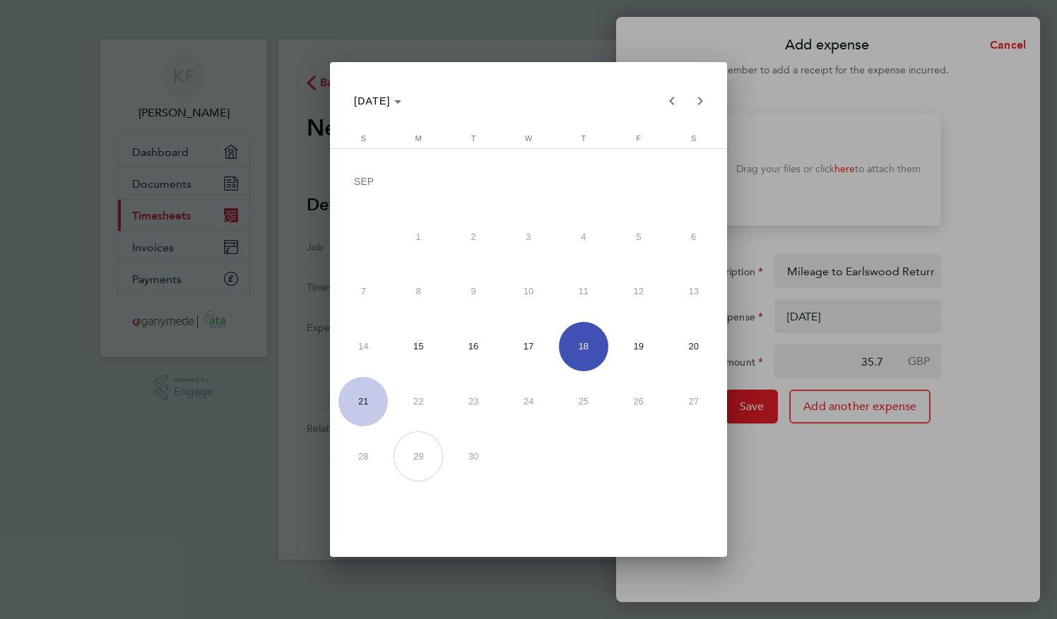
click at [541, 352] on span "17" at bounding box center [528, 346] width 49 height 49
type input "[DATE]"
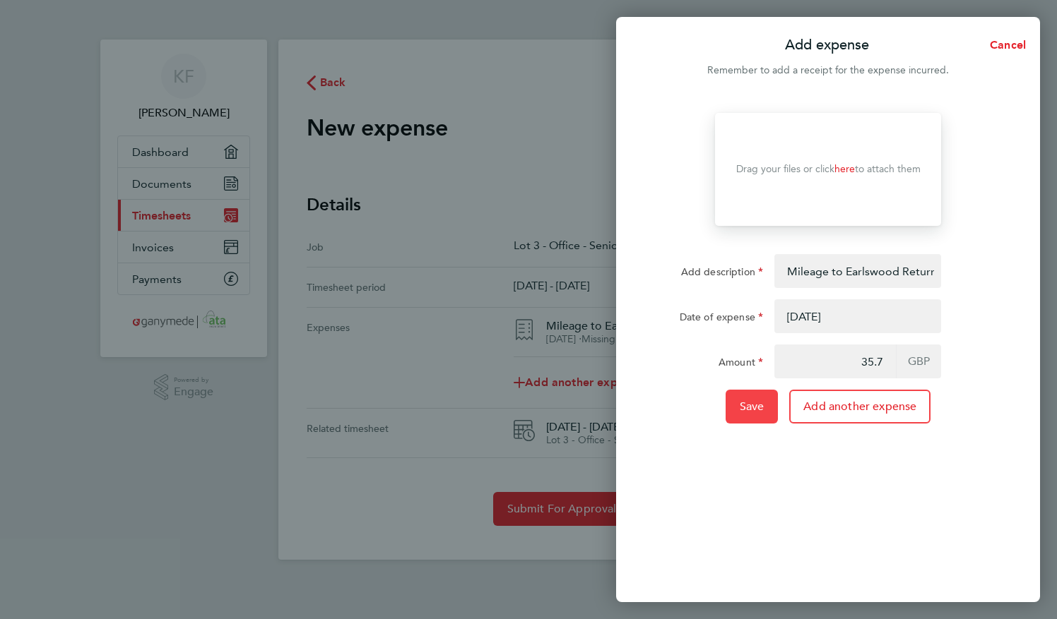
click at [748, 394] on button "Save" at bounding box center [751, 407] width 53 height 34
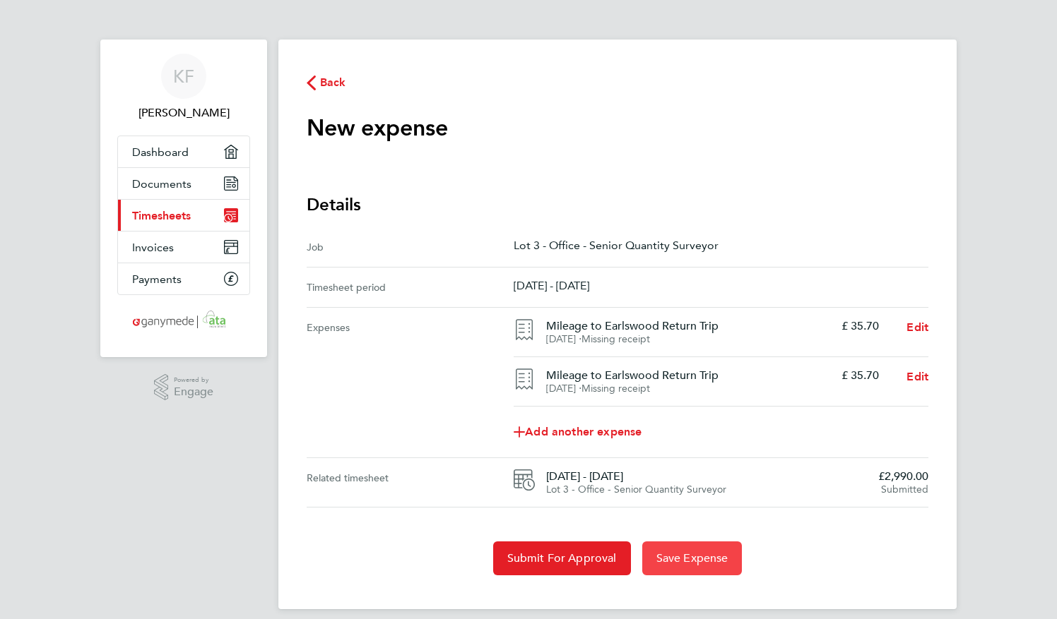
click at [686, 553] on span "Save Expense" at bounding box center [692, 559] width 72 height 14
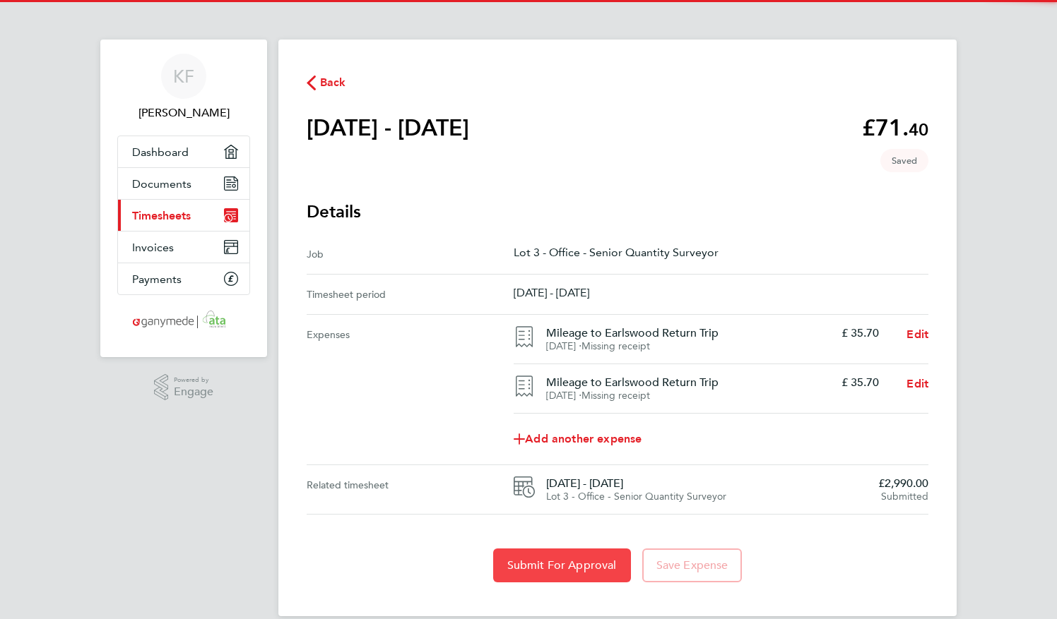
click at [550, 568] on span "Submit For Approval" at bounding box center [561, 566] width 109 height 14
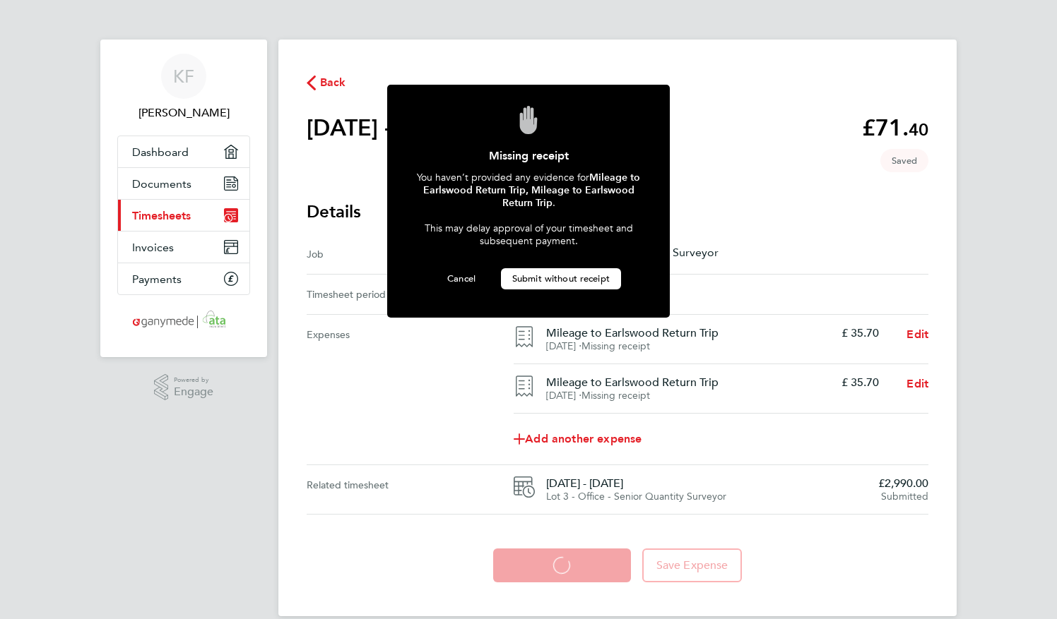
click at [537, 273] on span "Submit without receipt" at bounding box center [560, 279] width 97 height 12
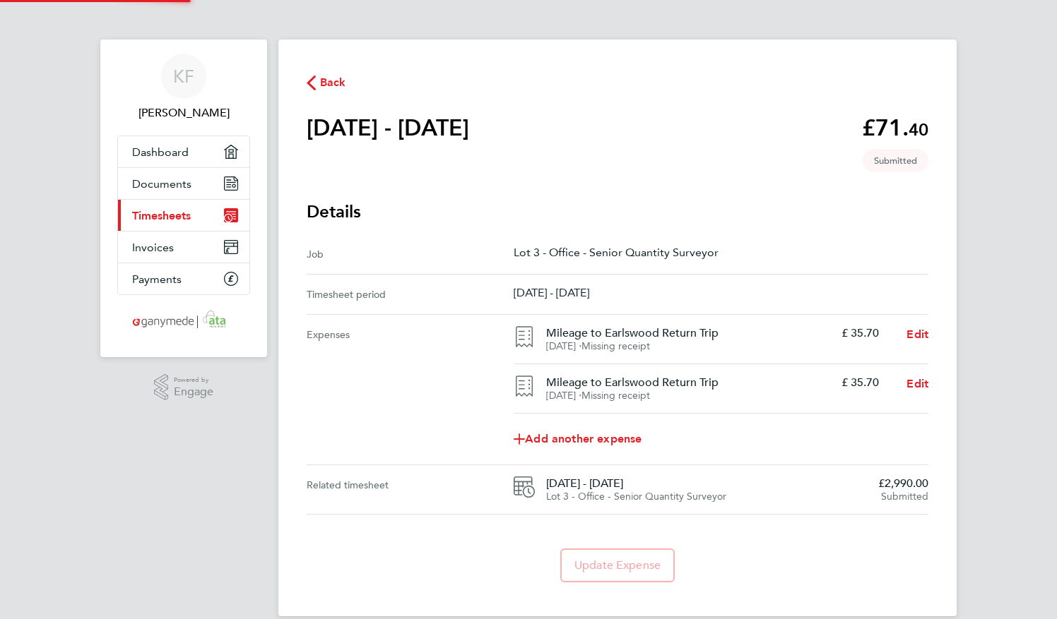
click at [322, 93] on main "Back [DATE] - [DATE] £71. 40 expense descripion placeholder Submitted Details J…" at bounding box center [617, 328] width 678 height 577
click at [323, 84] on span "Back" at bounding box center [333, 82] width 26 height 17
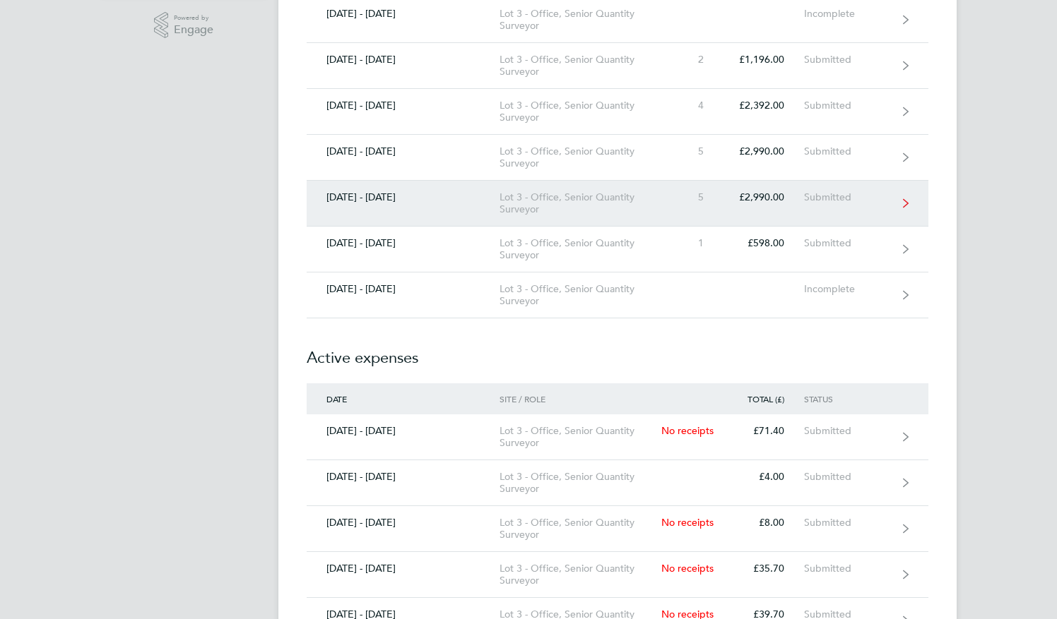
scroll to position [141, 0]
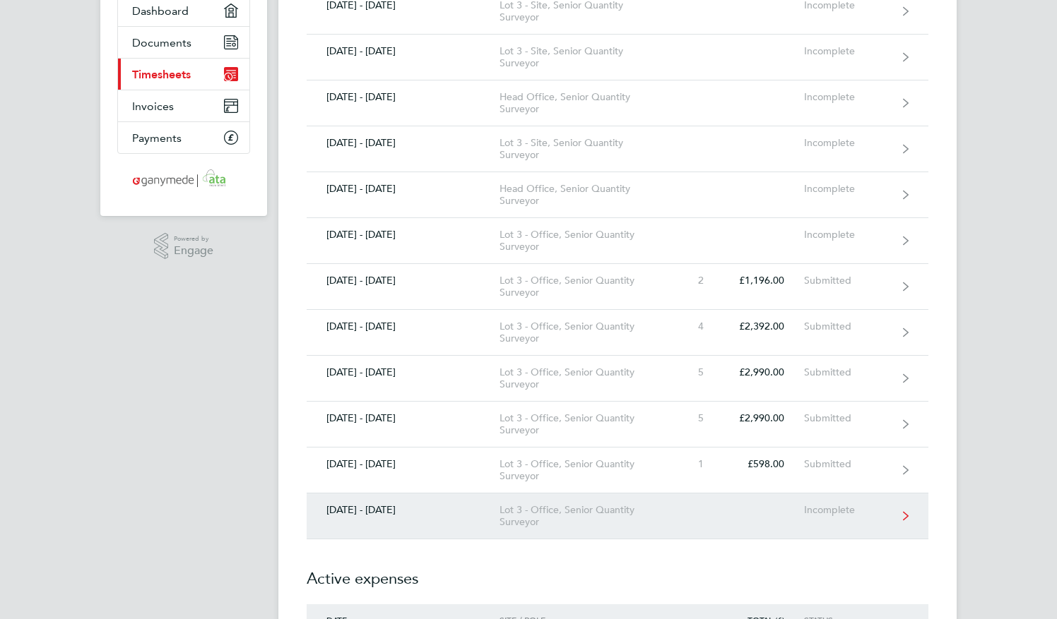
click at [756, 510] on link "[DATE] - [DATE] Lot 3 - Office, Senior Quantity Surveyor Incomplete" at bounding box center [618, 517] width 622 height 46
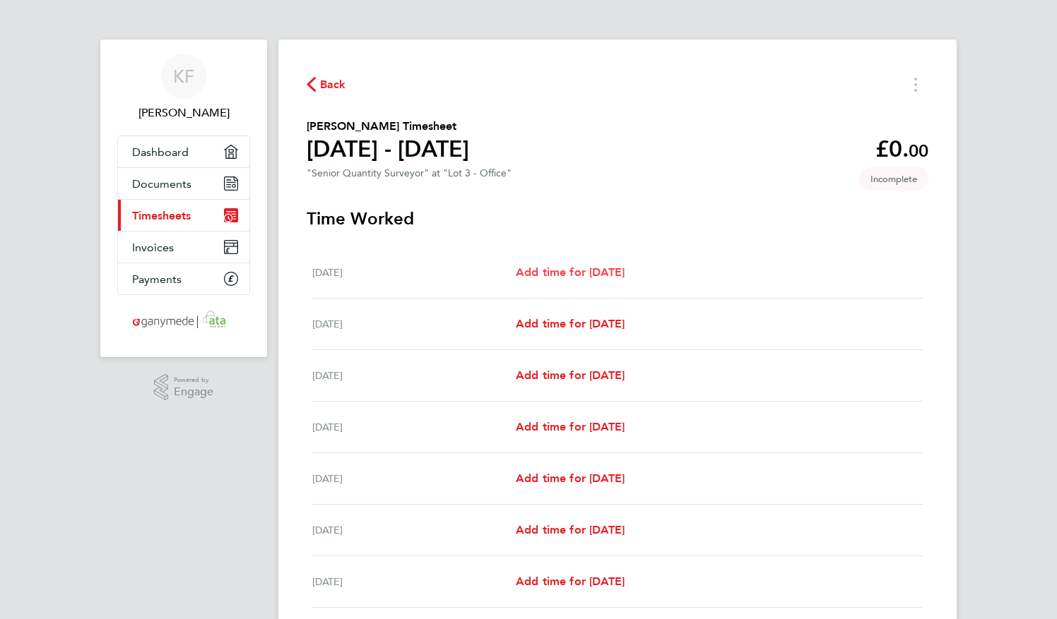
click at [571, 273] on span "Add time for [DATE]" at bounding box center [570, 272] width 109 height 13
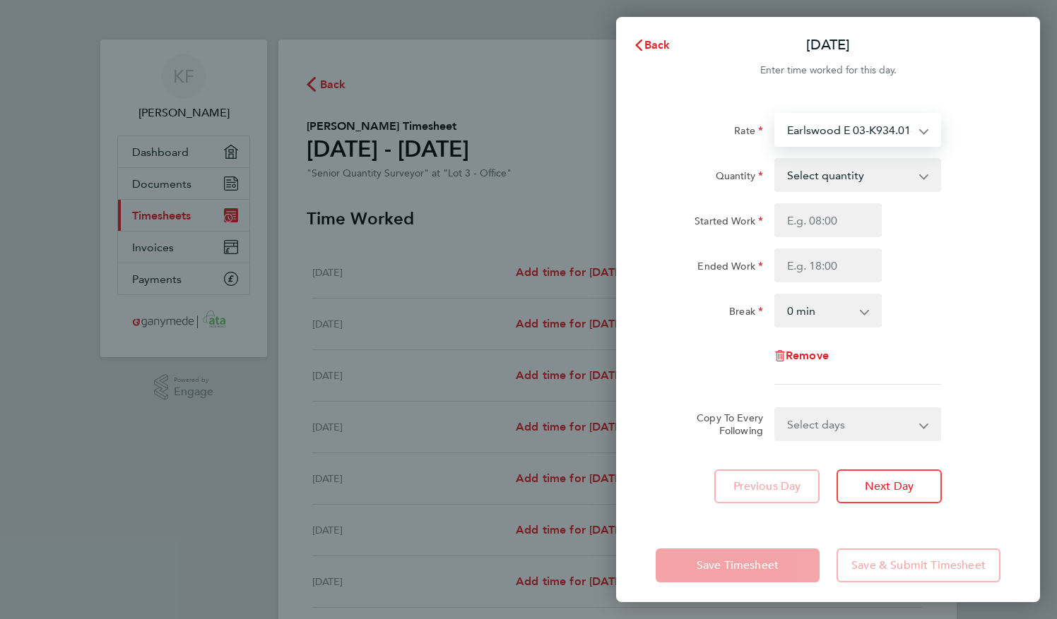
click at [859, 136] on select "Earlswood E 03-K934.01-E 9200087114P - 598.00 Earlswood 03-K934.01-C 9200087550…" at bounding box center [849, 129] width 147 height 31
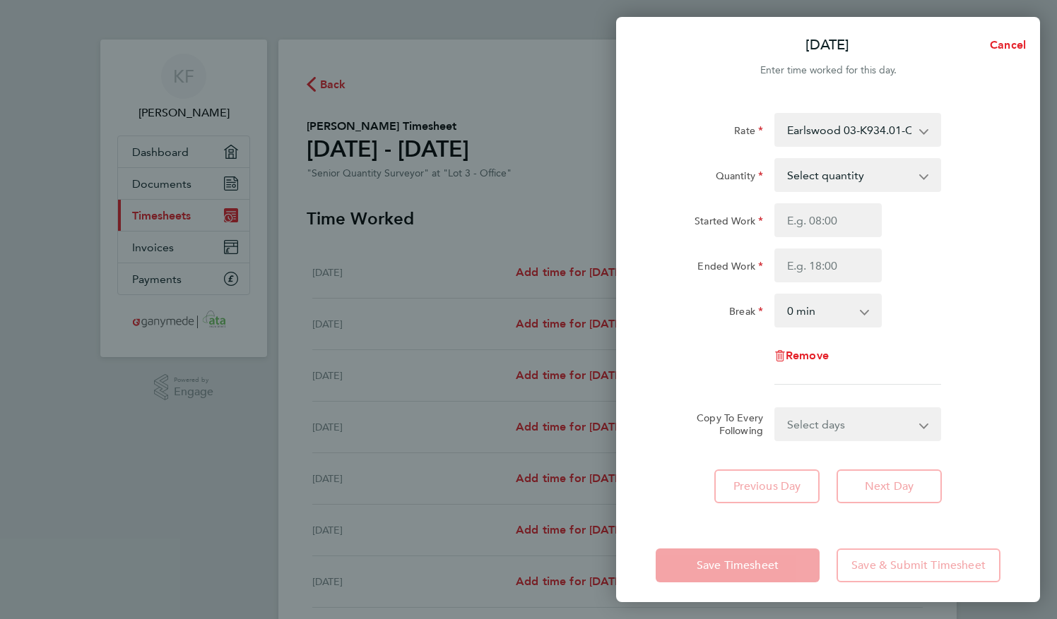
drag, startPoint x: 859, startPoint y: 147, endPoint x: 855, endPoint y: 174, distance: 27.2
click at [855, 174] on select "Select quantity 0.5 1" at bounding box center [849, 175] width 147 height 31
select select "1"
click at [776, 160] on select "Select quantity 0.5 1" at bounding box center [849, 175] width 147 height 31
click at [829, 228] on input "Started Work" at bounding box center [827, 220] width 107 height 34
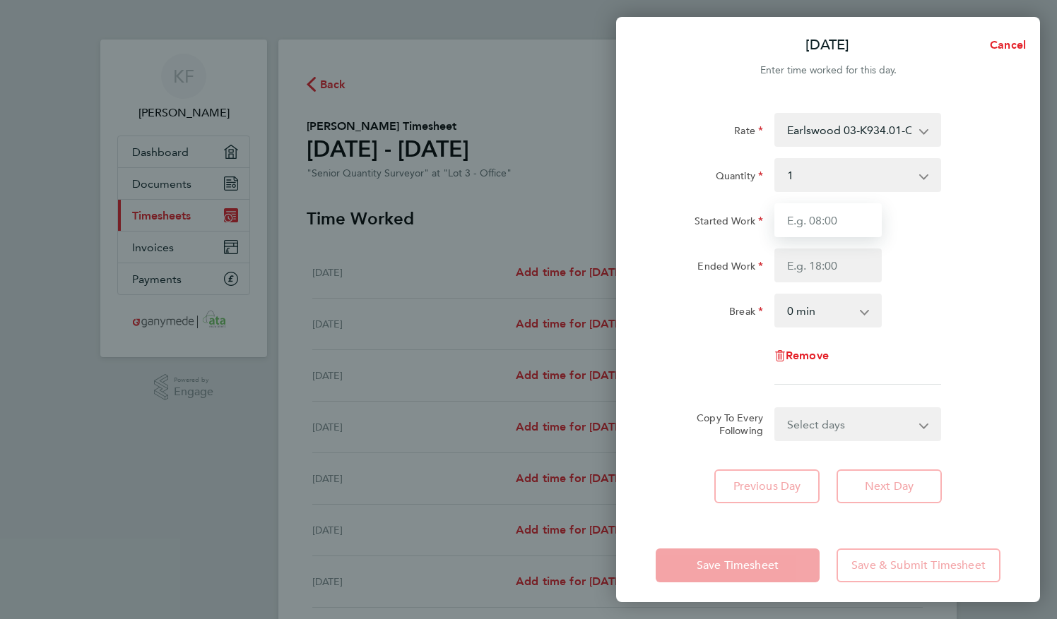
type input "08:00"
type input "17:30"
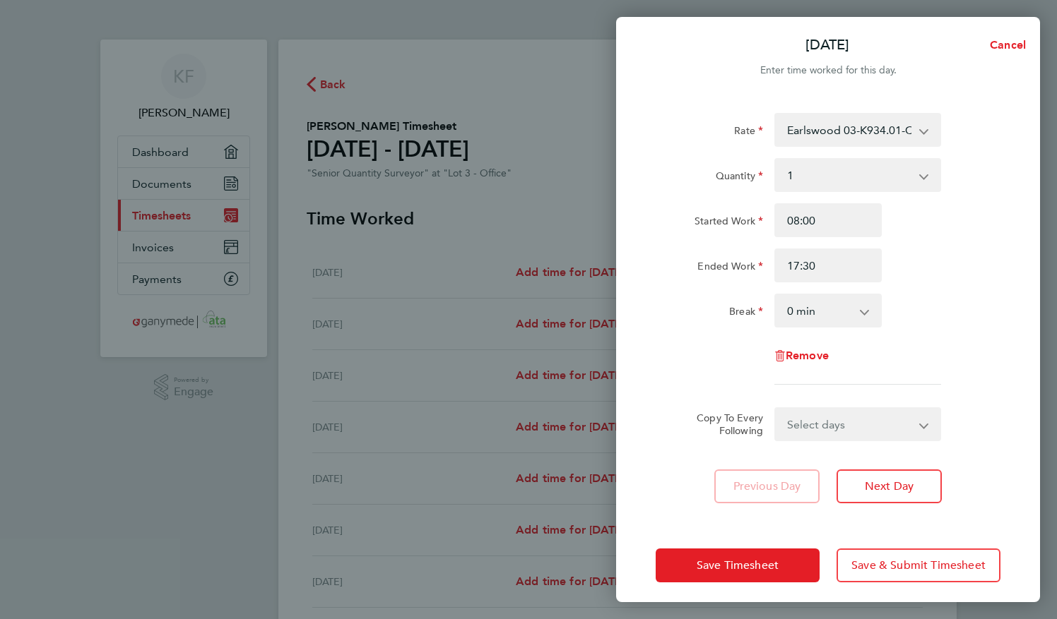
click at [842, 309] on select "0 min 15 min 30 min 45 min 60 min 75 min 90 min" at bounding box center [820, 310] width 88 height 31
select select "30"
click at [776, 295] on select "0 min 15 min 30 min 45 min 60 min 75 min 90 min" at bounding box center [820, 310] width 88 height 31
click at [842, 425] on select "Select days Day Weekday (Mon-Fri) Weekend (Sat-Sun) [DATE] [DATE] [DATE] [DATE]…" at bounding box center [850, 424] width 148 height 31
select select "WEEKDAY"
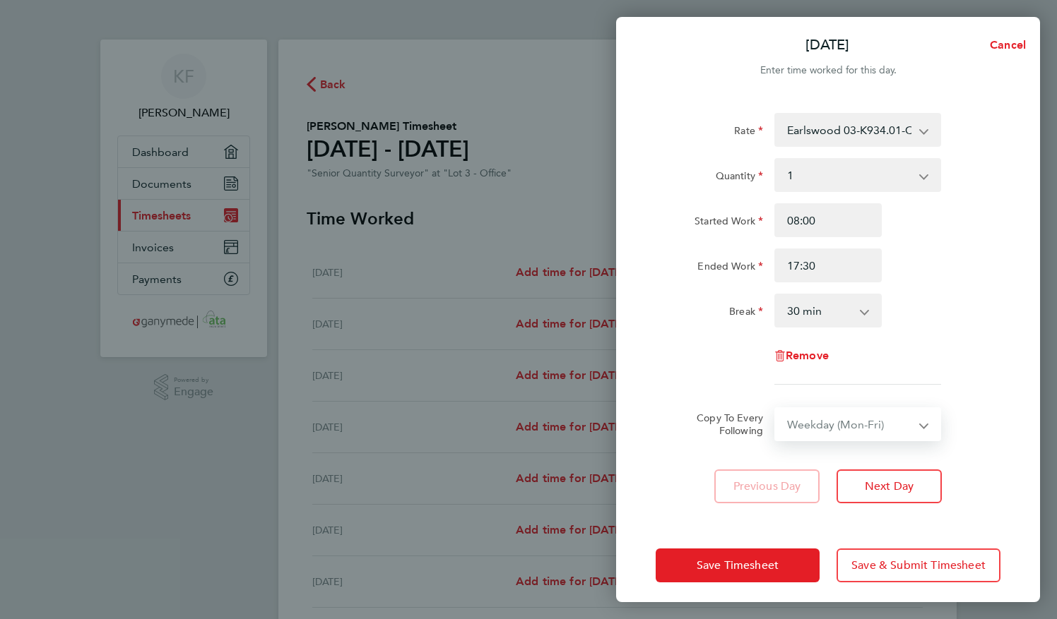
click at [776, 409] on select "Select days Day Weekday (Mon-Fri) Weekend (Sat-Sun) [DATE] [DATE] [DATE] [DATE]…" at bounding box center [850, 424] width 148 height 31
select select "[DATE]"
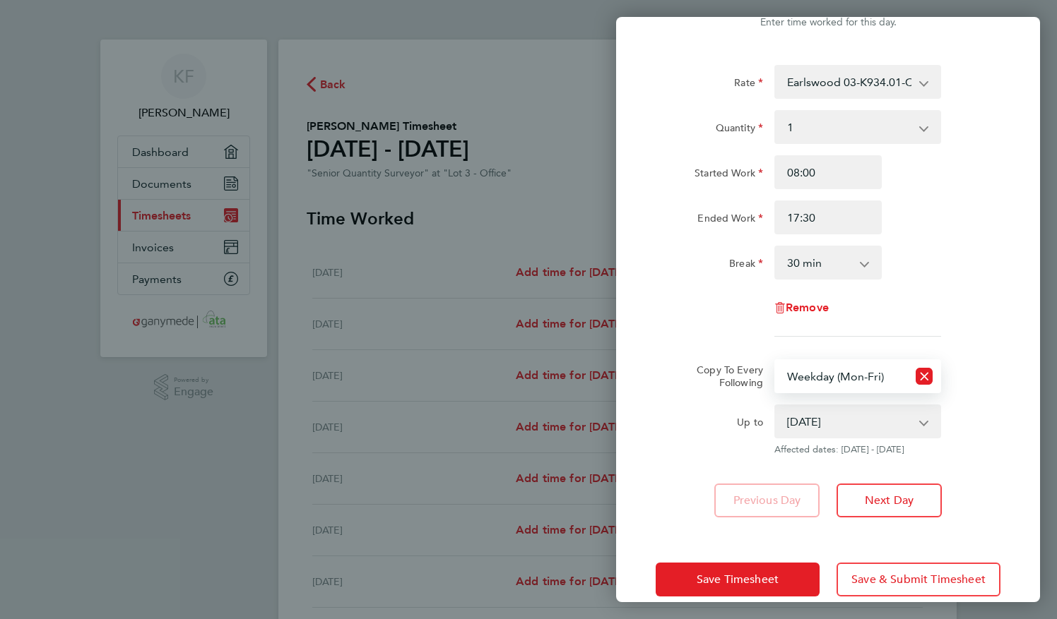
scroll to position [70, 0]
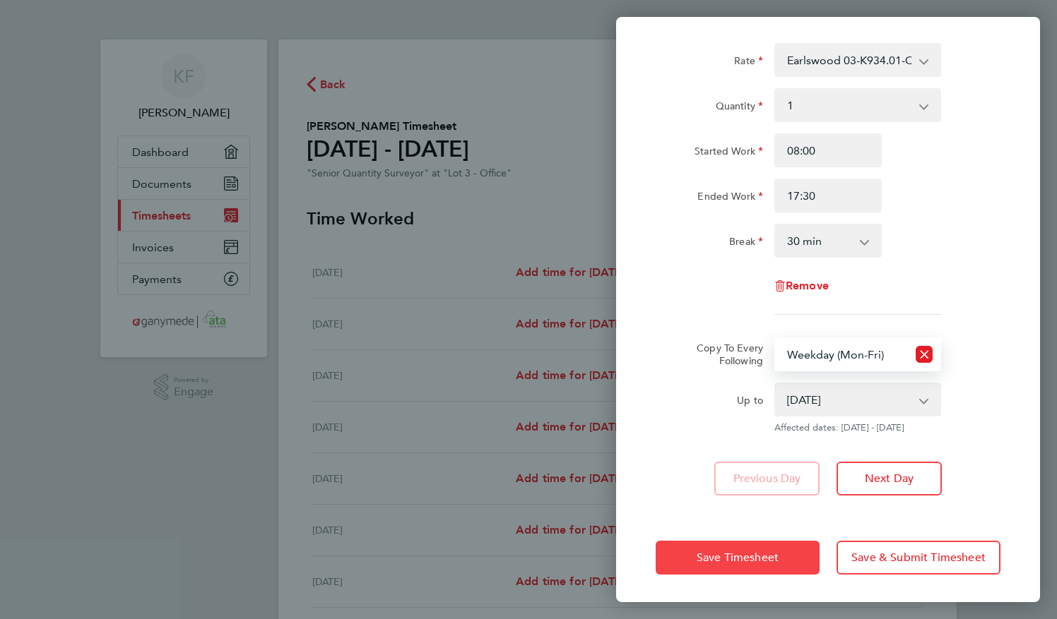
click at [764, 564] on button "Save Timesheet" at bounding box center [737, 558] width 164 height 34
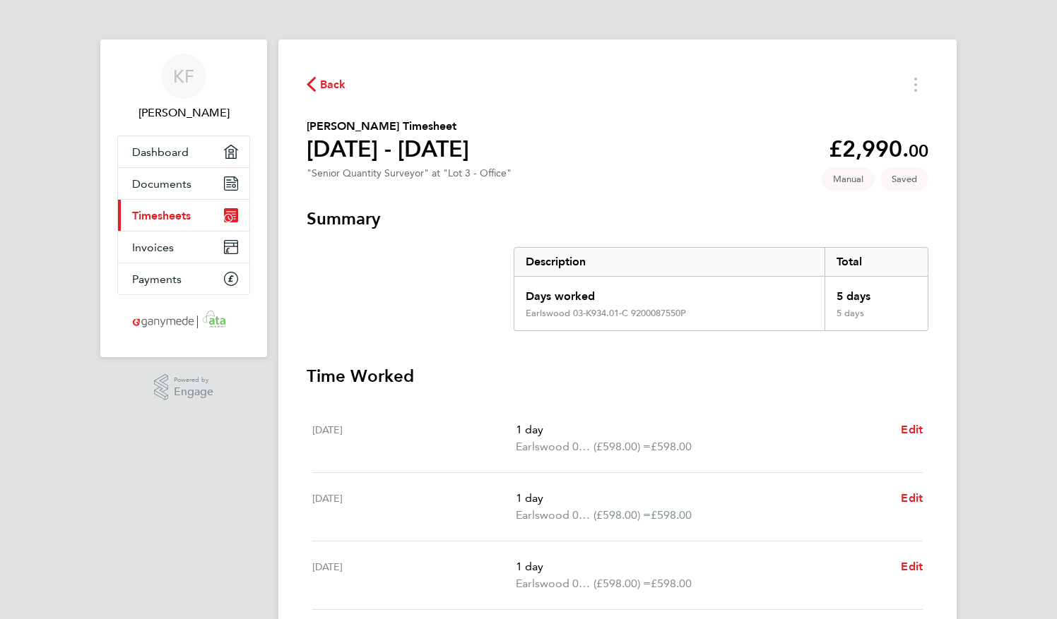
click at [216, 490] on app-navbar "KF [PERSON_NAME] Applications: Dashboard Documents Current page: Timesheets Inv…" at bounding box center [183, 507] width 167 height 935
